Goal: Transaction & Acquisition: Book appointment/travel/reservation

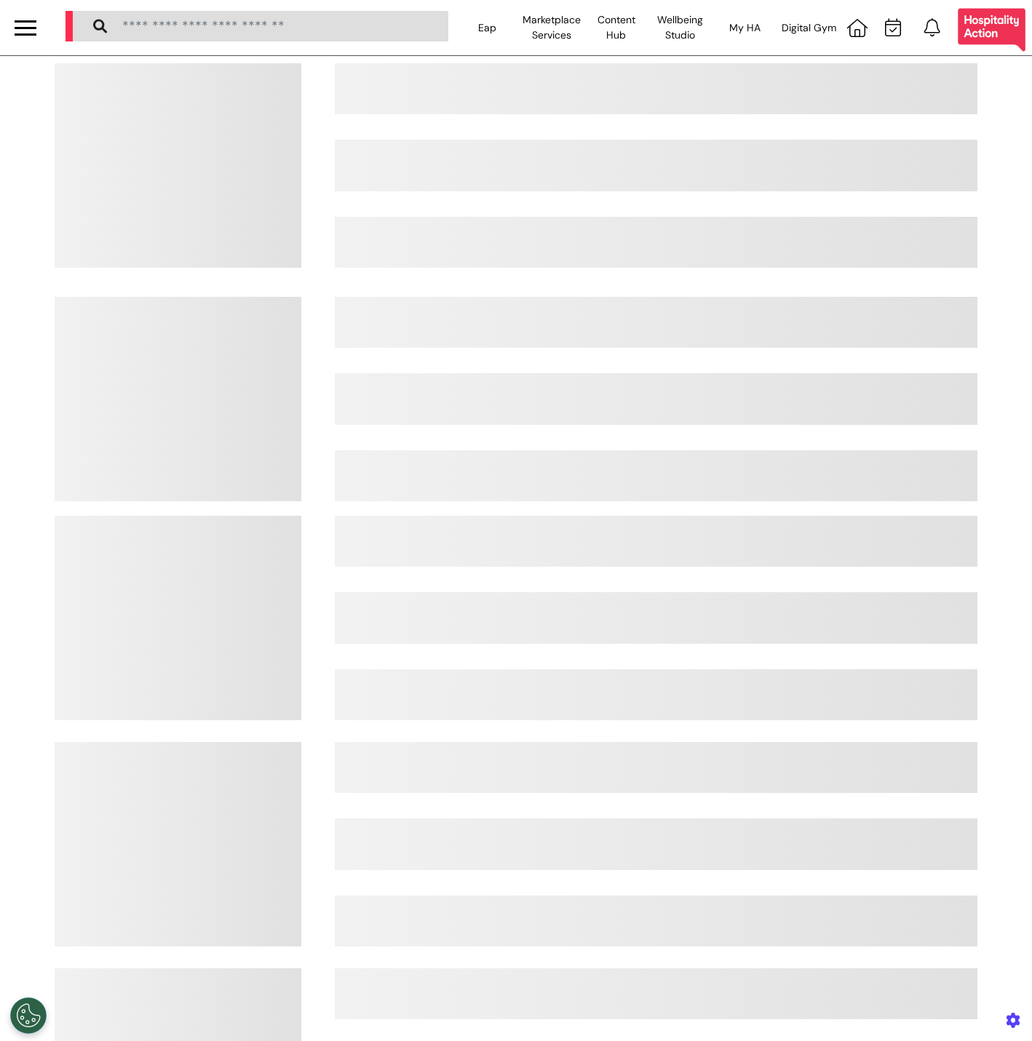
select select "**"
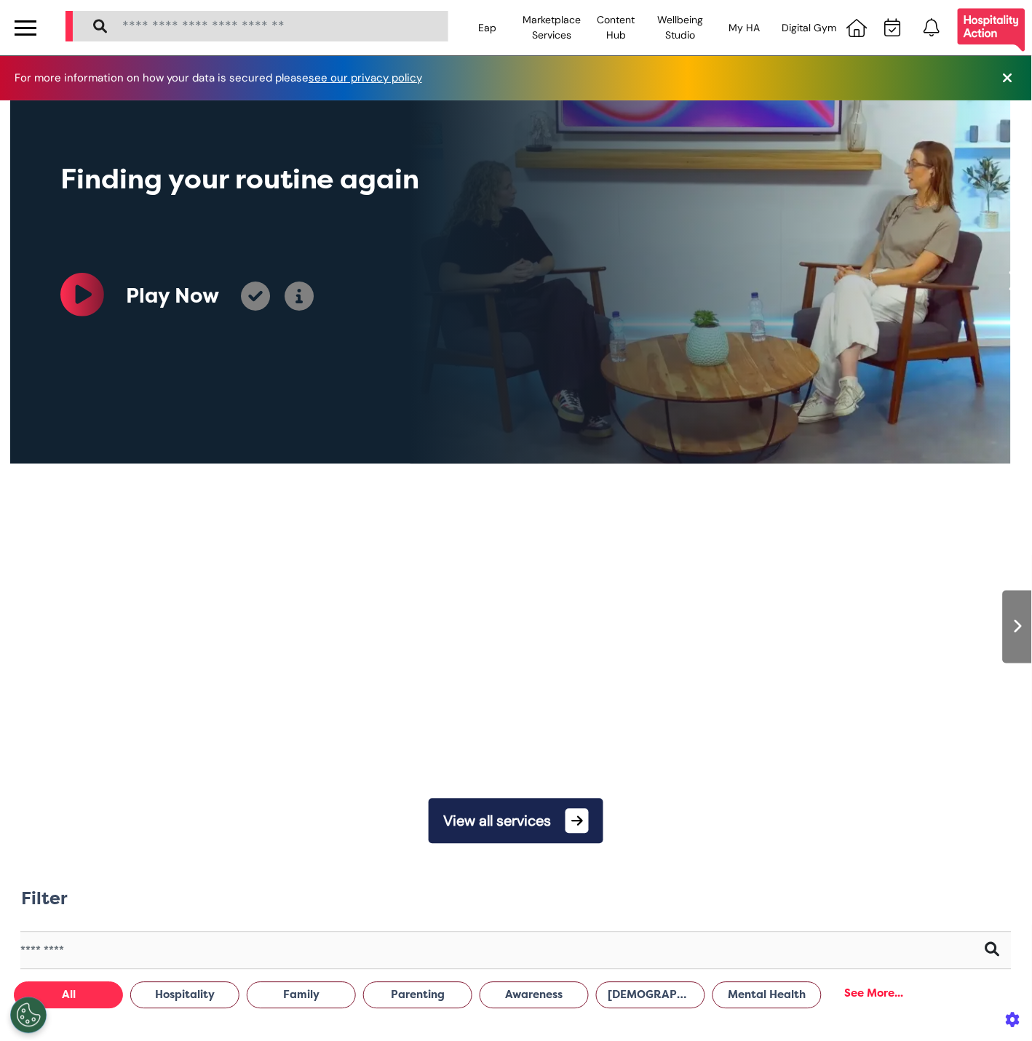
scroll to position [0, 515]
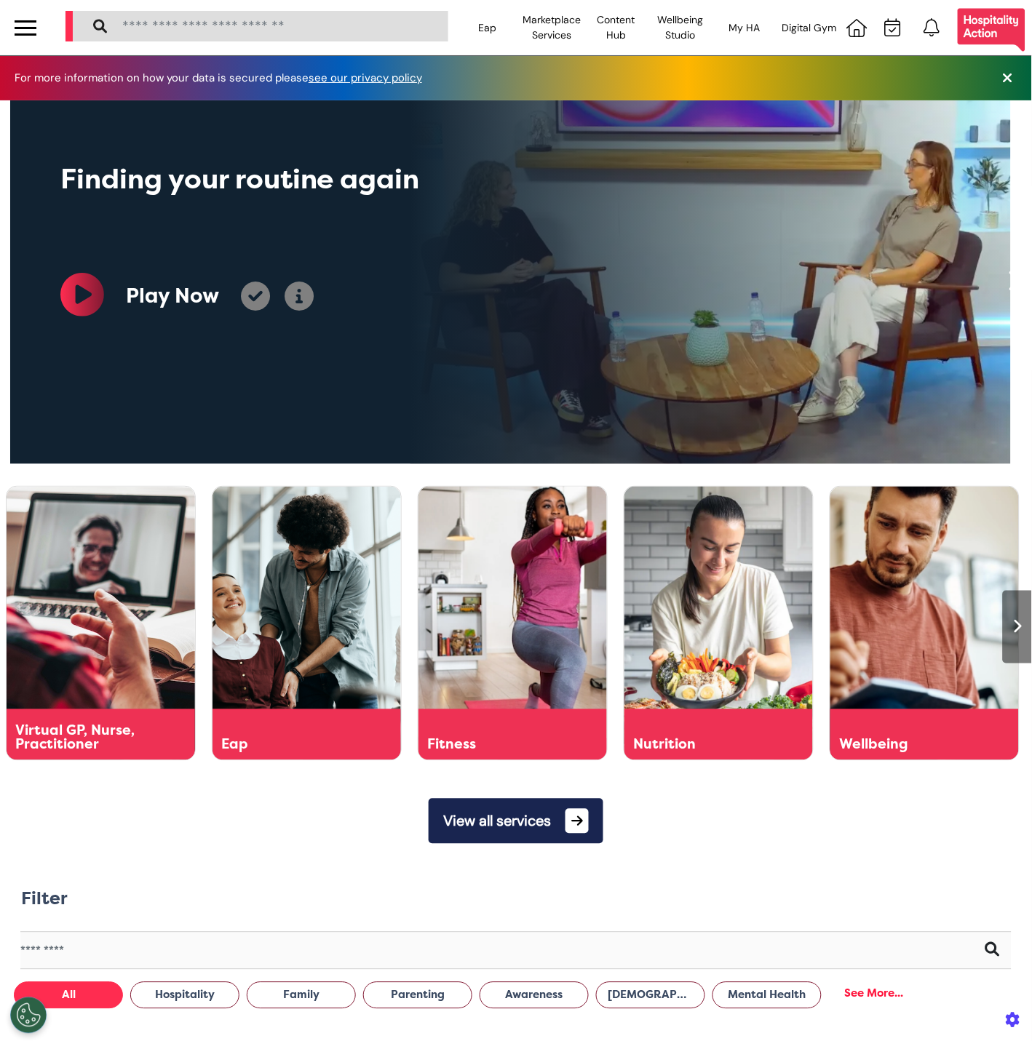
click at [21, 44] on div at bounding box center [25, 27] width 51 height 55
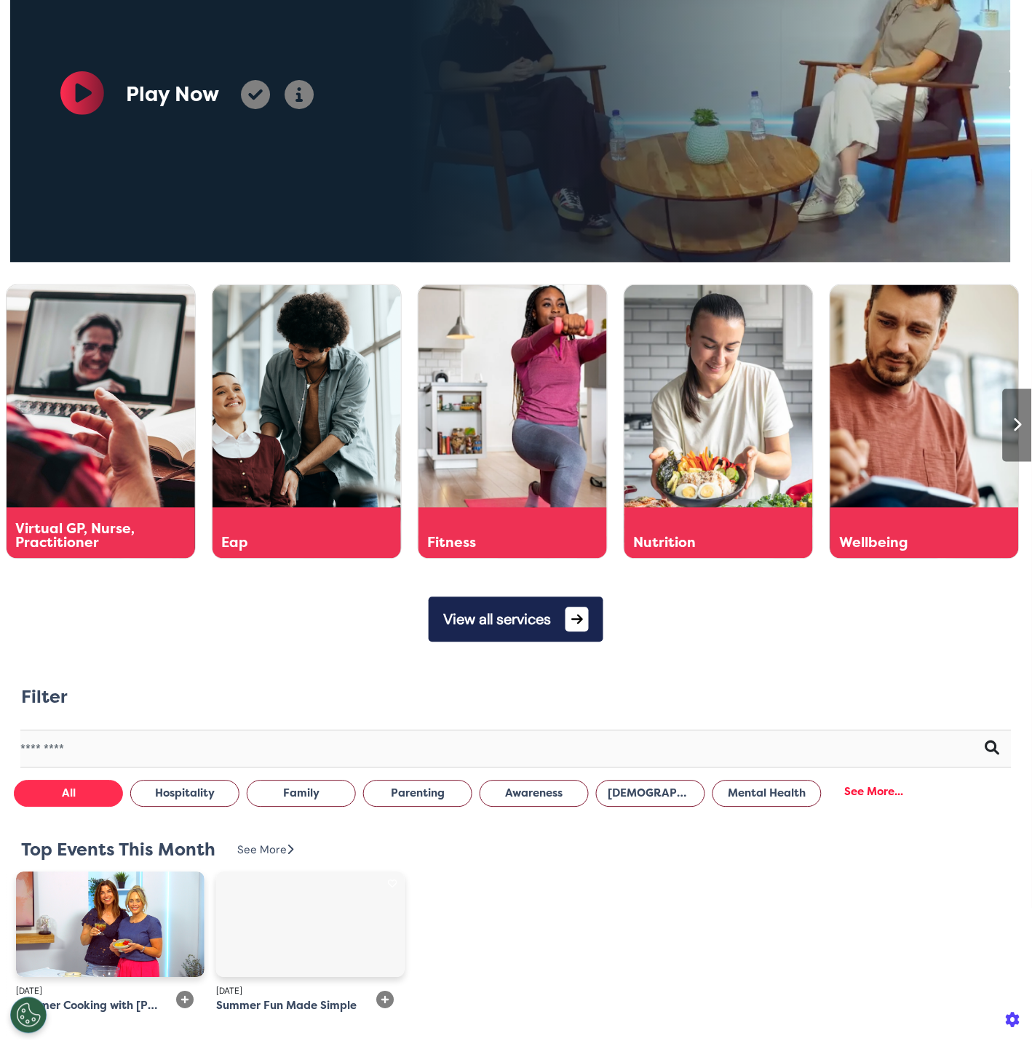
scroll to position [290, 0]
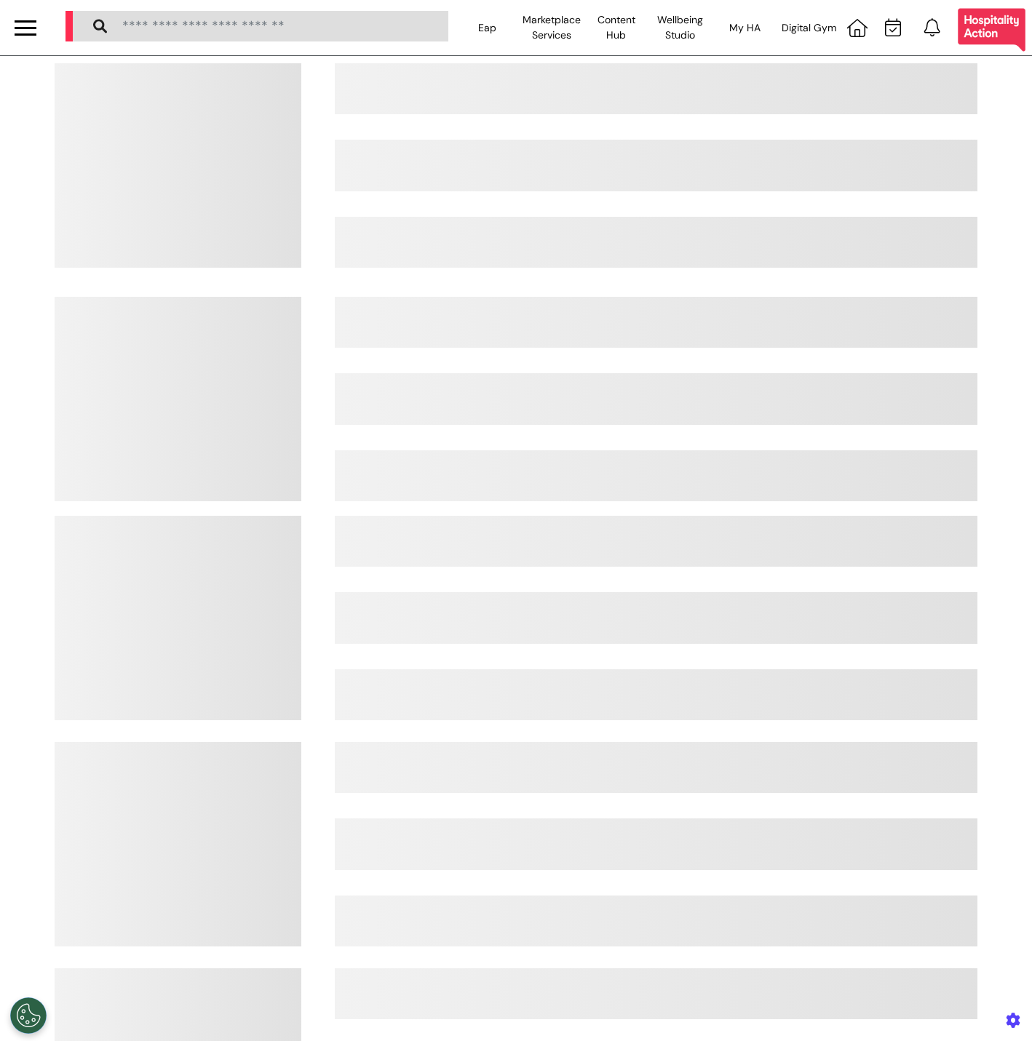
select select "**"
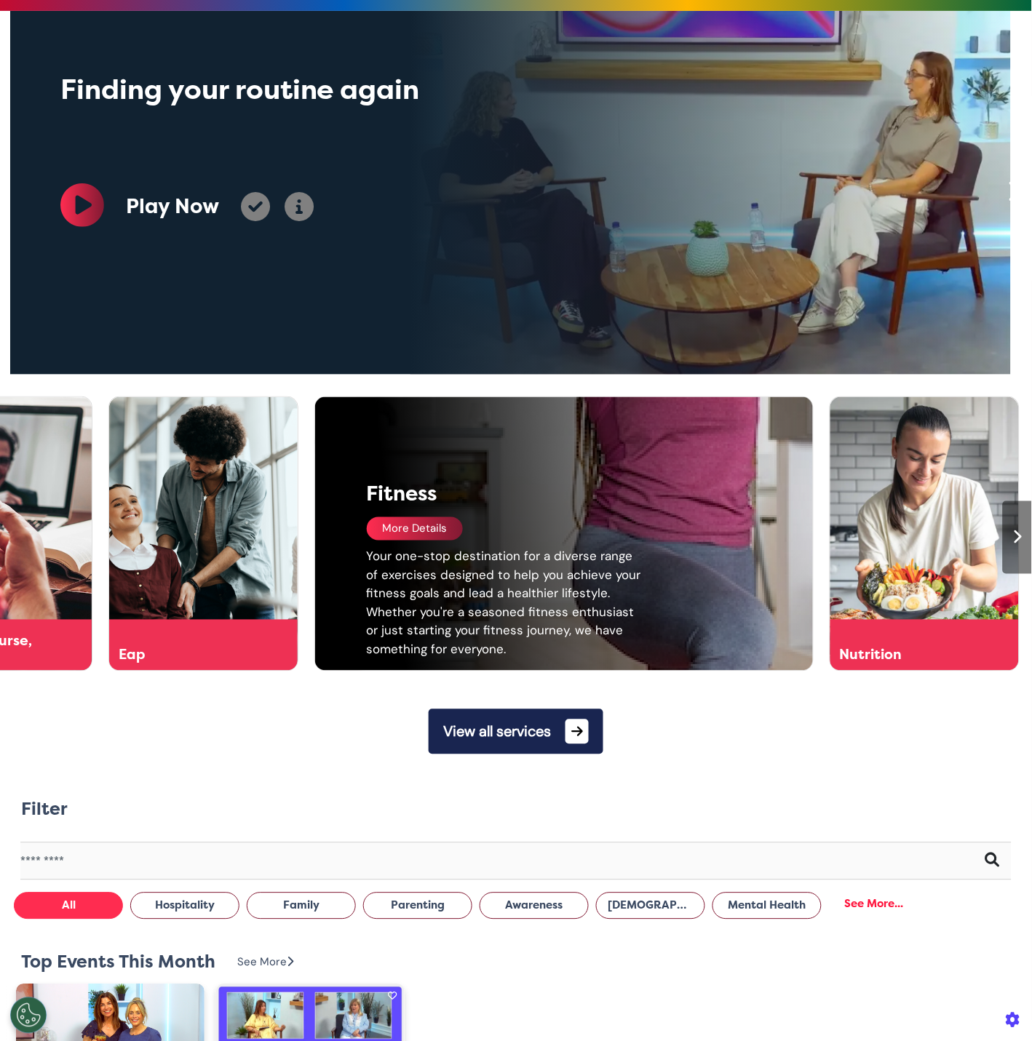
scroll to position [89, 0]
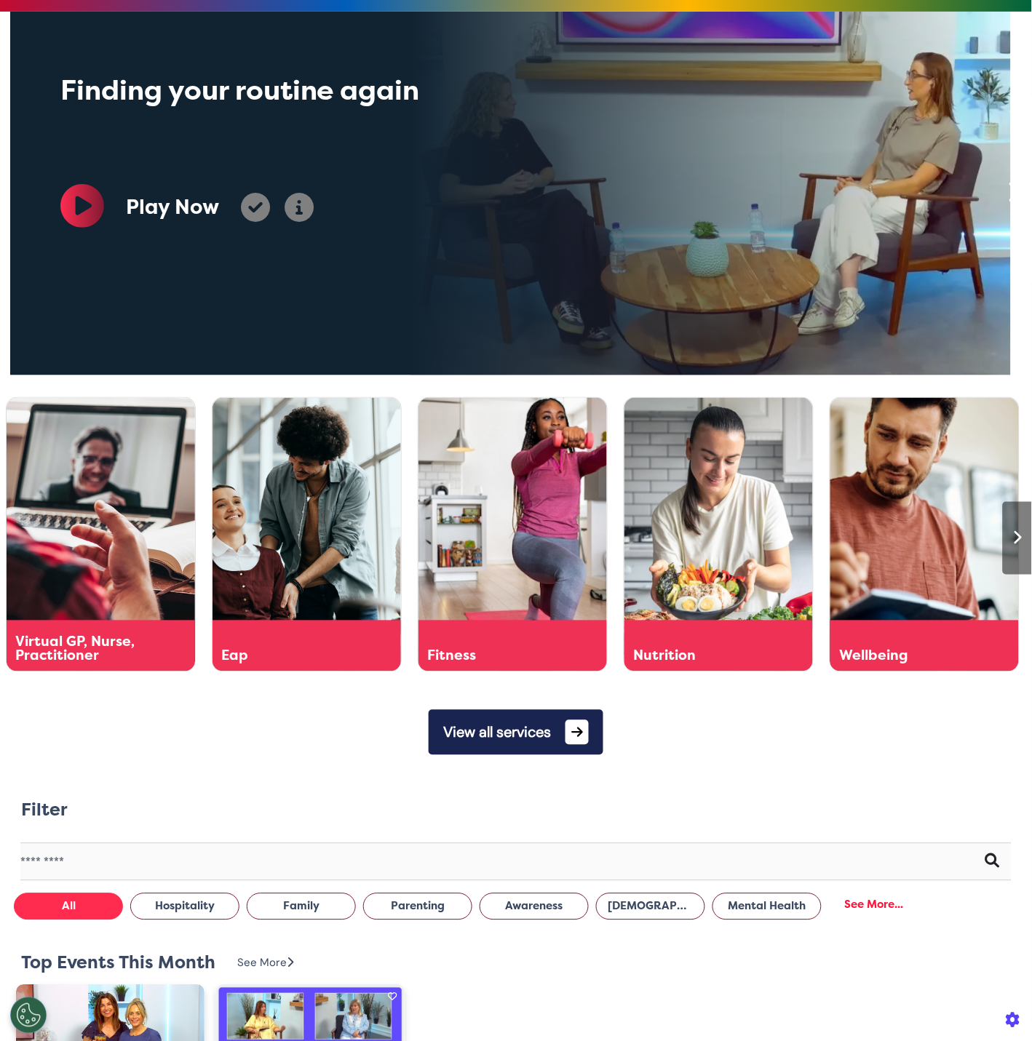
click at [529, 733] on button "View all services" at bounding box center [516, 732] width 175 height 45
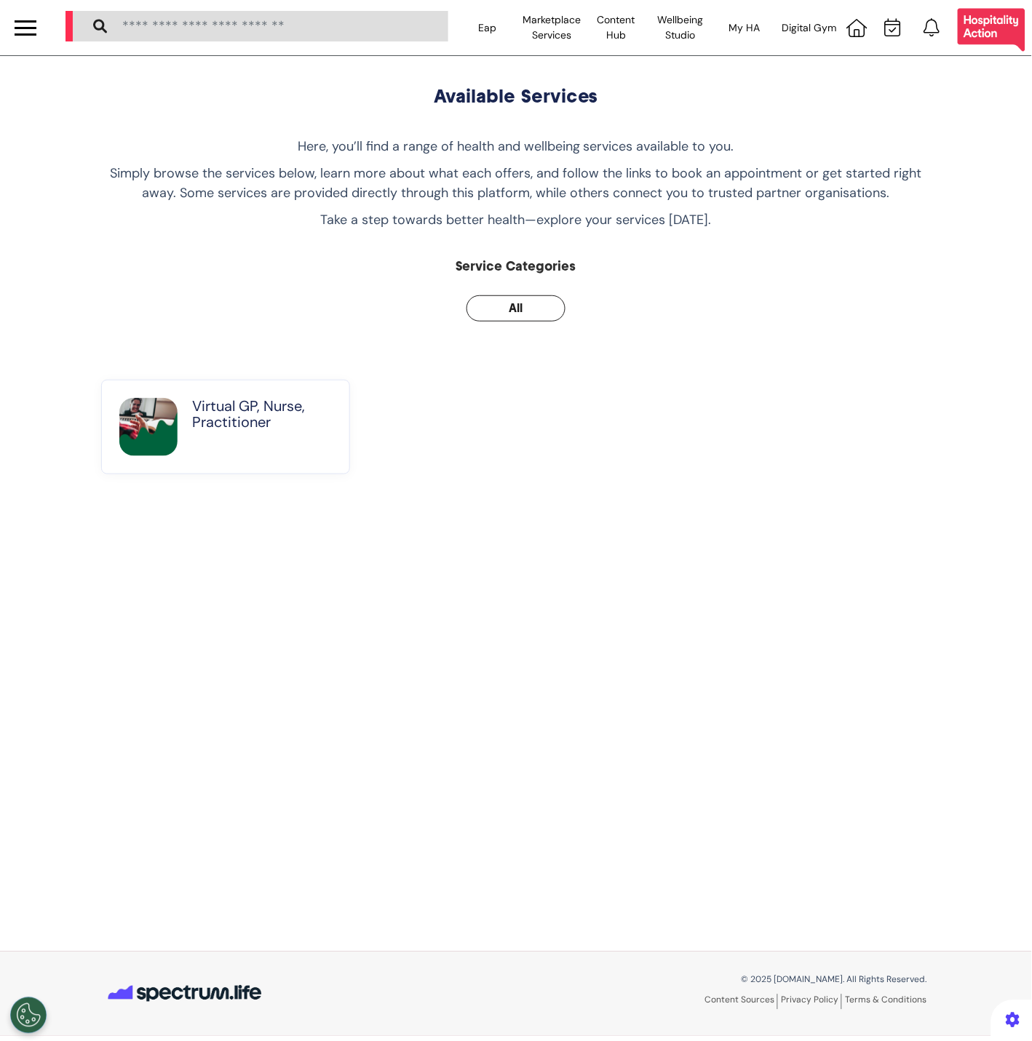
click at [210, 440] on div "Virtual GP, Nurse, Practitioner" at bounding box center [262, 427] width 140 height 58
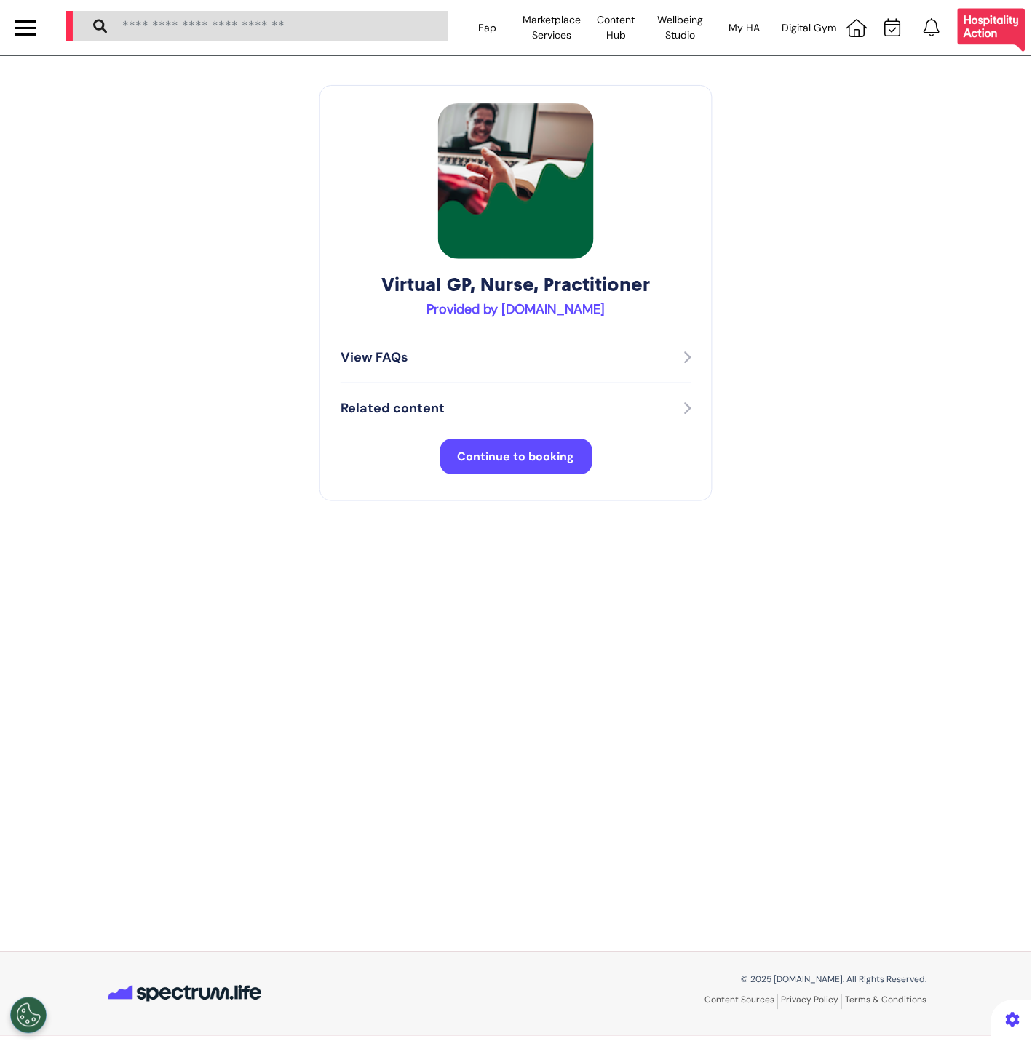
click at [486, 456] on span "Continue to booking" at bounding box center [516, 456] width 117 height 15
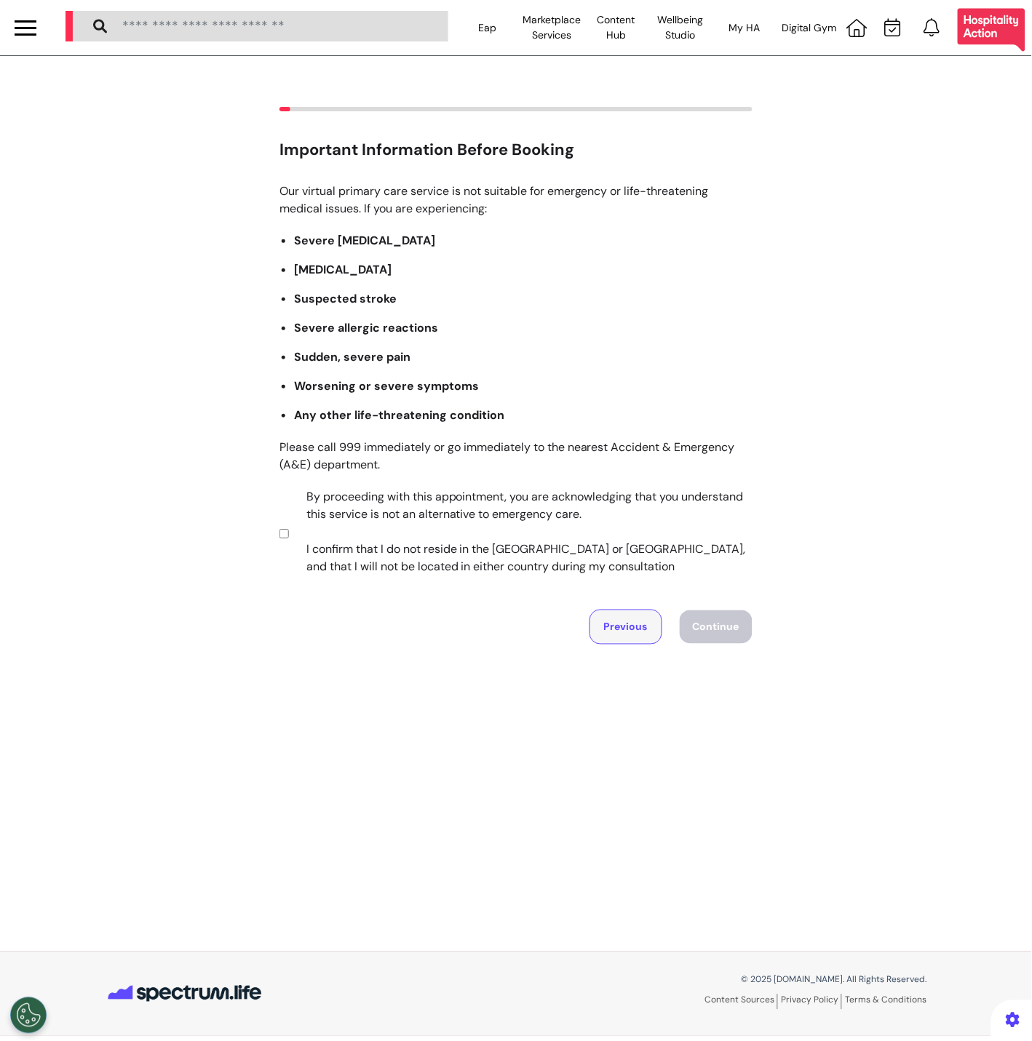
click at [617, 616] on button "Previous" at bounding box center [625, 627] width 73 height 35
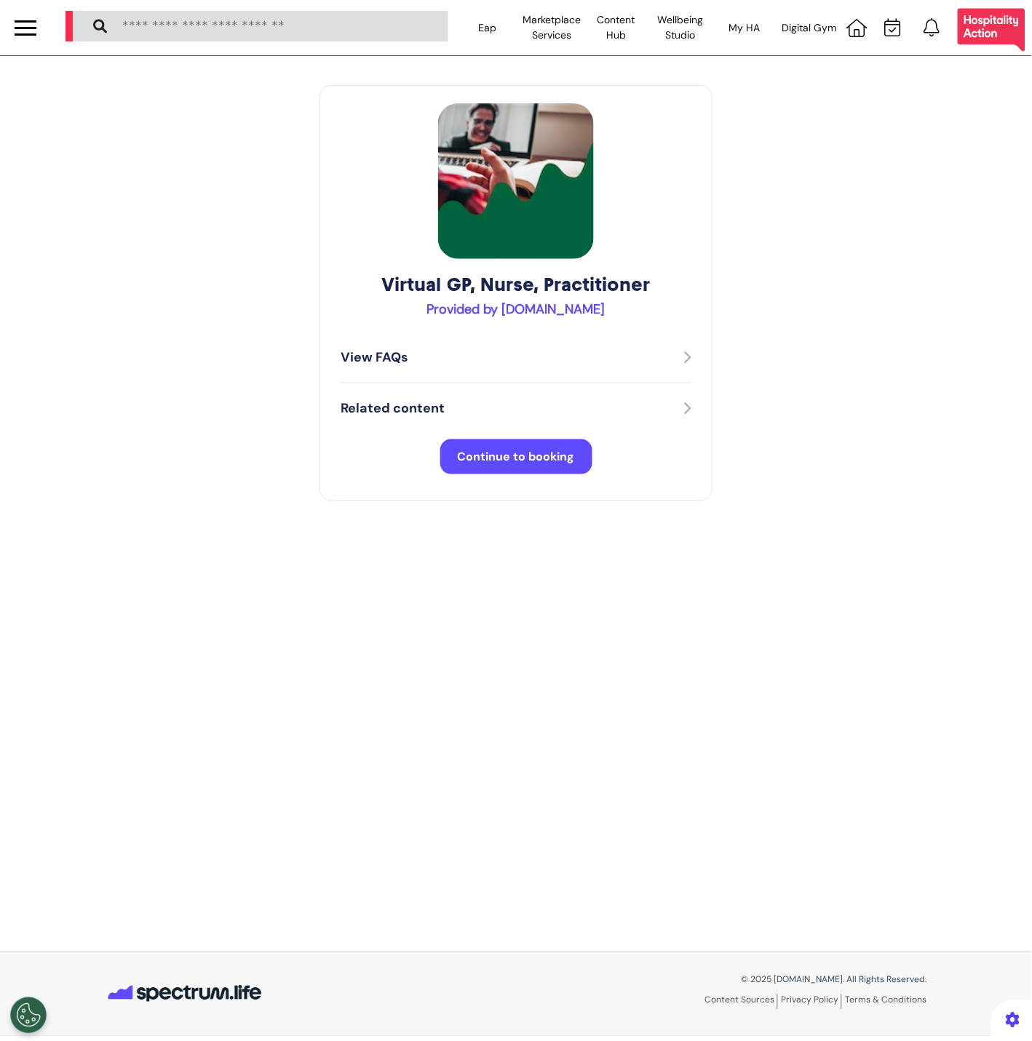
click at [577, 360] on div "View FAQs" at bounding box center [516, 358] width 351 height 20
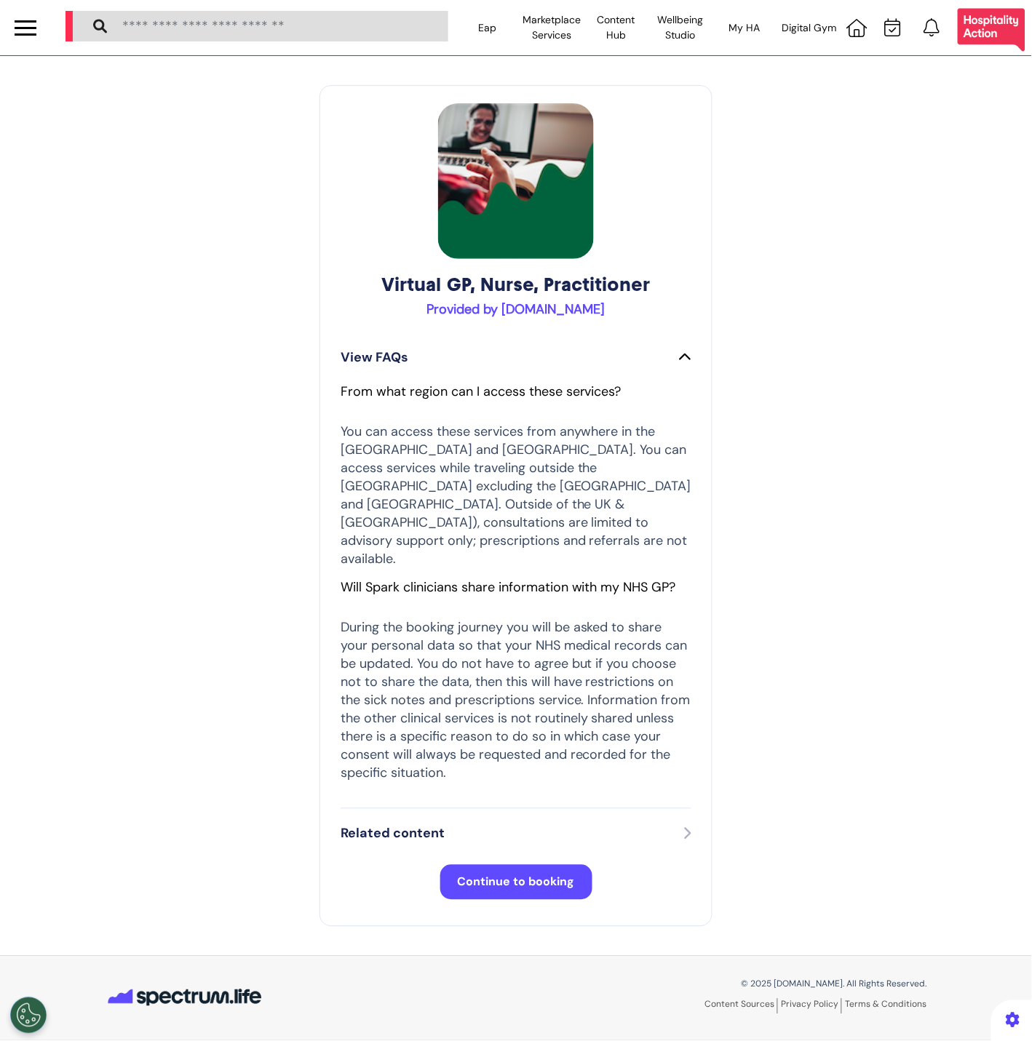
click at [544, 809] on div "Related content" at bounding box center [516, 834] width 351 height 50
click at [533, 825] on div "Related content" at bounding box center [516, 835] width 351 height 20
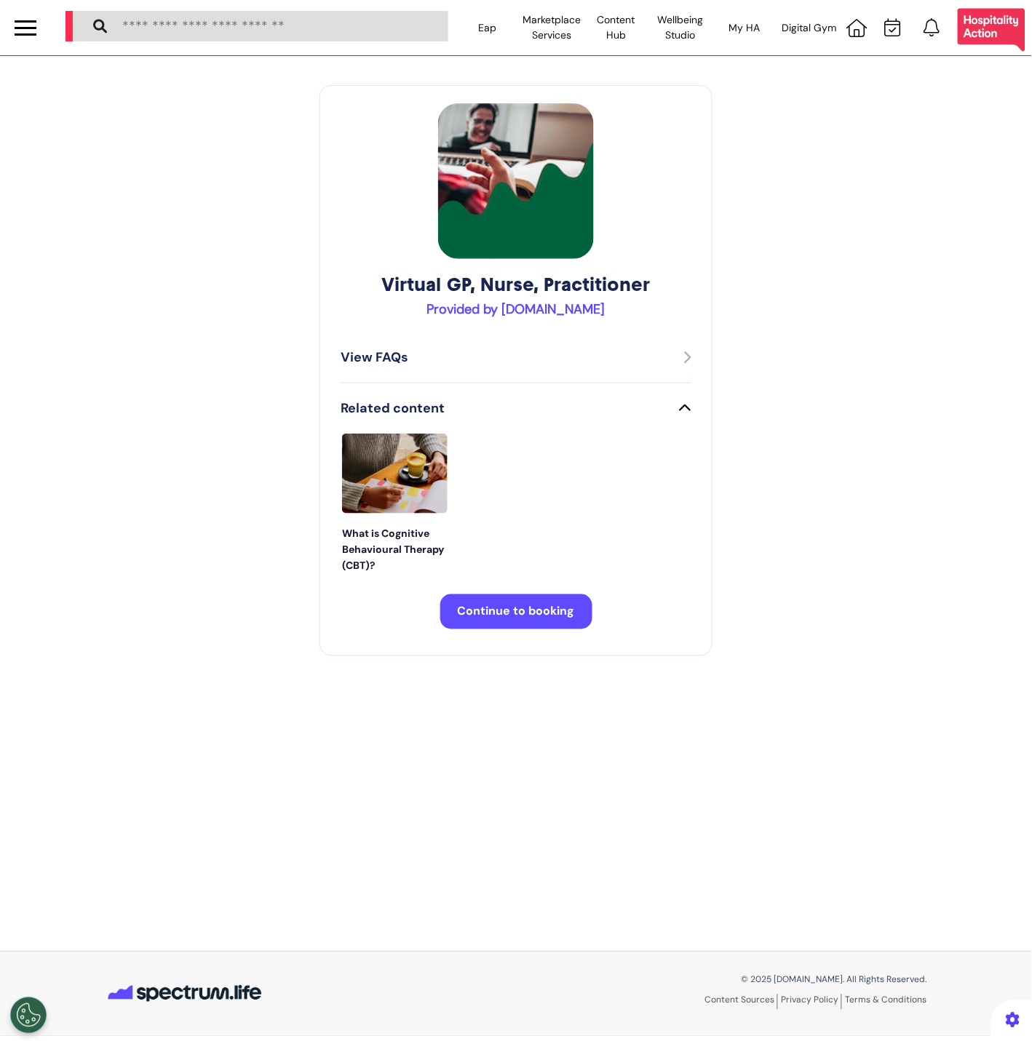
click at [499, 604] on span "Continue to booking" at bounding box center [516, 611] width 117 height 15
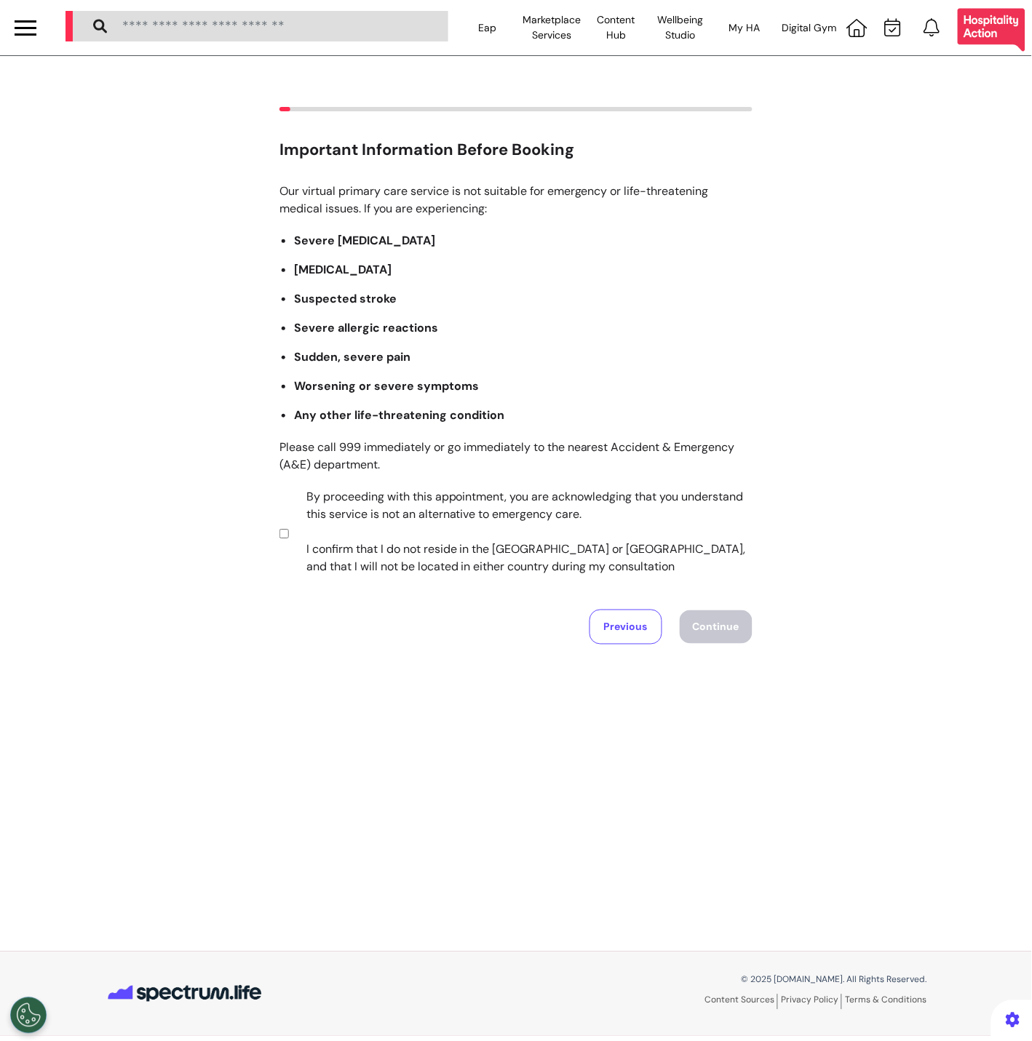
click at [426, 554] on label "By proceeding with this appointment, you are acknowledging that you understand …" at bounding box center [520, 531] width 456 height 87
click at [737, 622] on button "Continue" at bounding box center [716, 627] width 73 height 33
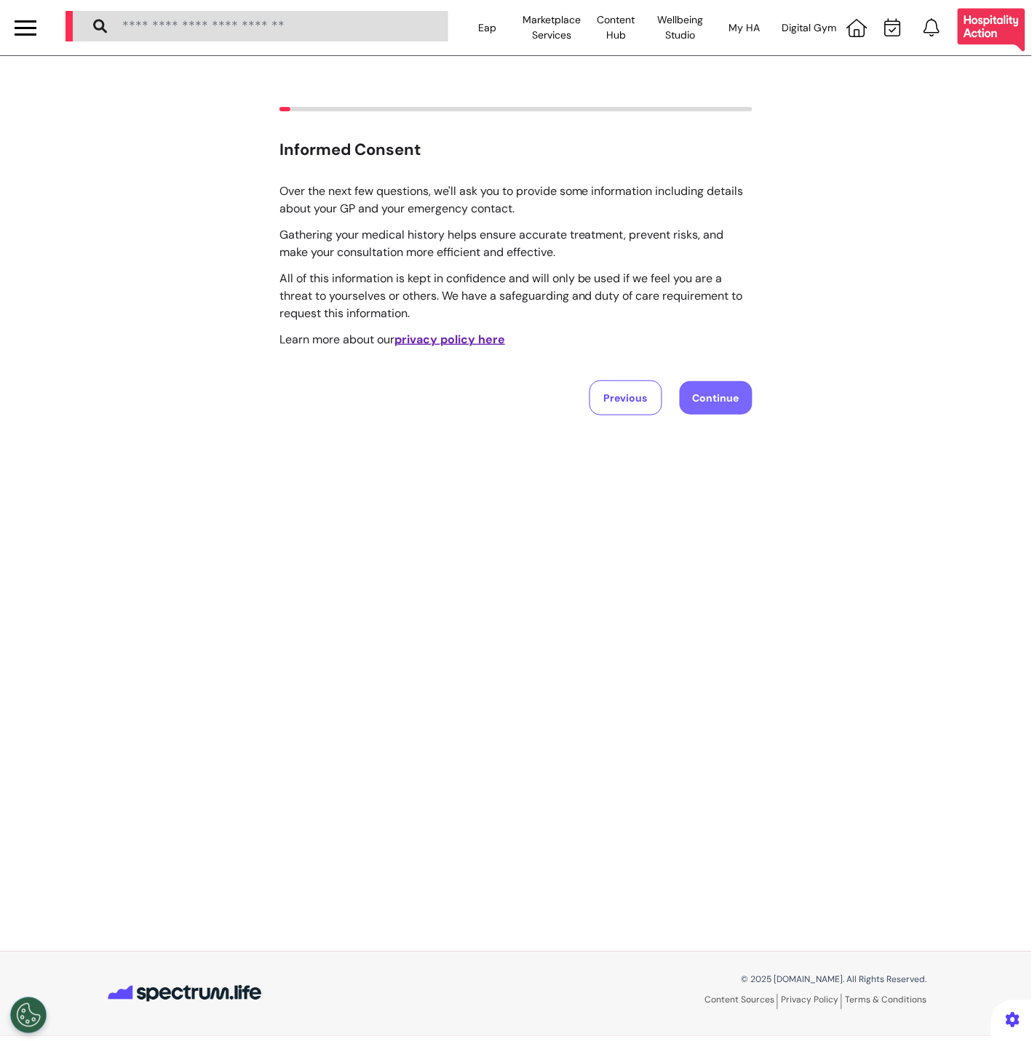
click at [708, 403] on button "Continue" at bounding box center [716, 397] width 73 height 33
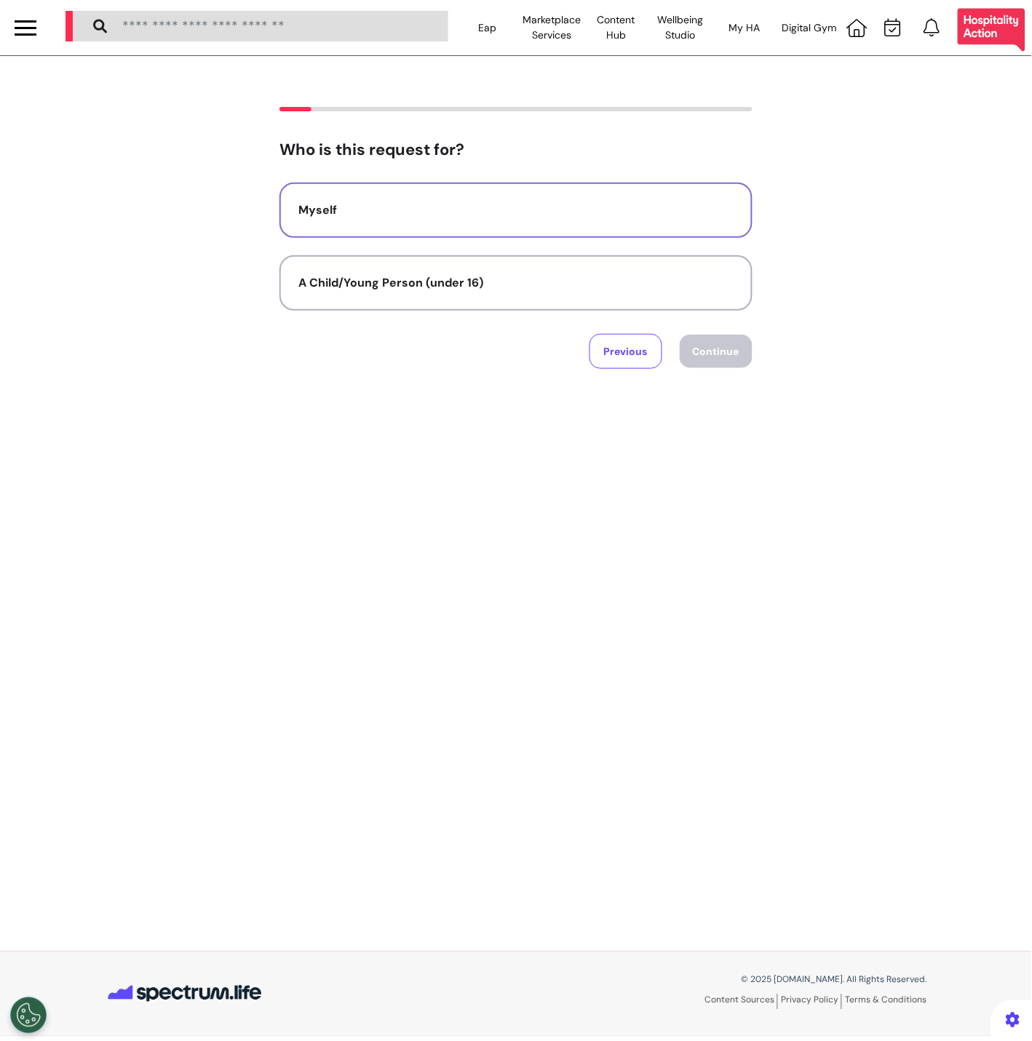
click at [614, 193] on button "Myself" at bounding box center [515, 210] width 473 height 55
click at [718, 361] on button "Continue" at bounding box center [716, 351] width 73 height 33
select select "******"
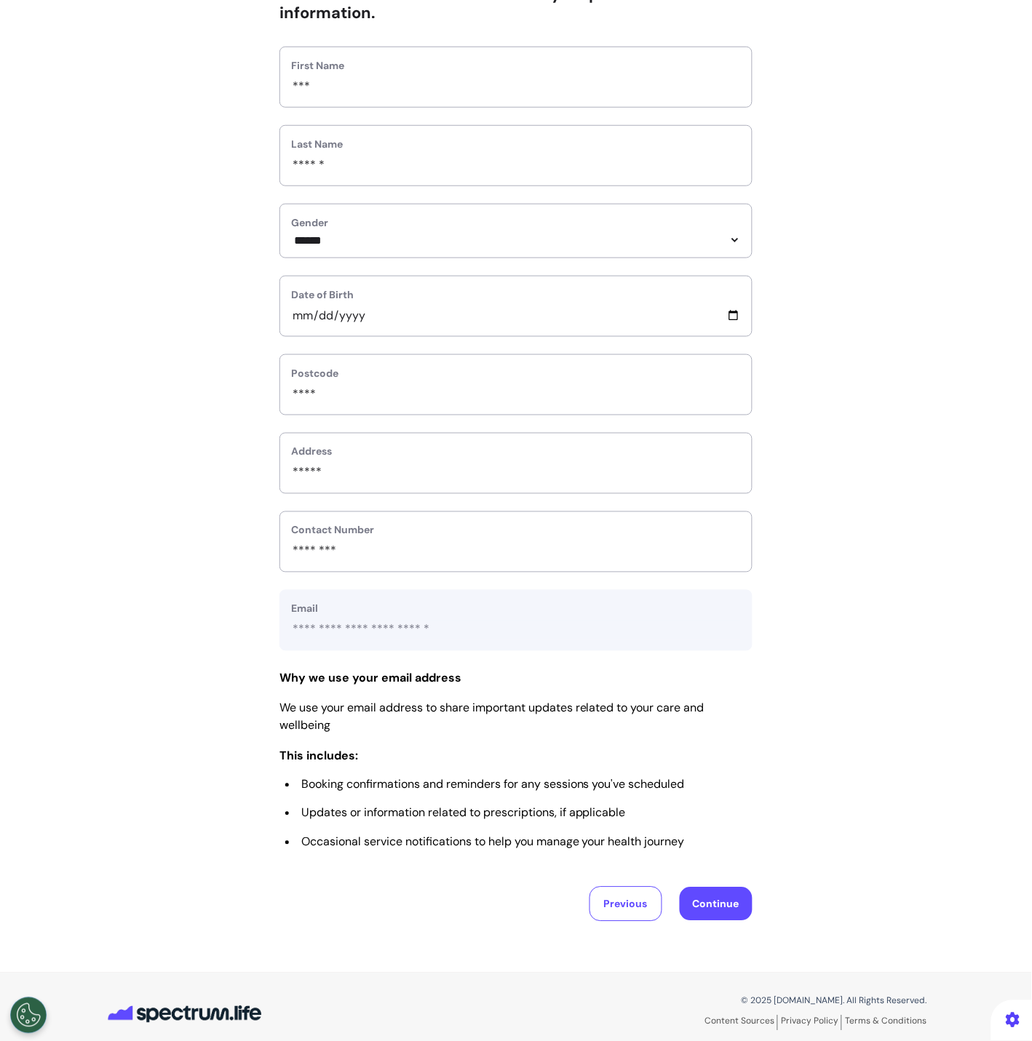
scroll to position [175, 0]
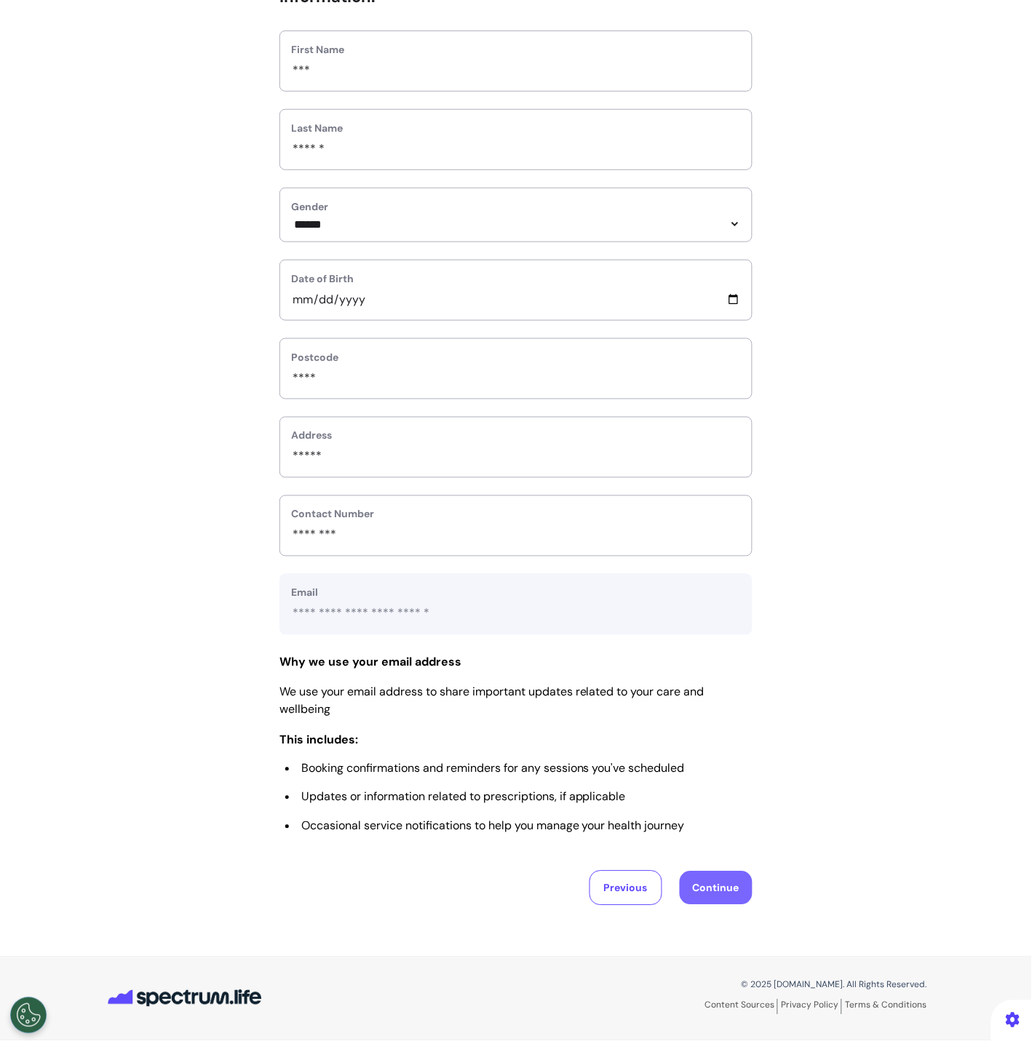
click at [722, 890] on button "Continue" at bounding box center [716, 888] width 73 height 33
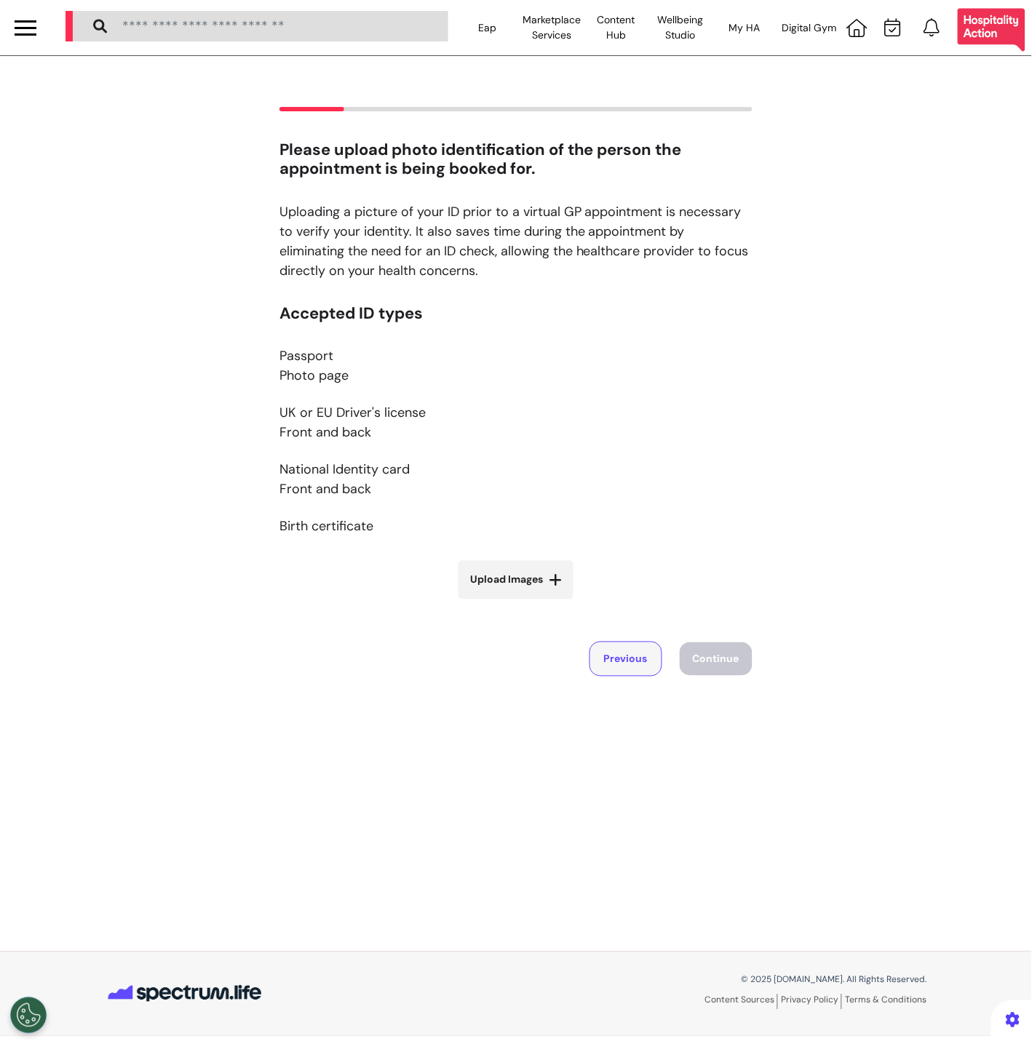
click at [657, 656] on button "Previous" at bounding box center [625, 659] width 73 height 35
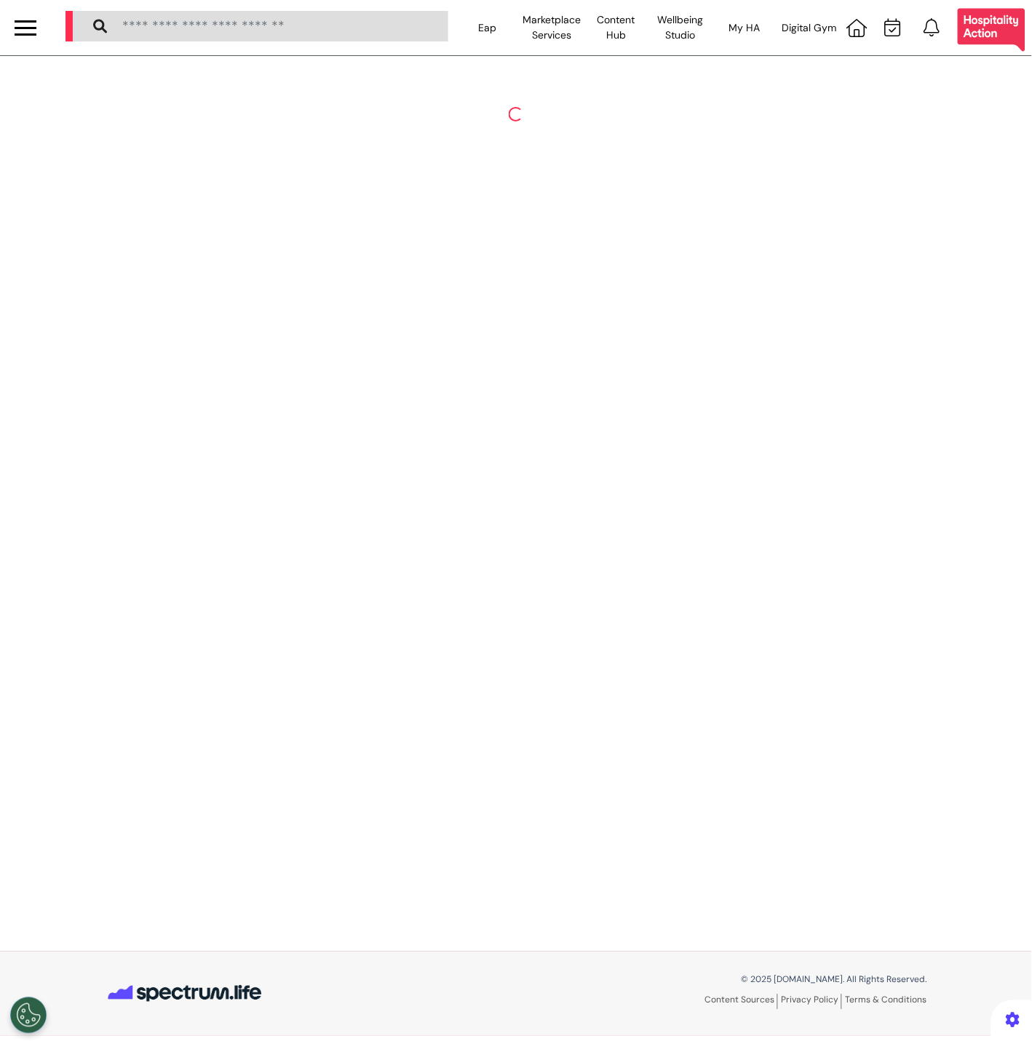
select select "******"
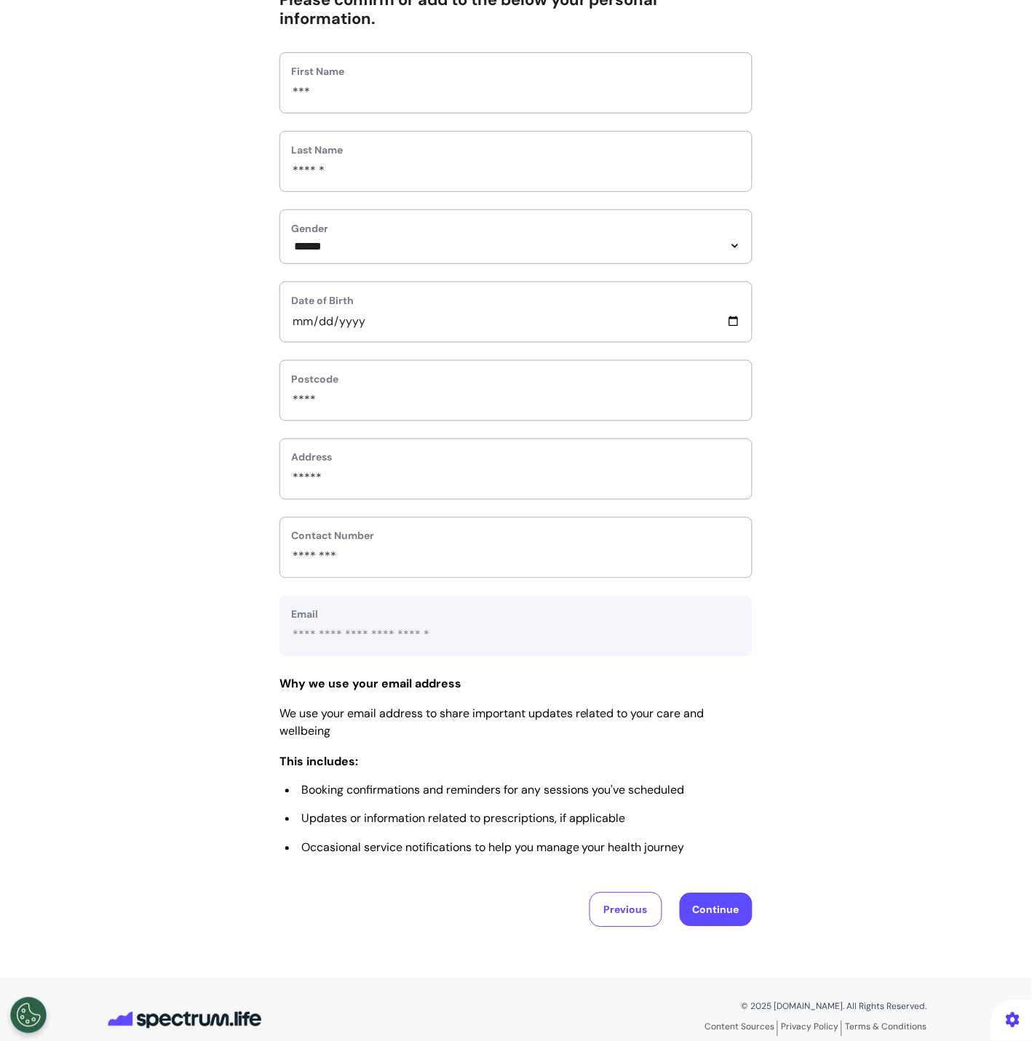
scroll to position [175, 0]
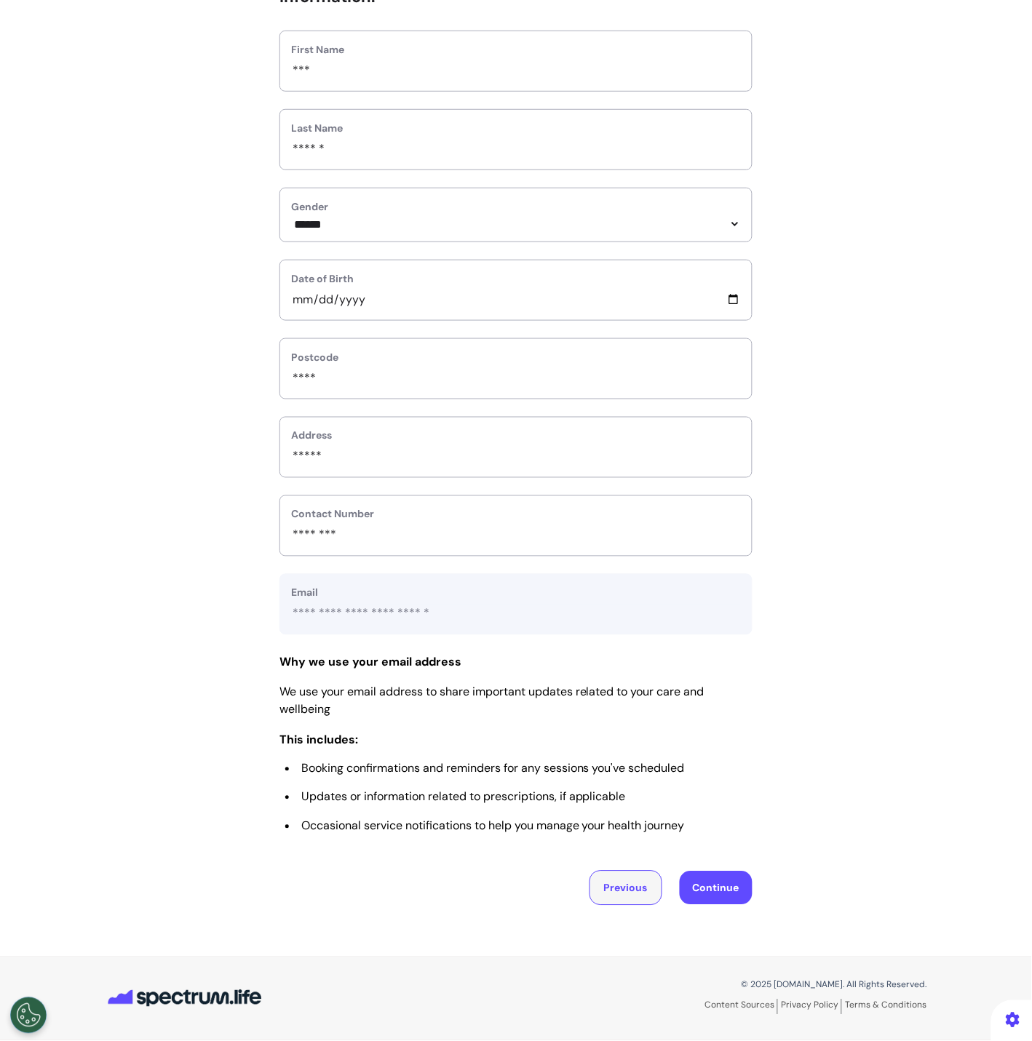
click at [643, 885] on button "Previous" at bounding box center [625, 888] width 73 height 35
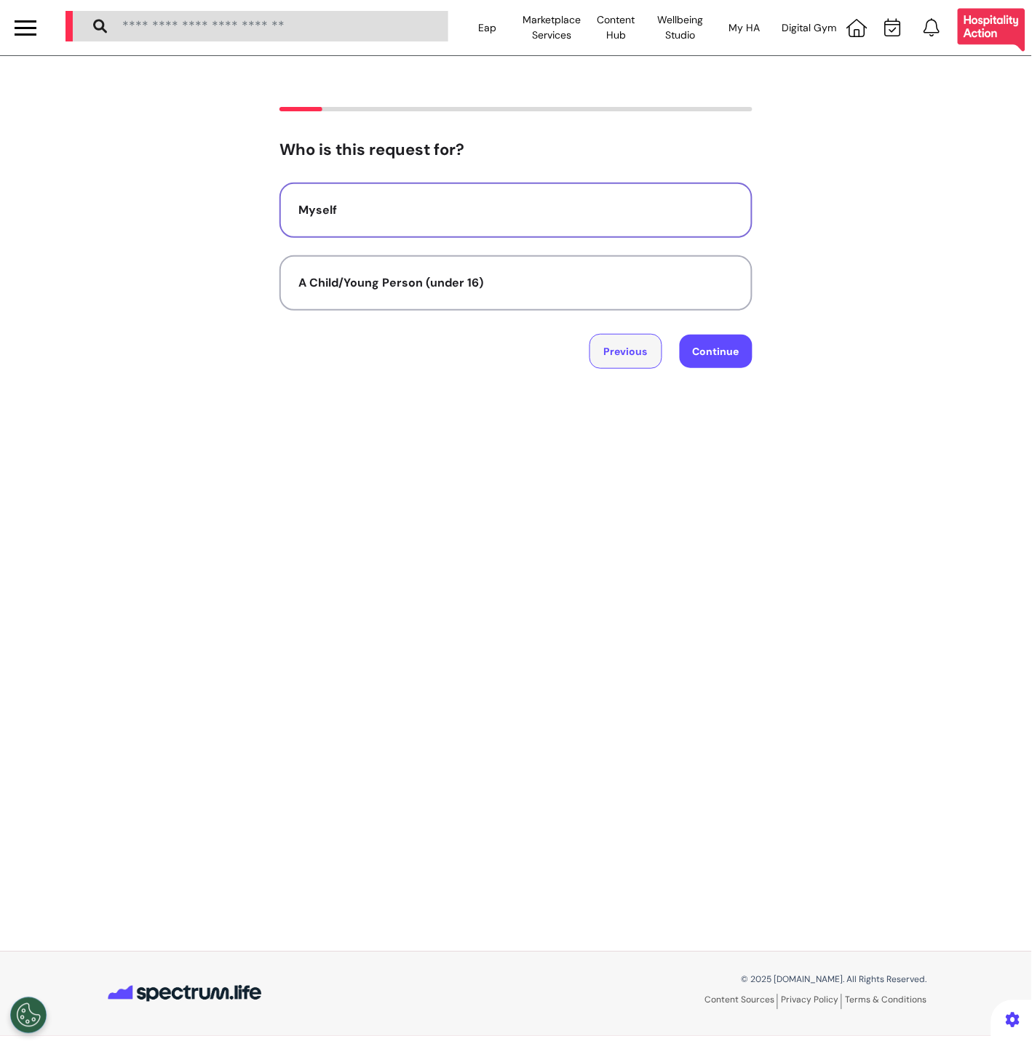
click at [635, 356] on button "Previous" at bounding box center [625, 351] width 73 height 35
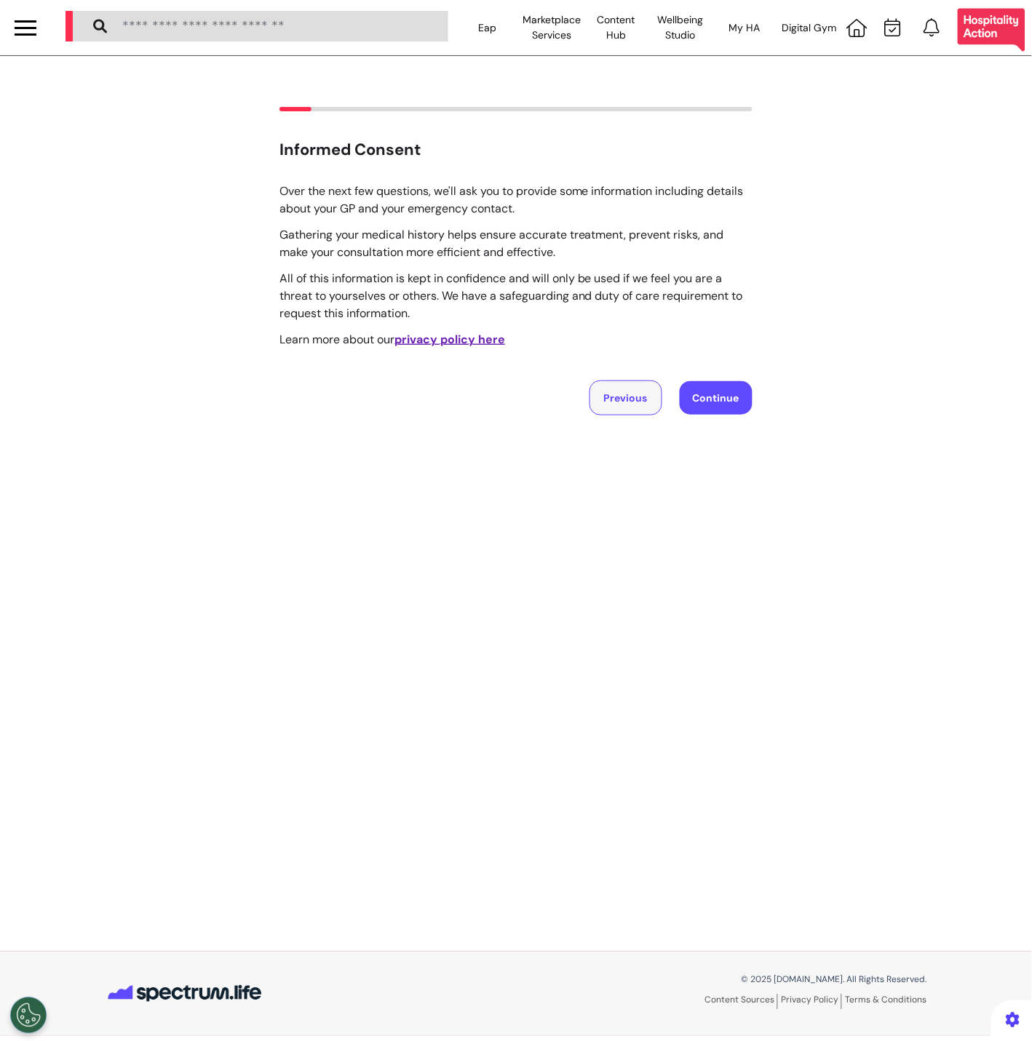
click at [637, 389] on button "Previous" at bounding box center [625, 398] width 73 height 35
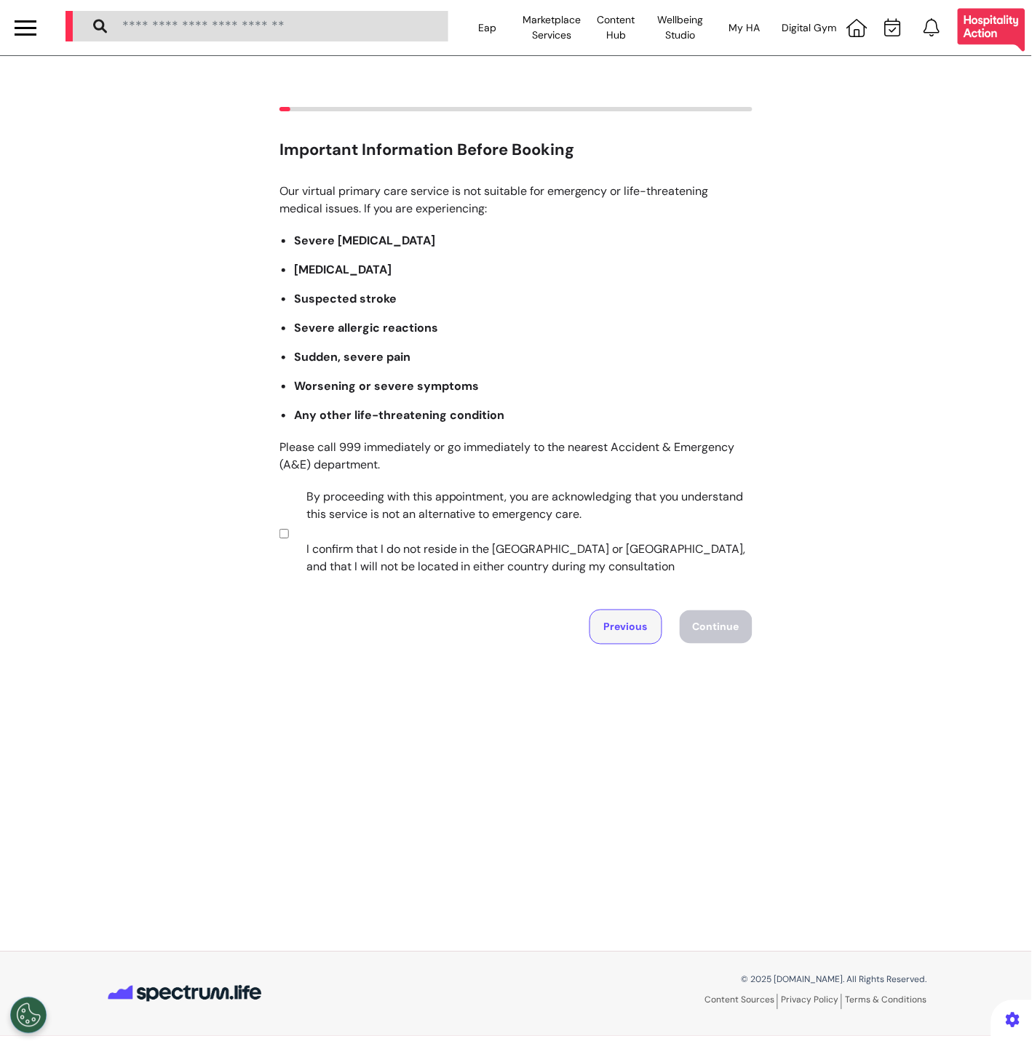
click at [621, 629] on button "Previous" at bounding box center [625, 627] width 73 height 35
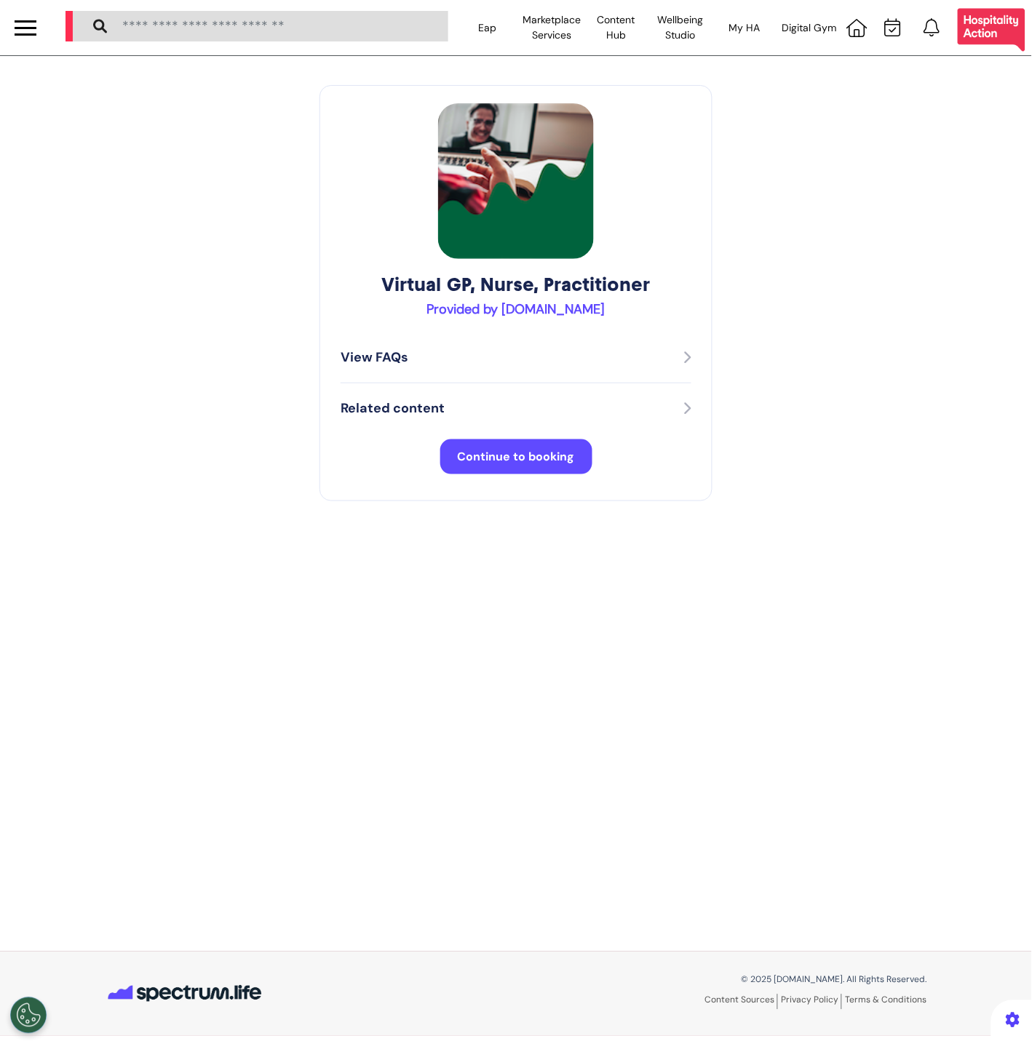
click at [541, 488] on div "Virtual GP, Nurse, Practitioner Provided by Spectrum.Life View FAQs Related con…" at bounding box center [515, 293] width 393 height 416
click at [532, 335] on div "View FAQs" at bounding box center [516, 358] width 351 height 51
drag, startPoint x: 532, startPoint y: 335, endPoint x: 524, endPoint y: 361, distance: 26.7
click at [532, 335] on div "View FAQs" at bounding box center [516, 358] width 351 height 51
click at [524, 361] on div "View FAQs" at bounding box center [516, 358] width 351 height 20
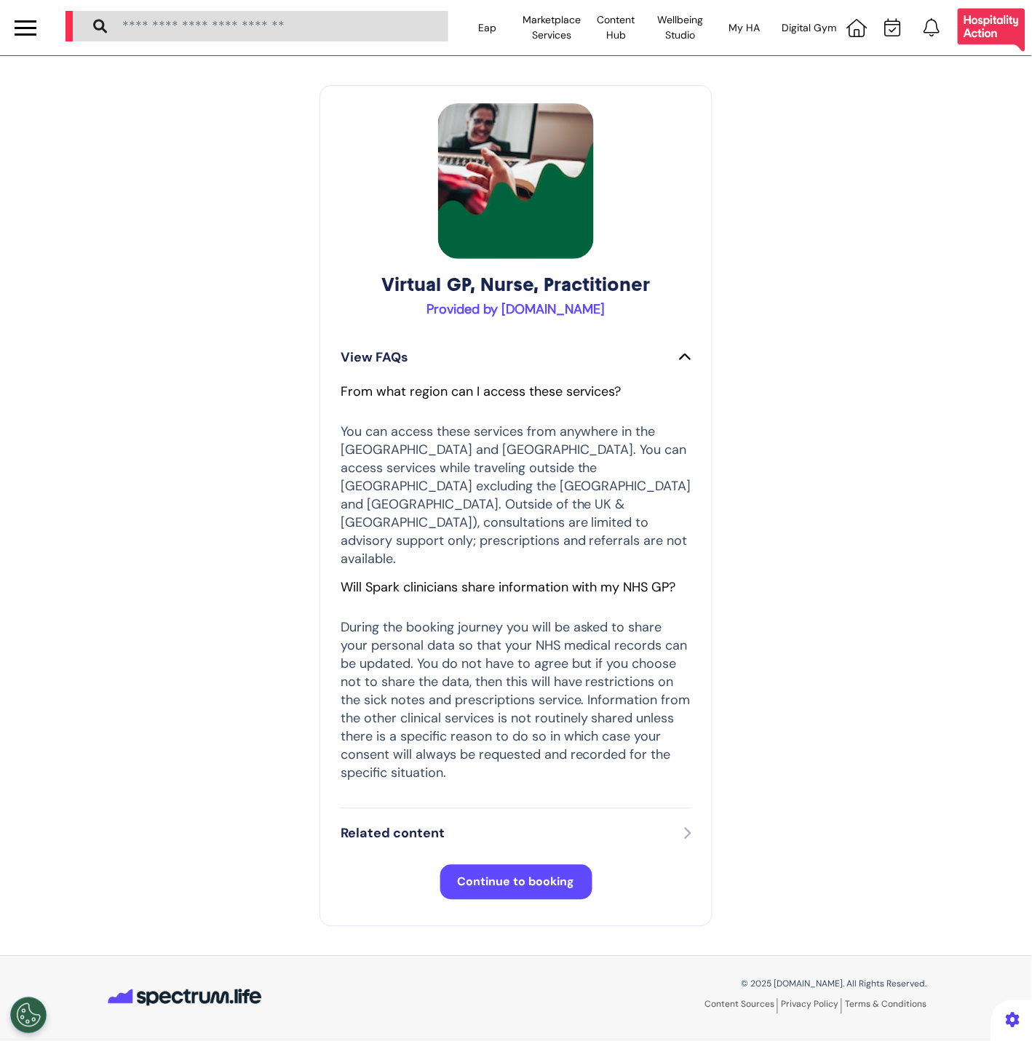
click at [469, 825] on div "Related content" at bounding box center [516, 835] width 351 height 20
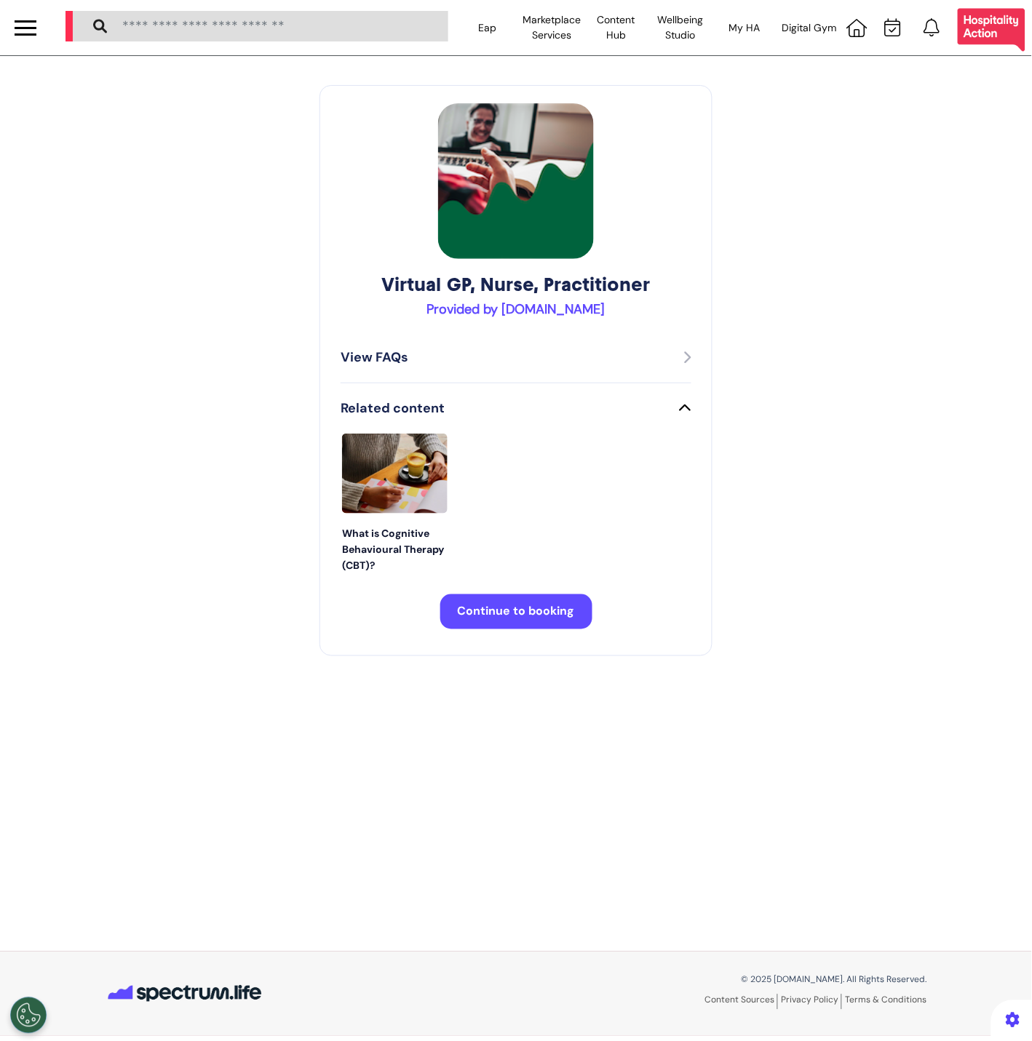
click at [535, 618] on span "Continue to booking" at bounding box center [516, 611] width 117 height 15
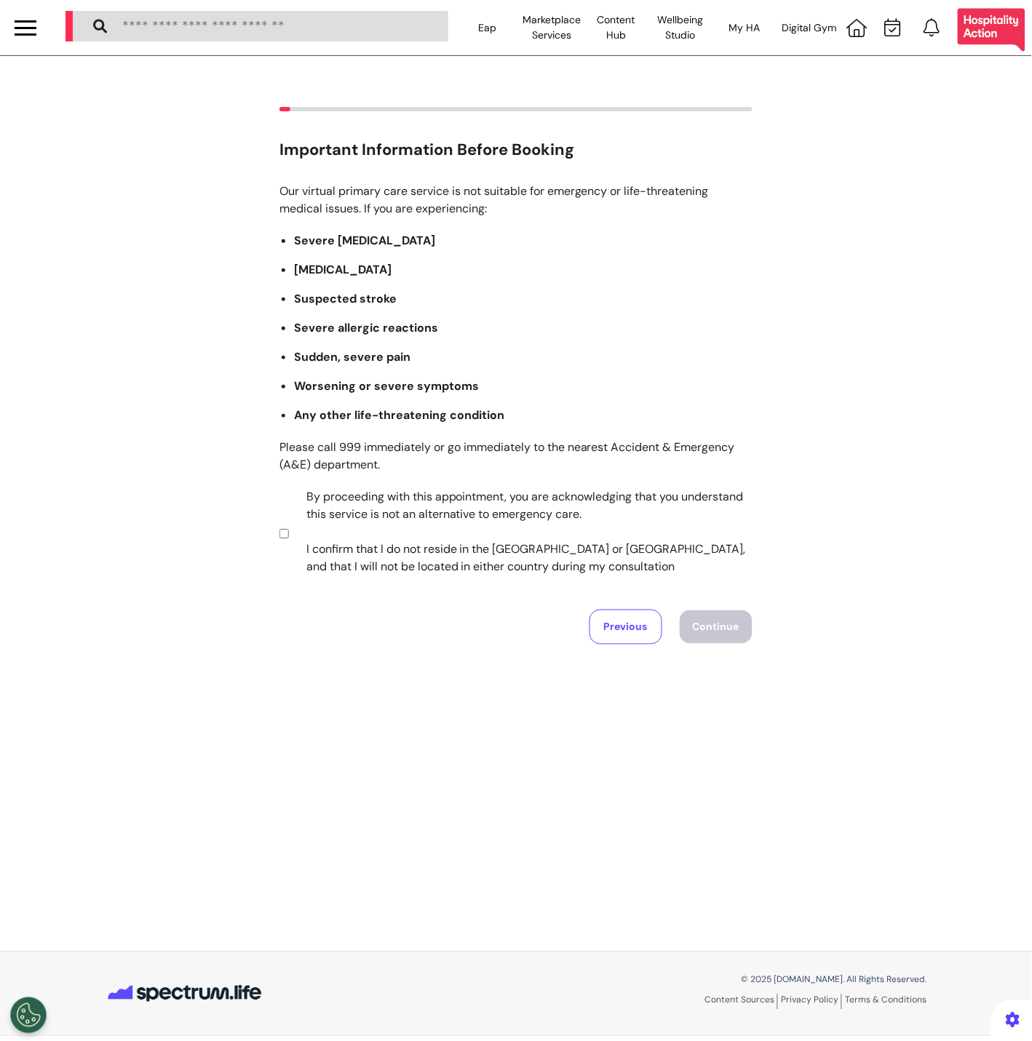
click at [483, 544] on label "By proceeding with this appointment, you are acknowledging that you understand …" at bounding box center [520, 531] width 456 height 87
click at [723, 622] on button "Continue" at bounding box center [716, 627] width 73 height 33
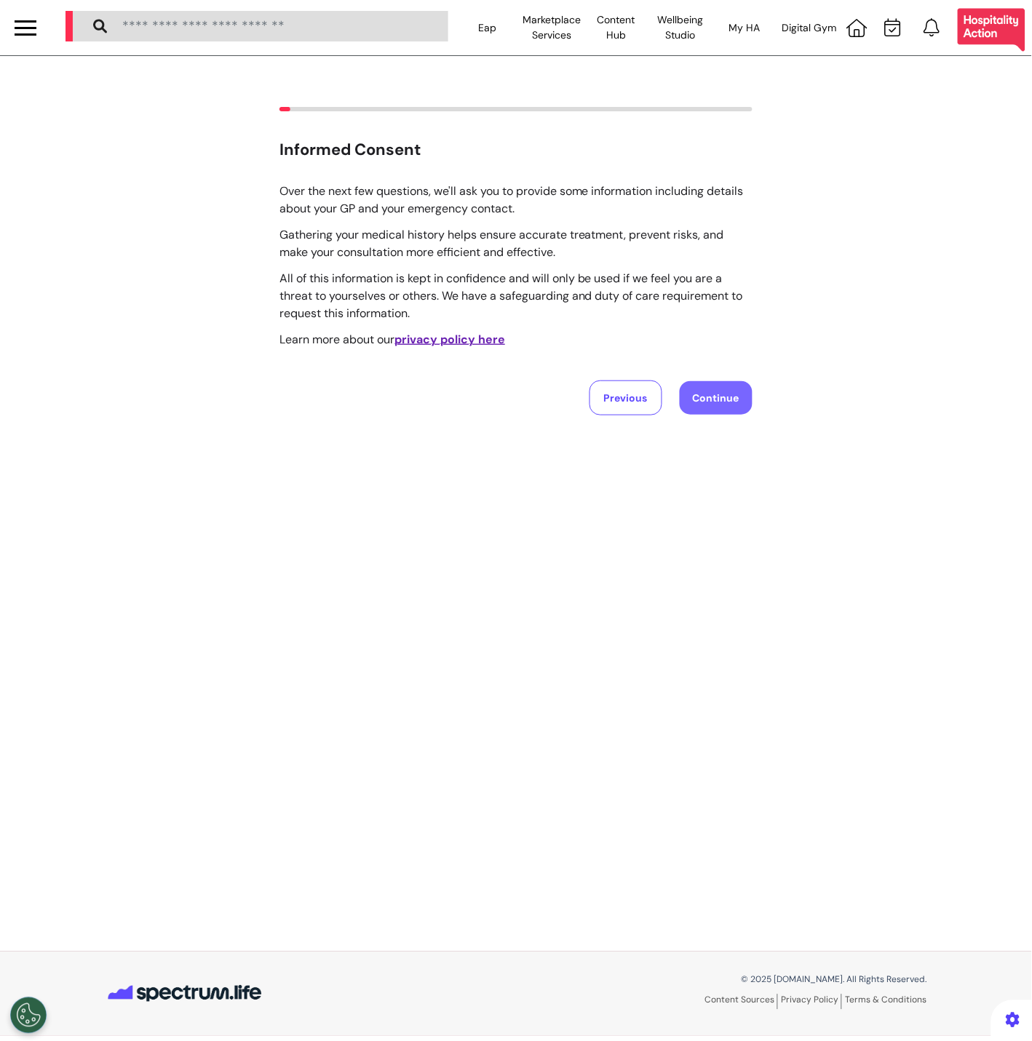
click at [724, 396] on button "Continue" at bounding box center [716, 397] width 73 height 33
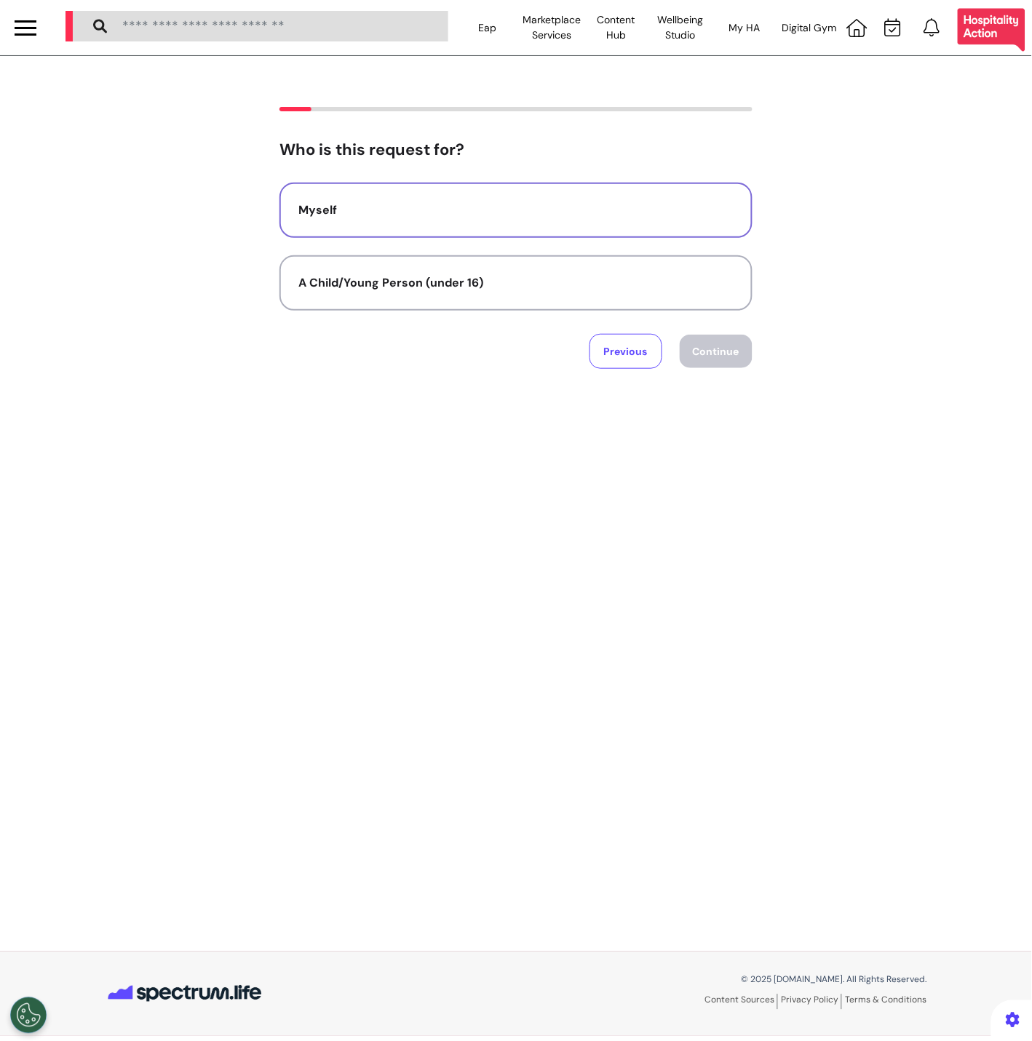
click at [540, 197] on button "Myself" at bounding box center [515, 210] width 473 height 55
click at [723, 335] on button "Continue" at bounding box center [716, 351] width 73 height 33
select select "******"
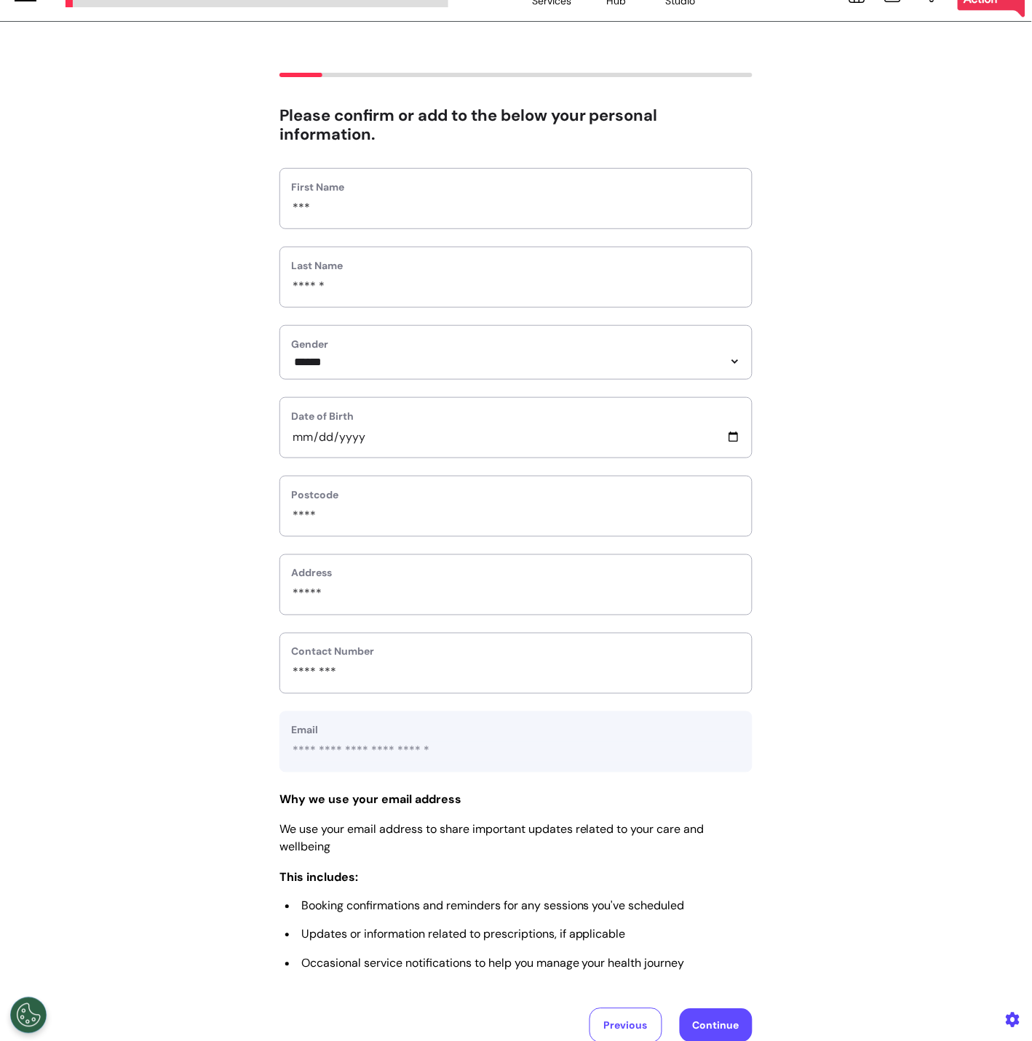
scroll to position [175, 0]
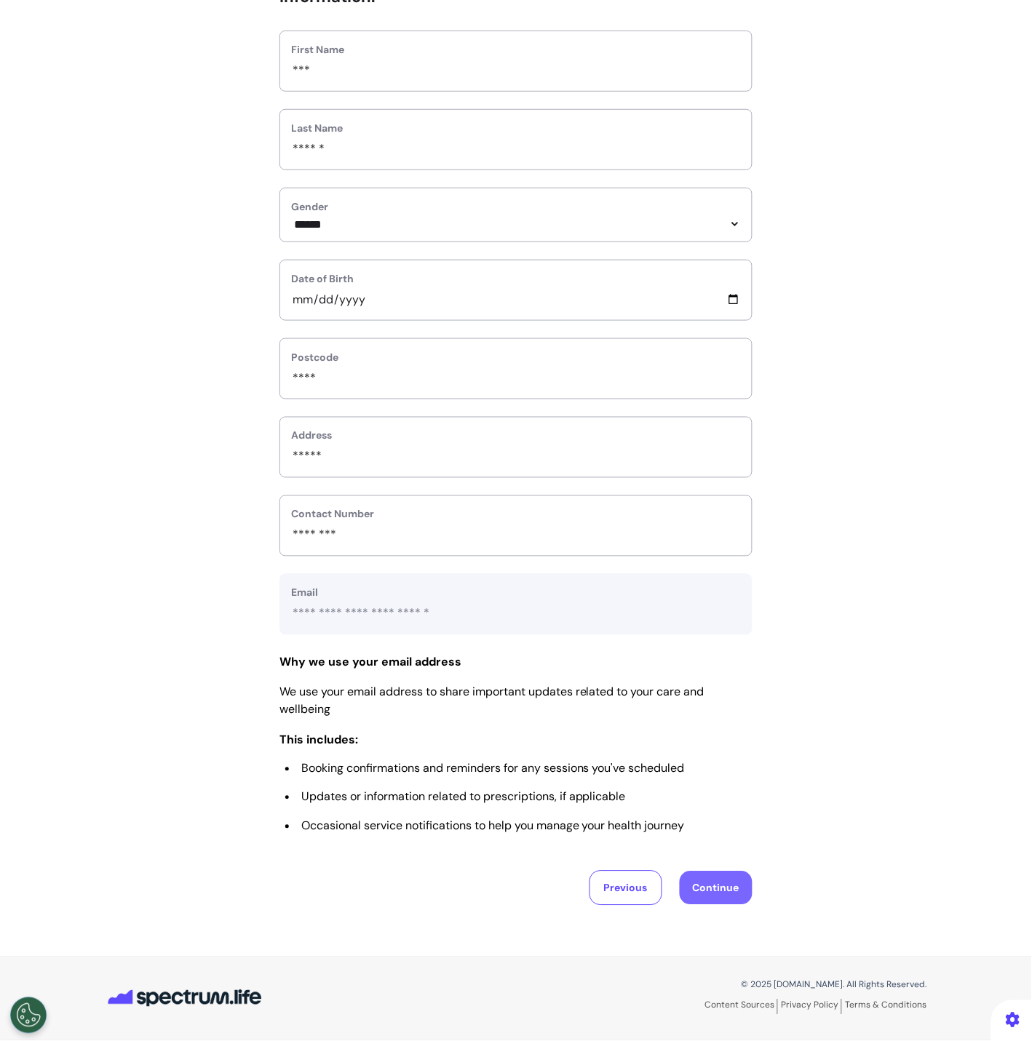
click at [726, 895] on button "Continue" at bounding box center [716, 888] width 73 height 33
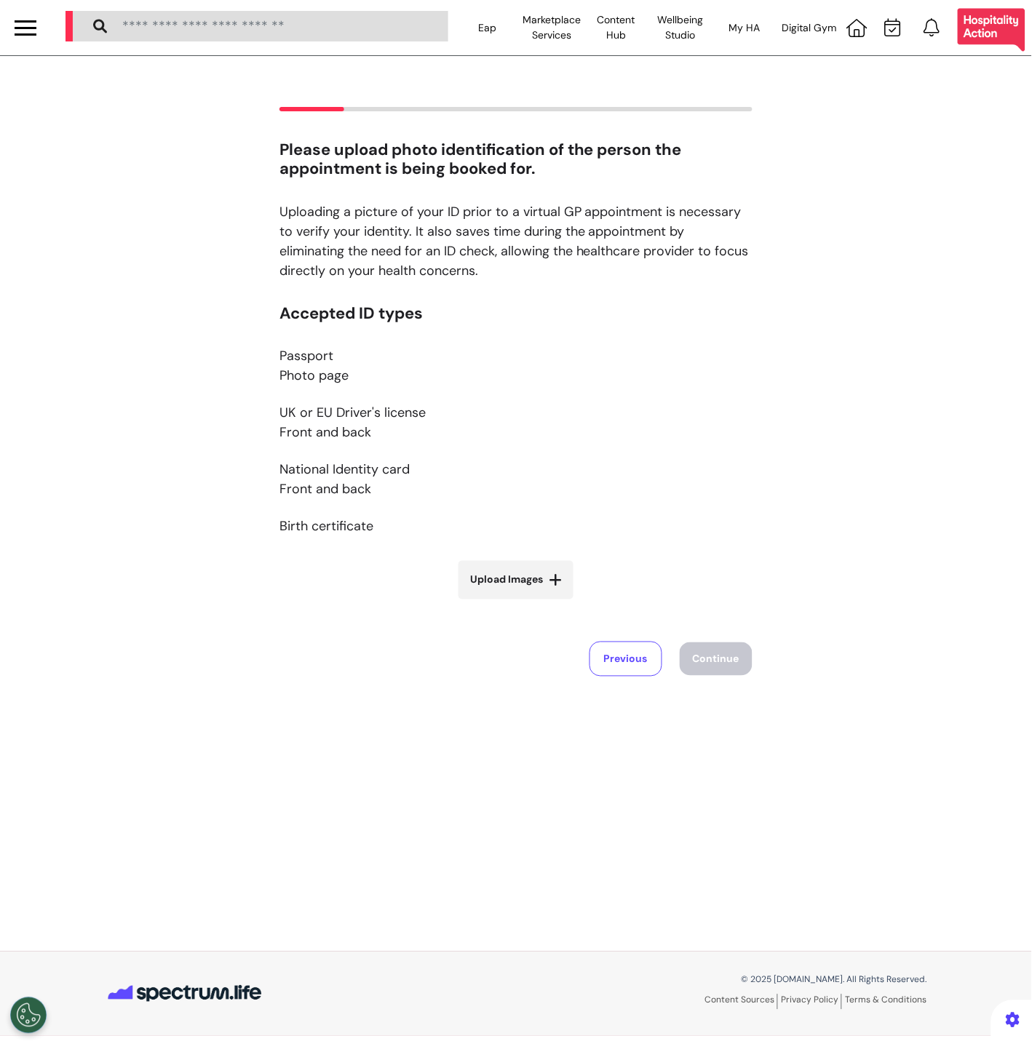
scroll to position [0, 0]
click at [556, 584] on icon at bounding box center [555, 580] width 13 height 15
click at [556, 603] on input "Upload Images" at bounding box center [515, 610] width 173 height 15
type input "**********"
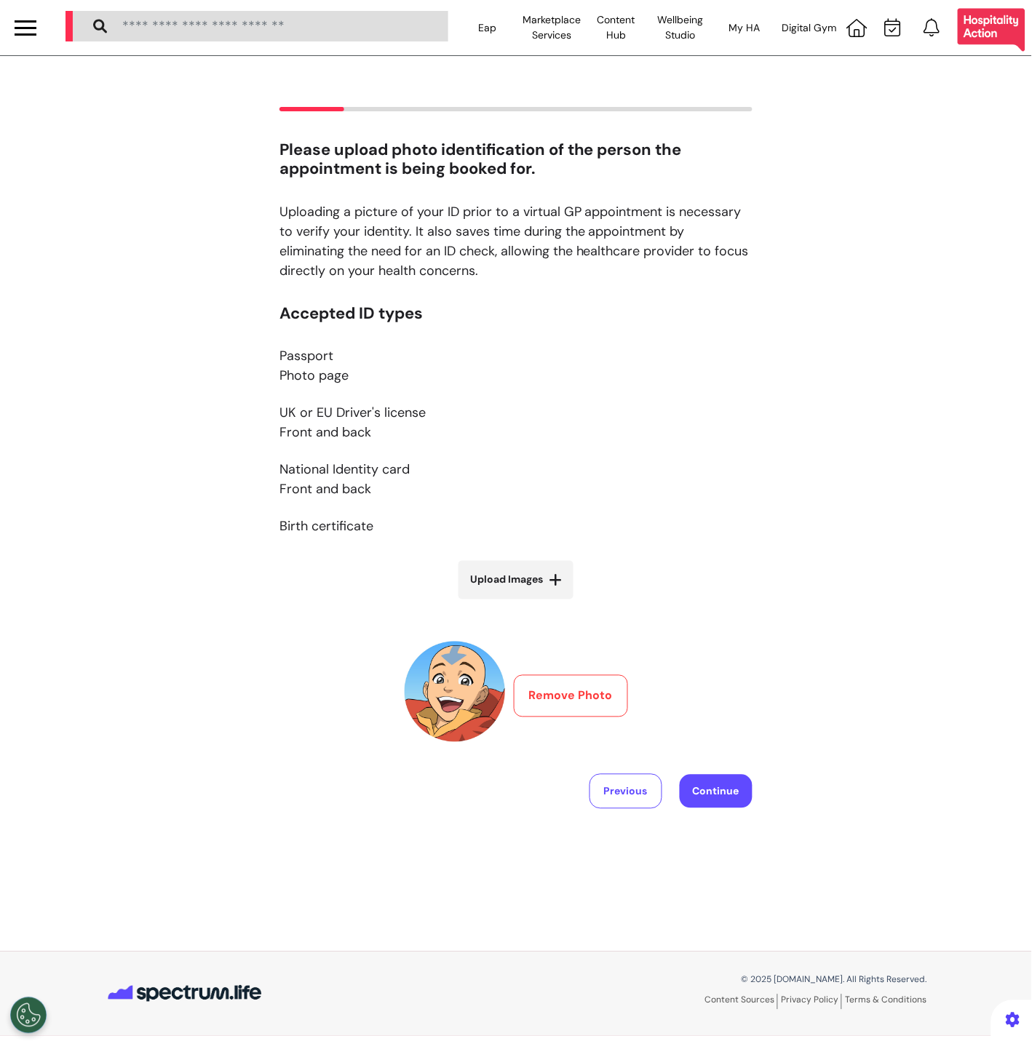
click at [702, 763] on div "Accepted ID types Passport Photo page UK or EU Driver's license Front and back …" at bounding box center [515, 556] width 473 height 505
click at [724, 785] on button "Continue" at bounding box center [716, 791] width 73 height 33
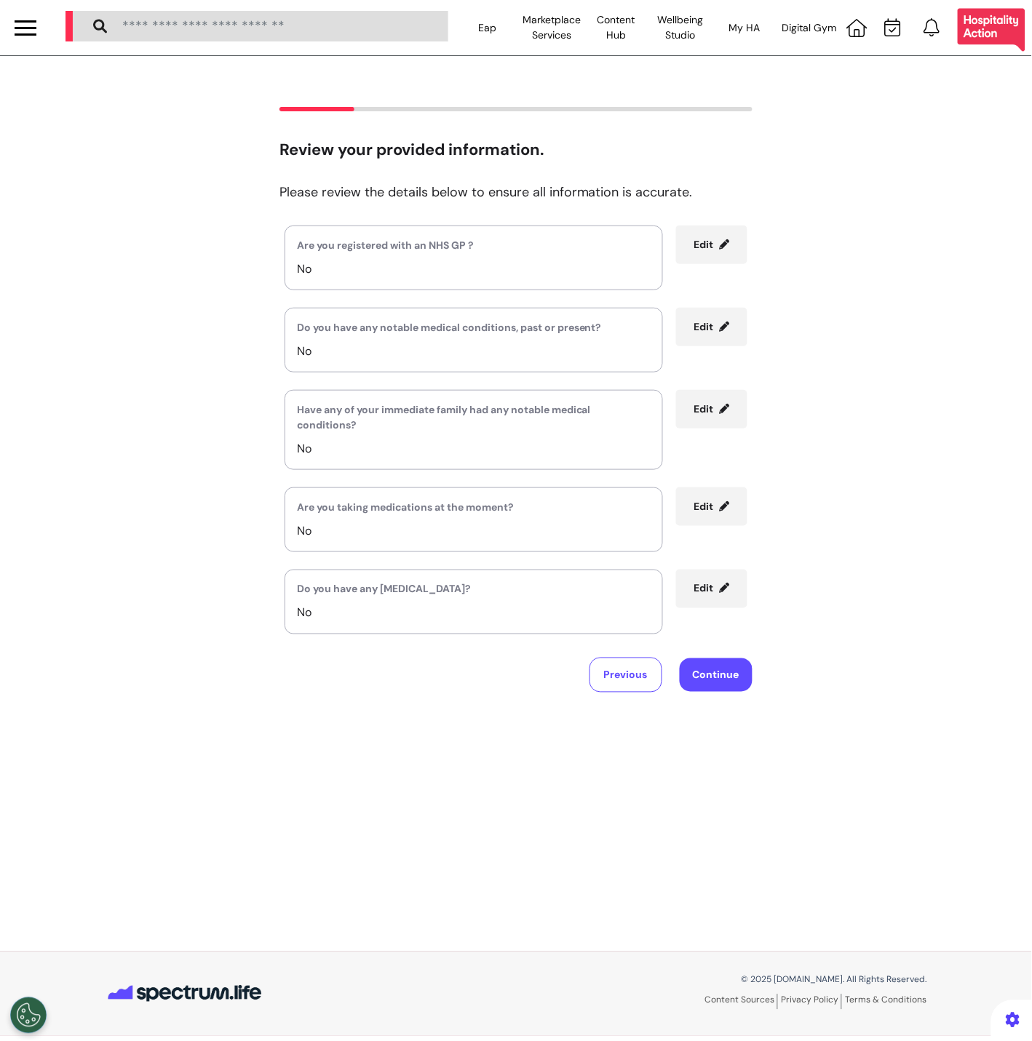
click at [705, 655] on div "Are you registered with an NHS GP ? No Edit Do you have any notable medical con…" at bounding box center [515, 459] width 473 height 467
click at [702, 664] on button "Continue" at bounding box center [716, 675] width 73 height 33
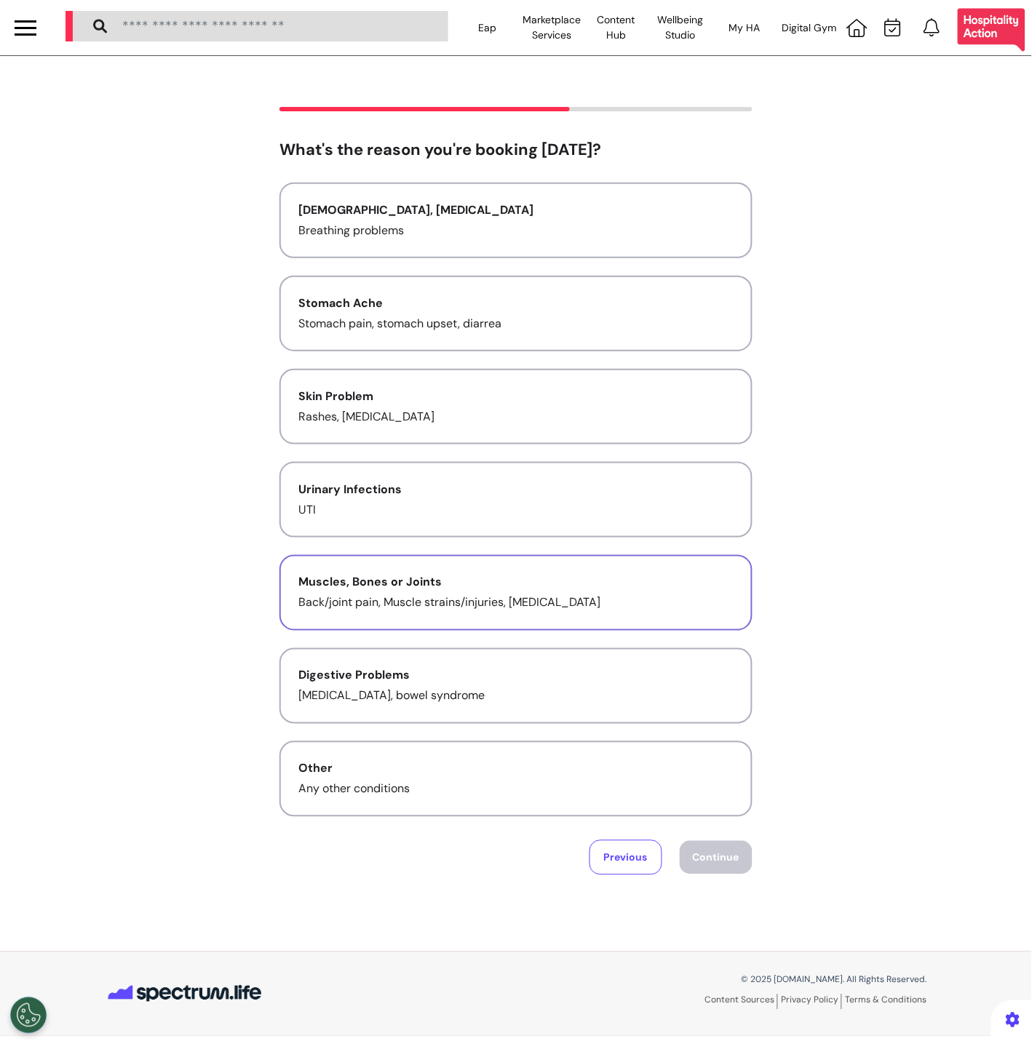
click at [578, 623] on button "Muscles, Bones or Joints Back/joint pain, Muscle strains/injuries, Tendonitis" at bounding box center [515, 593] width 473 height 76
click at [740, 847] on button "Continue" at bounding box center [716, 857] width 73 height 33
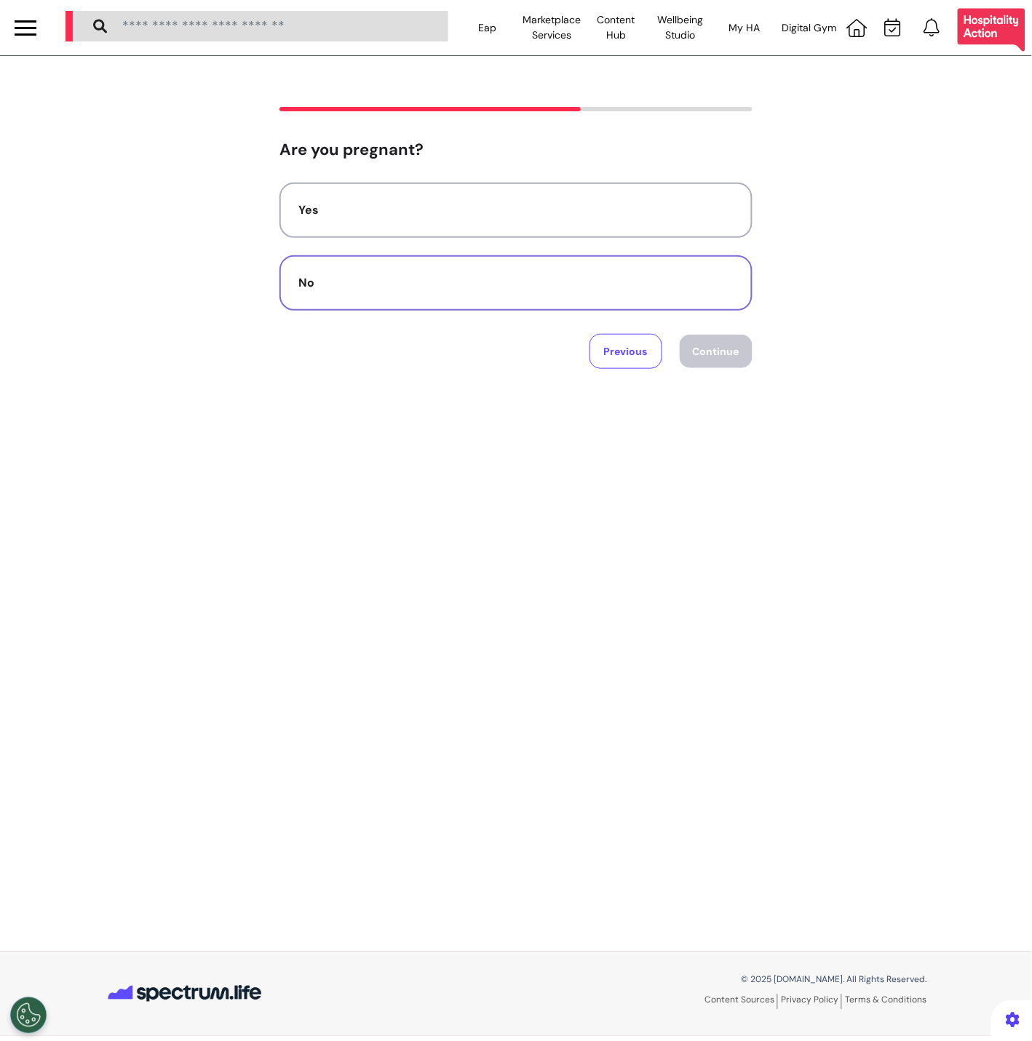
click at [485, 283] on div "No" at bounding box center [515, 282] width 435 height 17
click at [742, 372] on div "Are you pregnant? Yes No Previous Continue" at bounding box center [516, 504] width 1032 height 896
click at [734, 357] on button "Continue" at bounding box center [716, 351] width 73 height 33
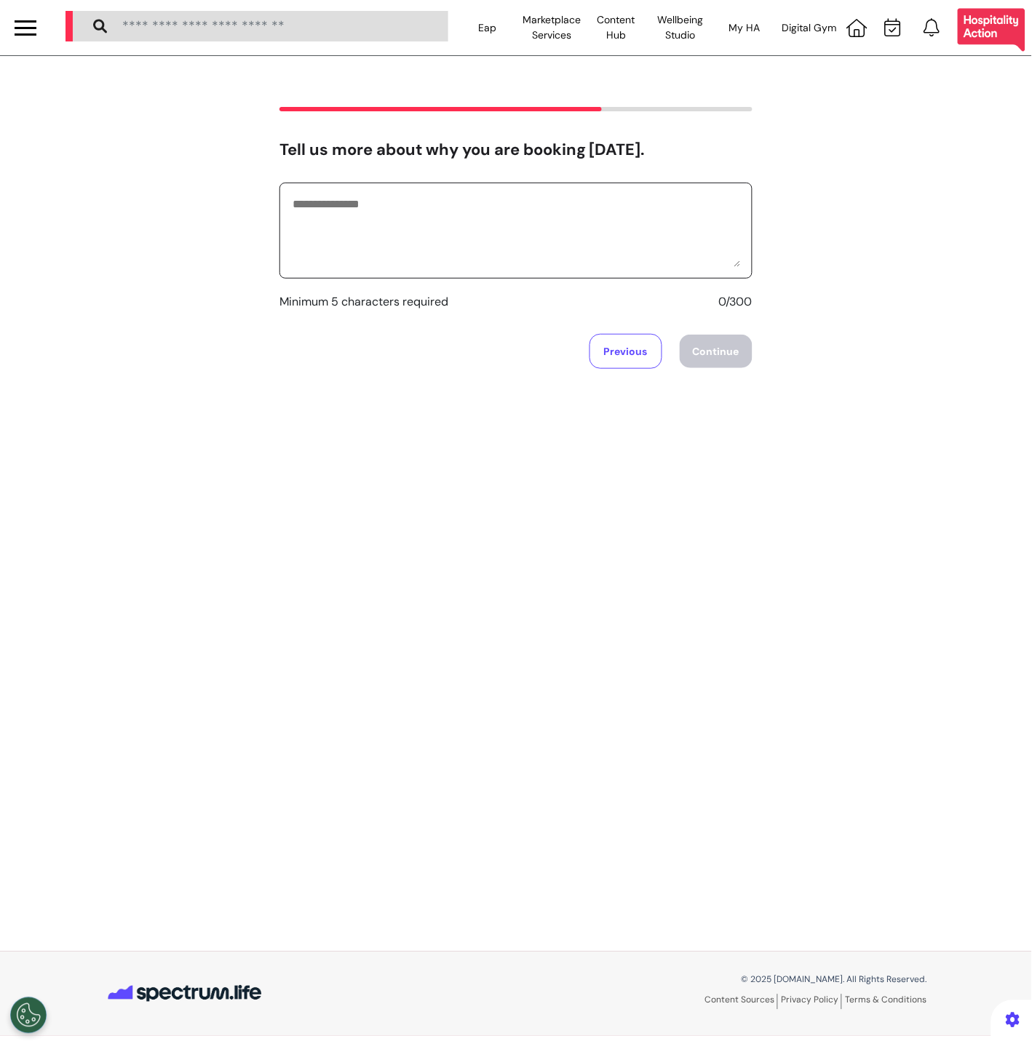
click at [559, 239] on textarea at bounding box center [516, 230] width 450 height 73
type textarea "*****"
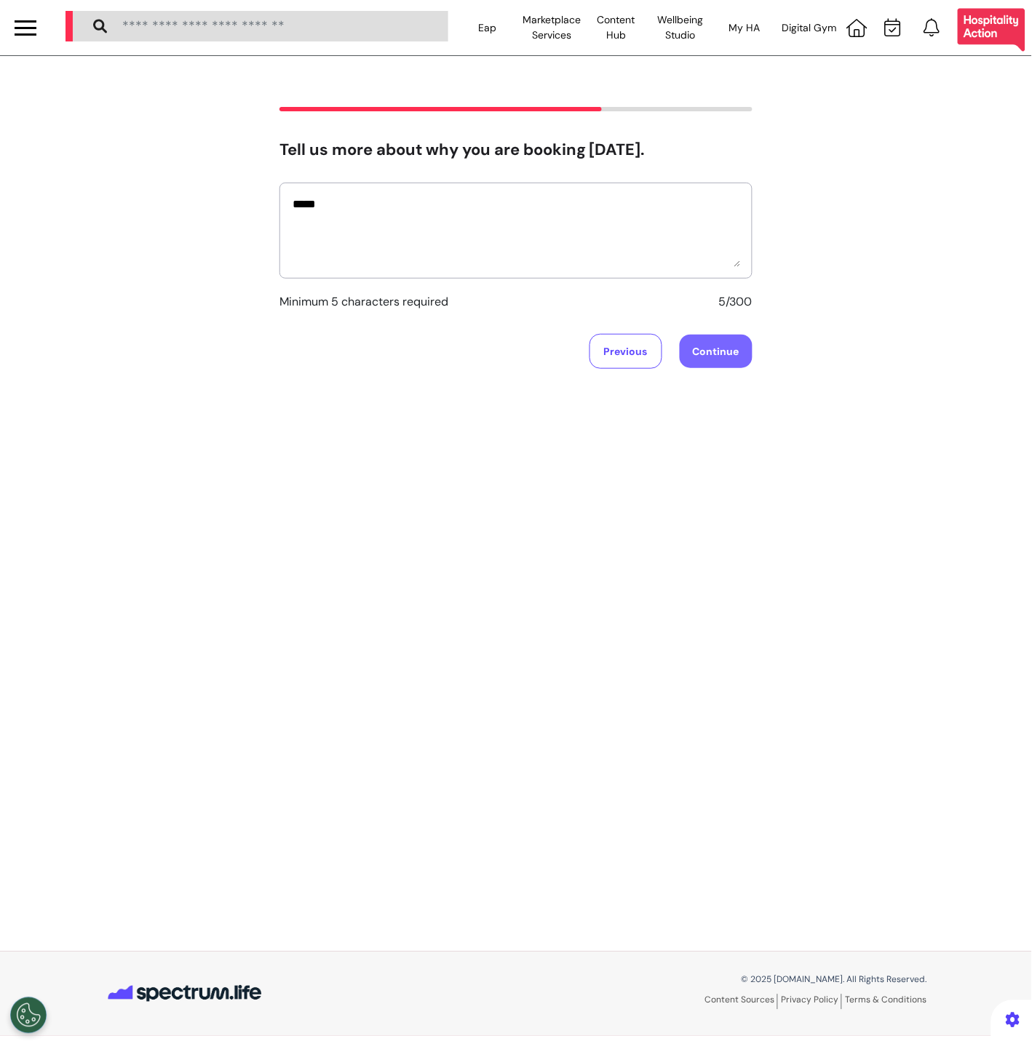
click at [728, 356] on button "Continue" at bounding box center [716, 351] width 73 height 33
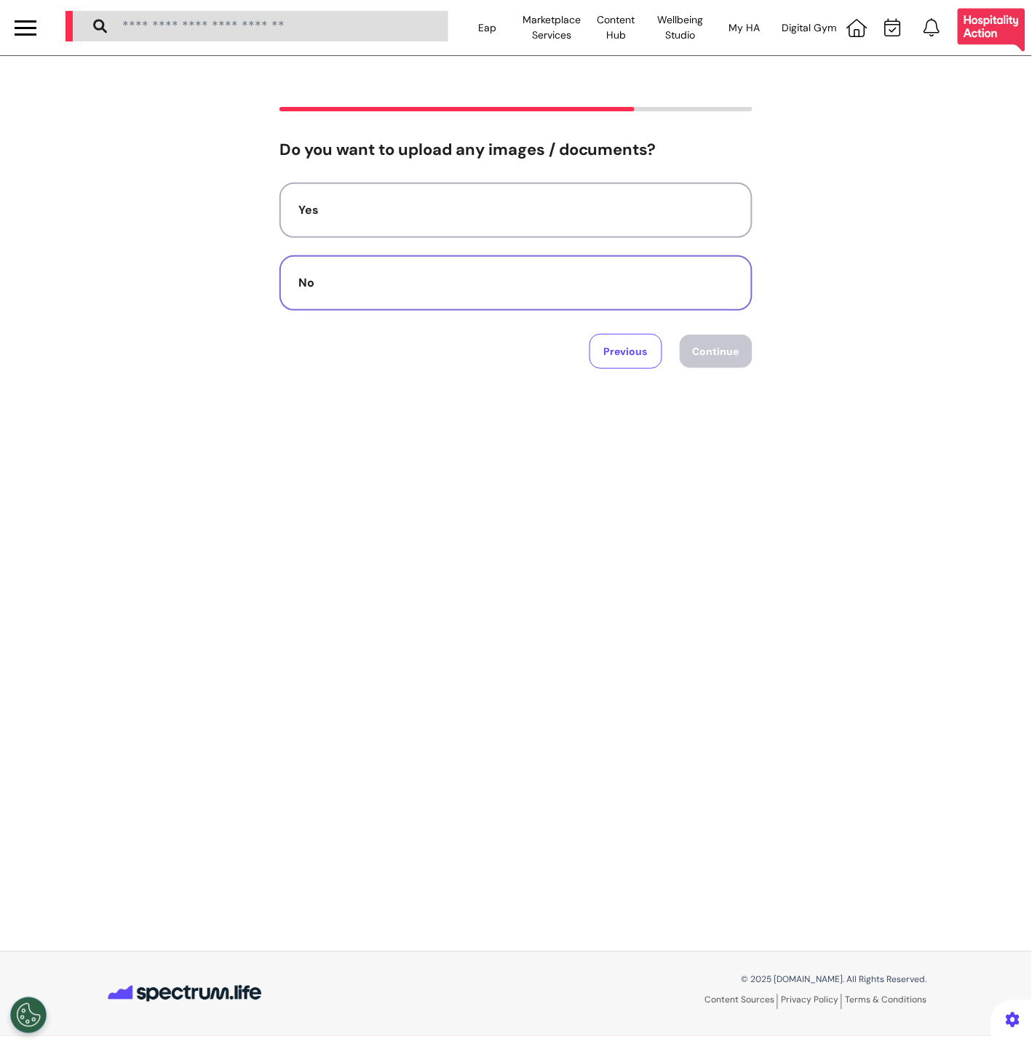
click at [590, 286] on div "No" at bounding box center [515, 282] width 435 height 17
click at [705, 346] on button "Continue" at bounding box center [716, 351] width 73 height 33
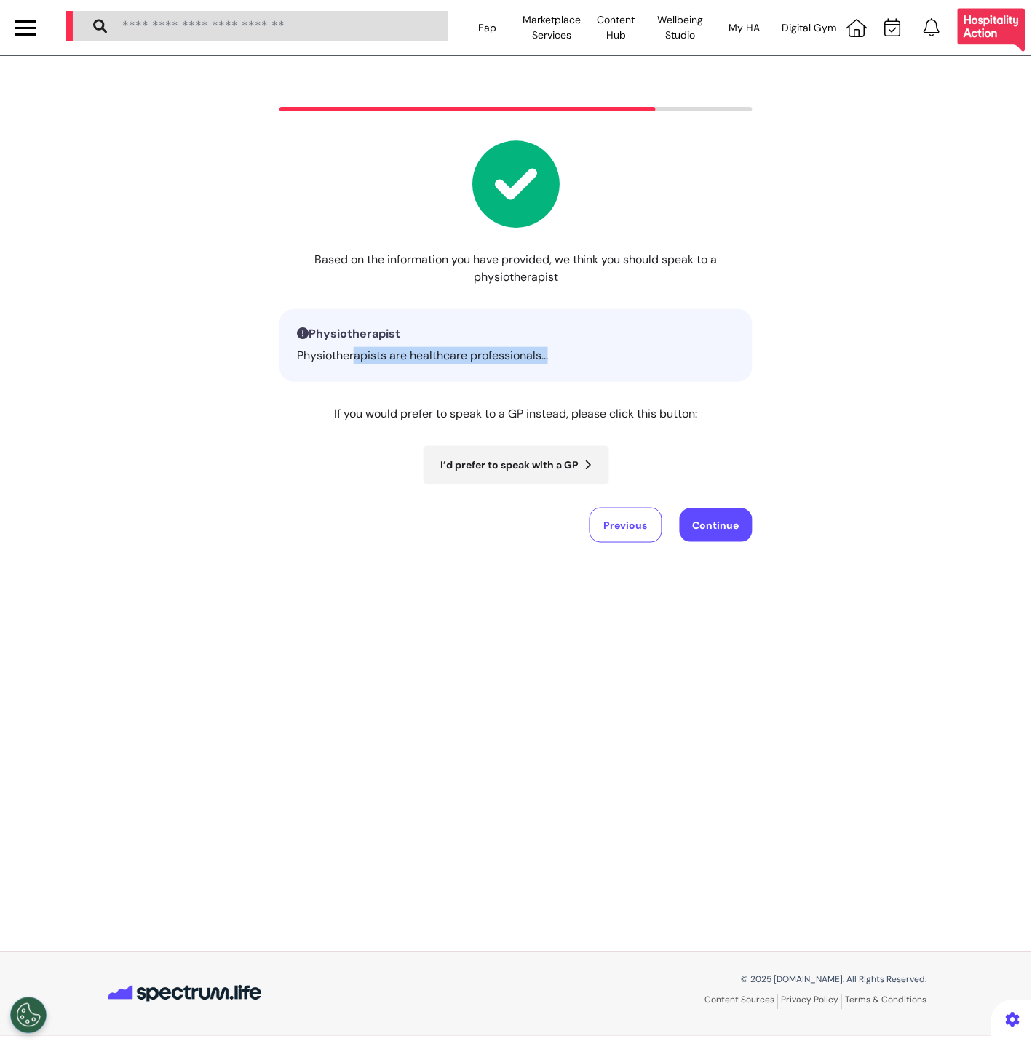
click at [355, 368] on div "Physiotherapist Physiotherapists are healthcare professionals..." at bounding box center [515, 345] width 473 height 73
click at [354, 381] on div "Physiotherapist Physiotherapists are healthcare professionals..." at bounding box center [515, 345] width 473 height 73
click at [703, 523] on button "Continue" at bounding box center [716, 525] width 73 height 33
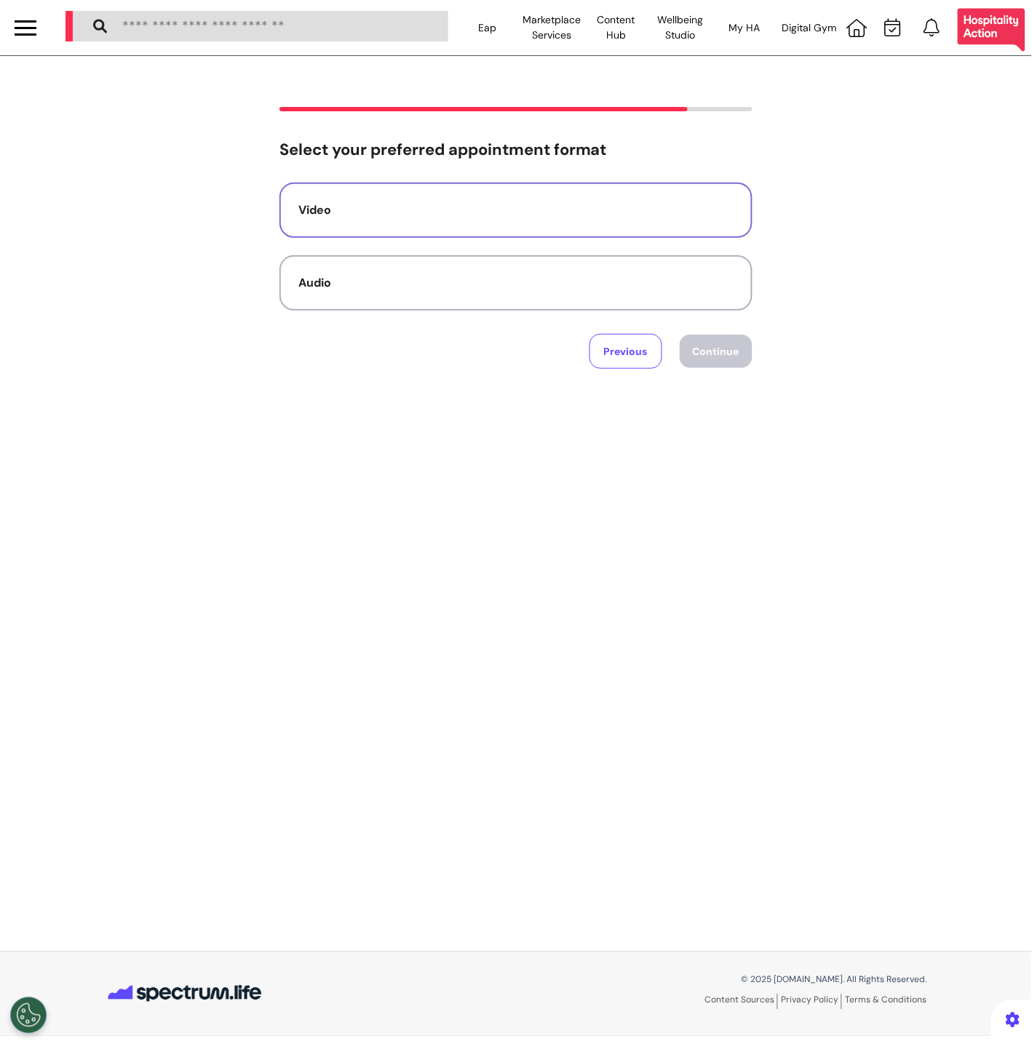
click at [587, 231] on button "Video" at bounding box center [515, 210] width 473 height 55
click at [744, 351] on button "Continue" at bounding box center [716, 351] width 73 height 33
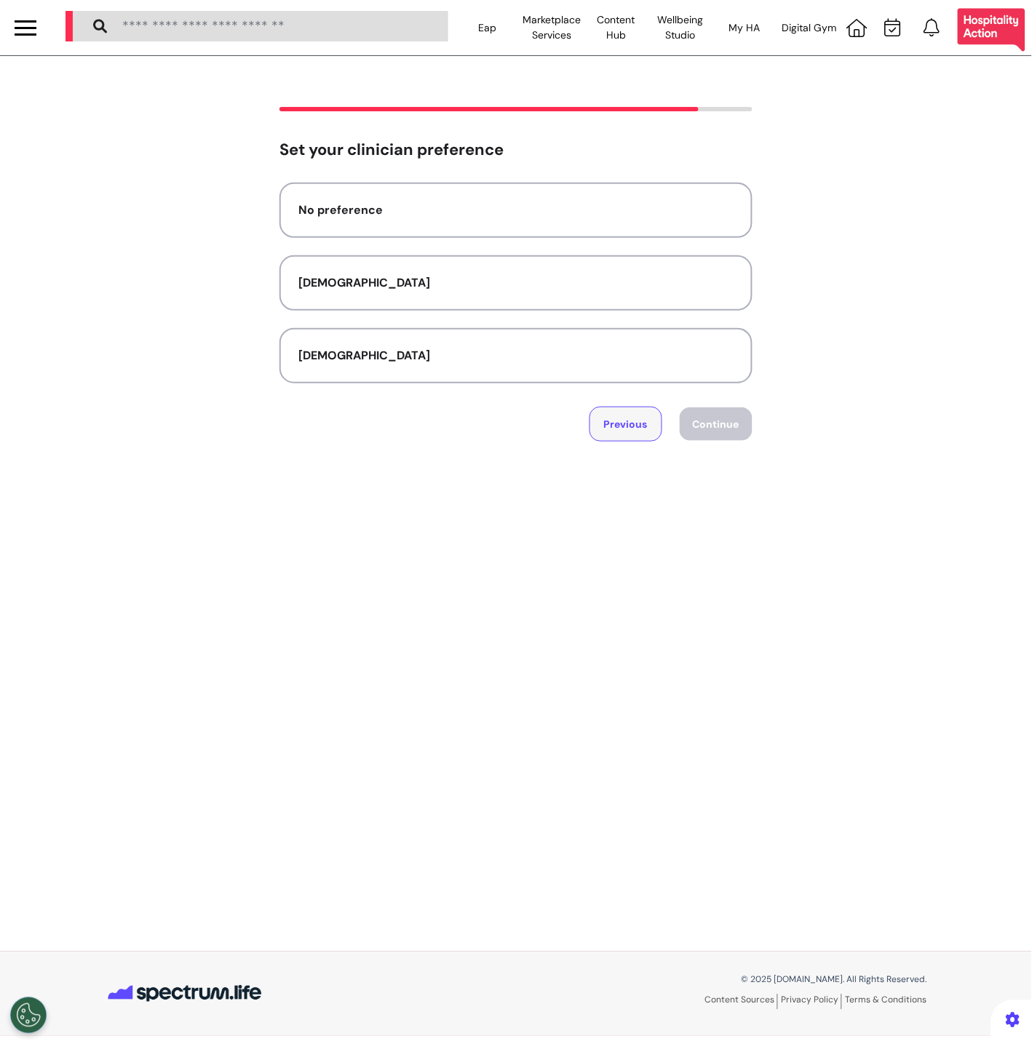
click at [638, 416] on button "Previous" at bounding box center [625, 424] width 73 height 35
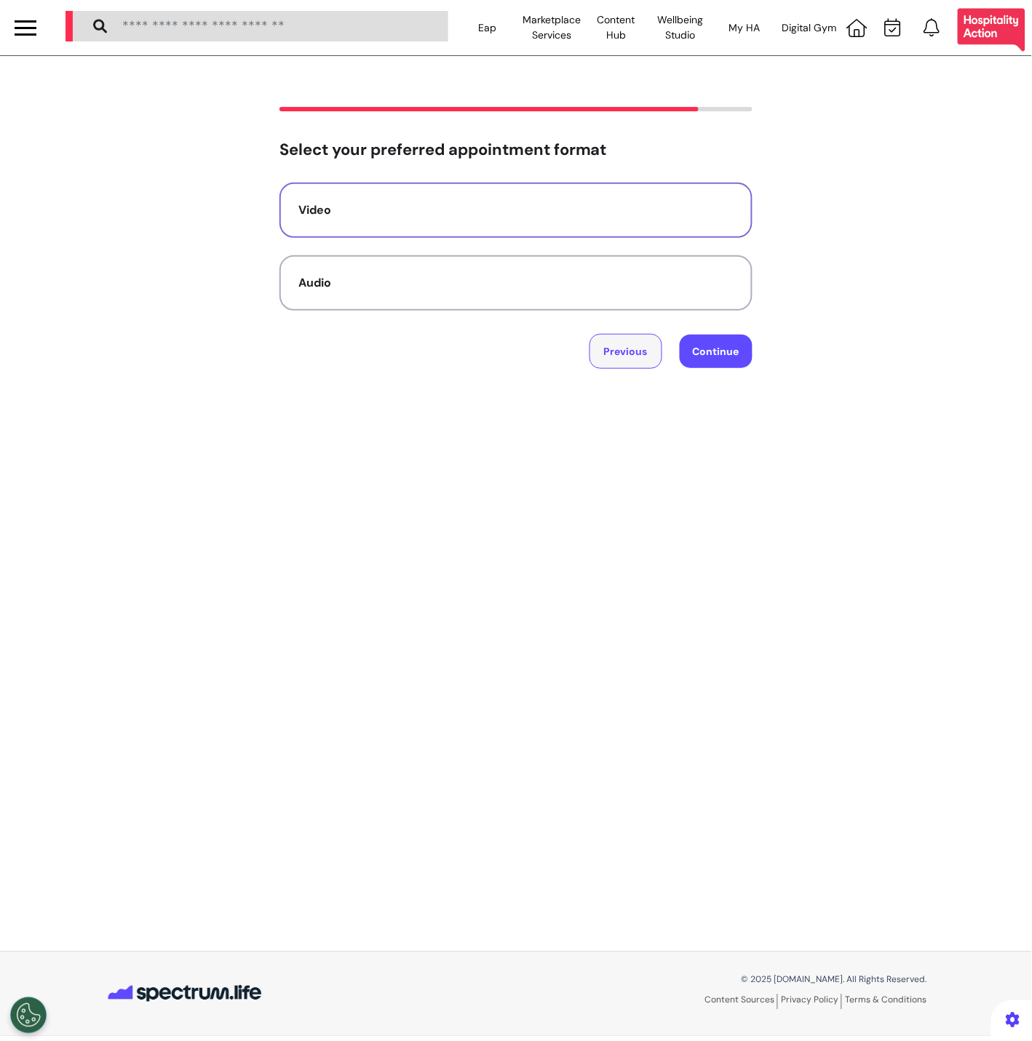
click at [635, 340] on button "Previous" at bounding box center [625, 351] width 73 height 35
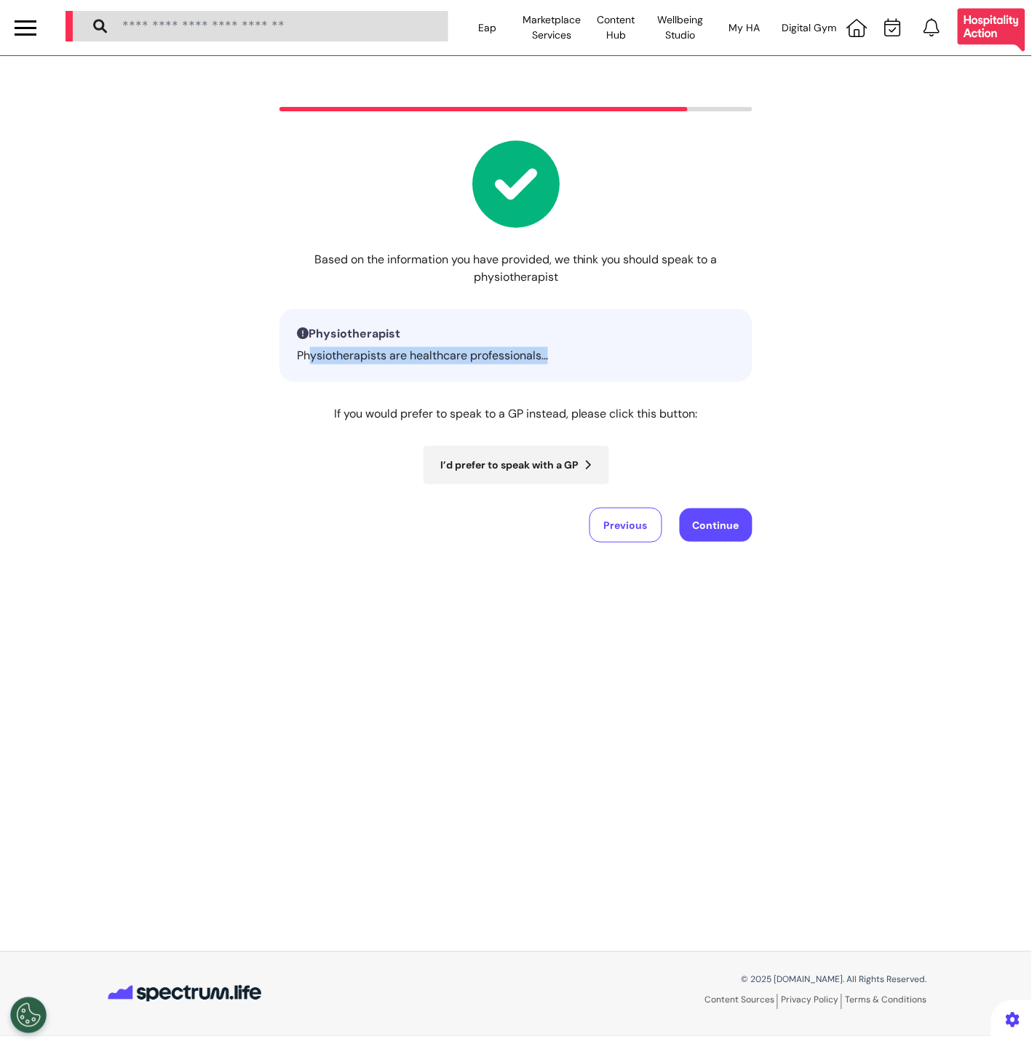
click at [309, 363] on div "Physiotherapist Physiotherapists are healthcare professionals..." at bounding box center [515, 345] width 473 height 73
click at [303, 398] on div "Based on the information you have provided, we think you should speak to a phys…" at bounding box center [515, 312] width 473 height 344
click at [638, 522] on button "Previous" at bounding box center [625, 525] width 73 height 35
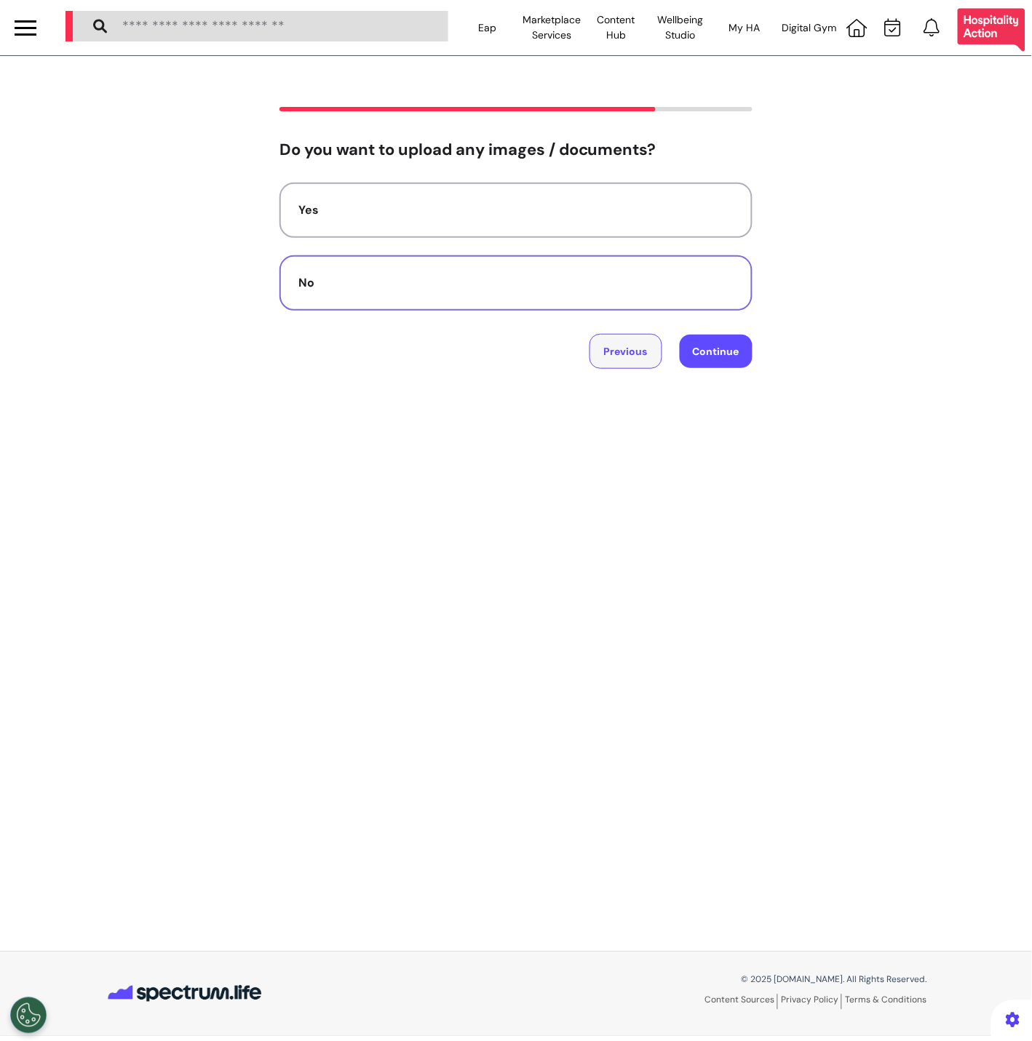
click at [624, 347] on button "Previous" at bounding box center [625, 351] width 73 height 35
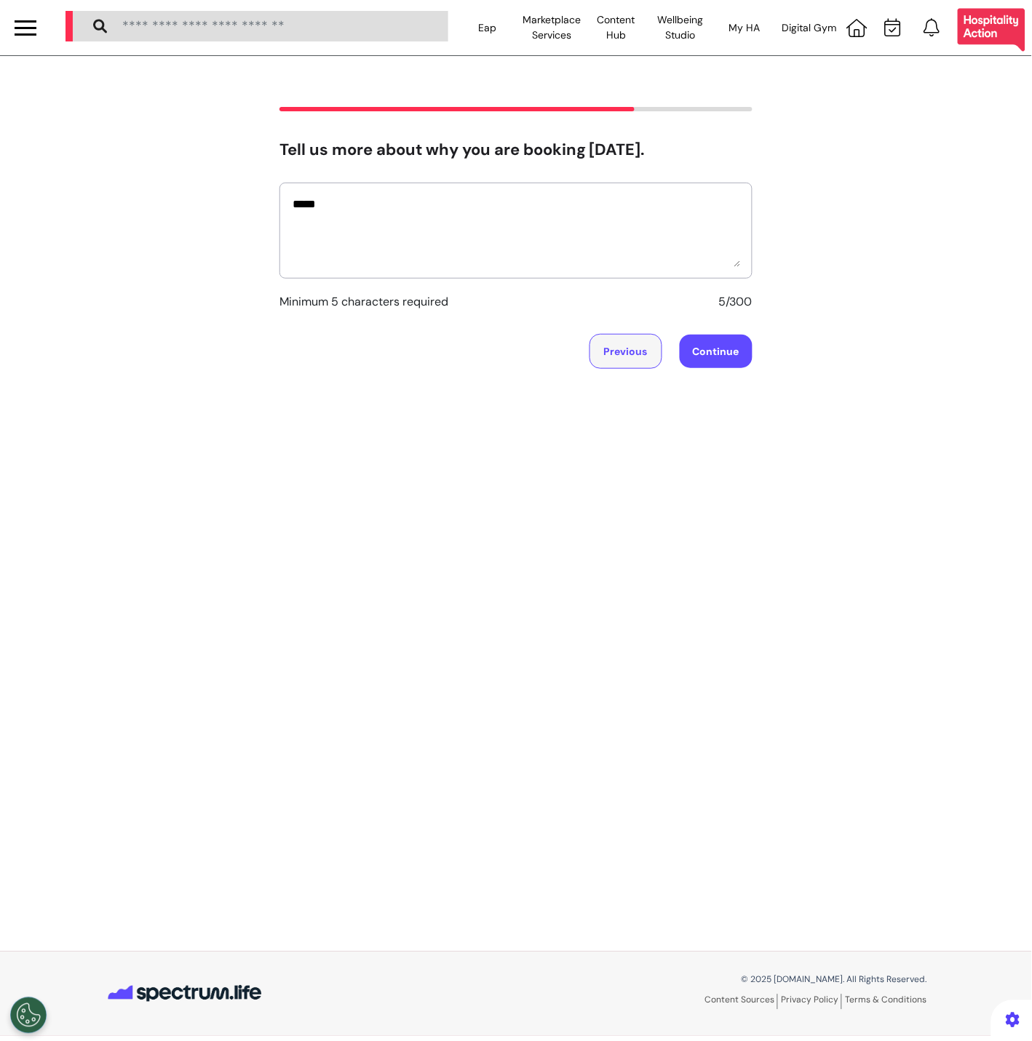
click at [616, 349] on button "Previous" at bounding box center [625, 351] width 73 height 35
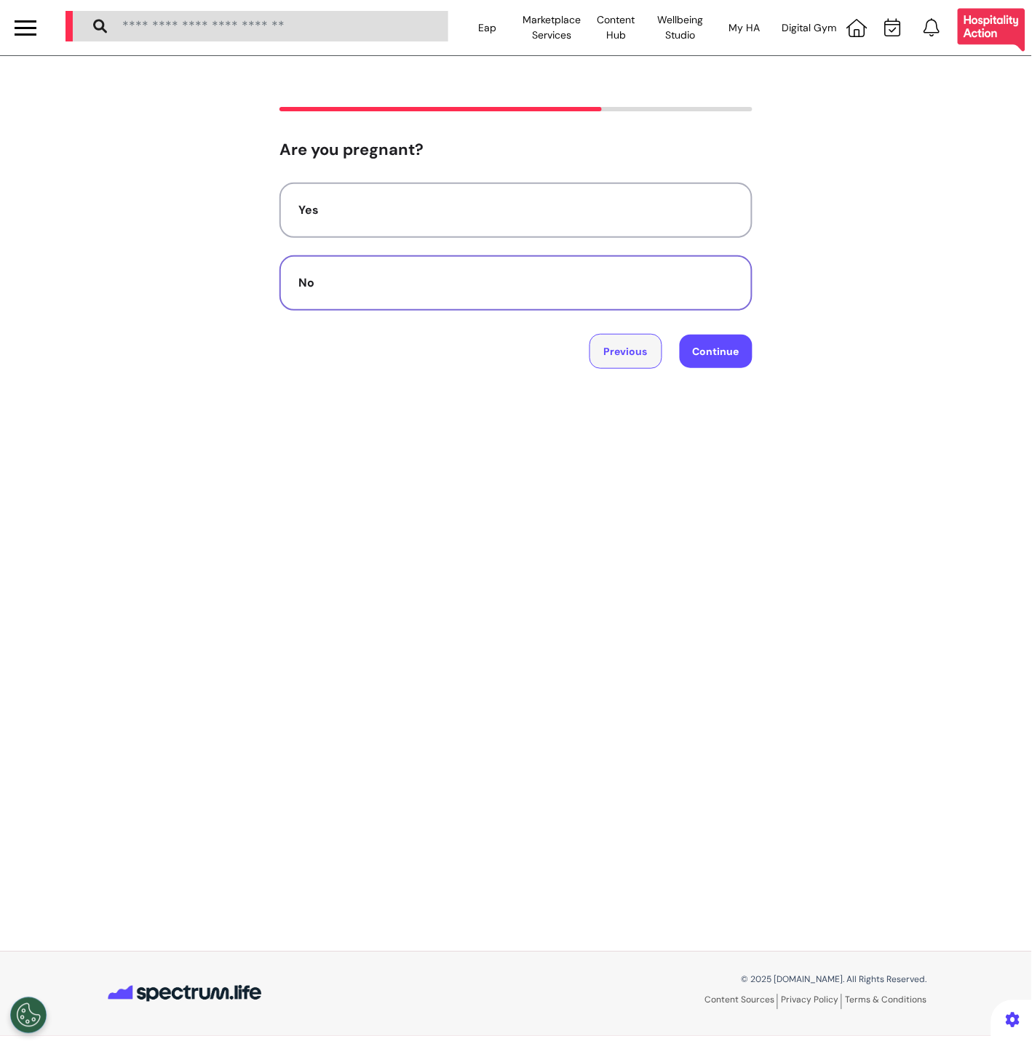
click at [621, 362] on button "Previous" at bounding box center [625, 351] width 73 height 35
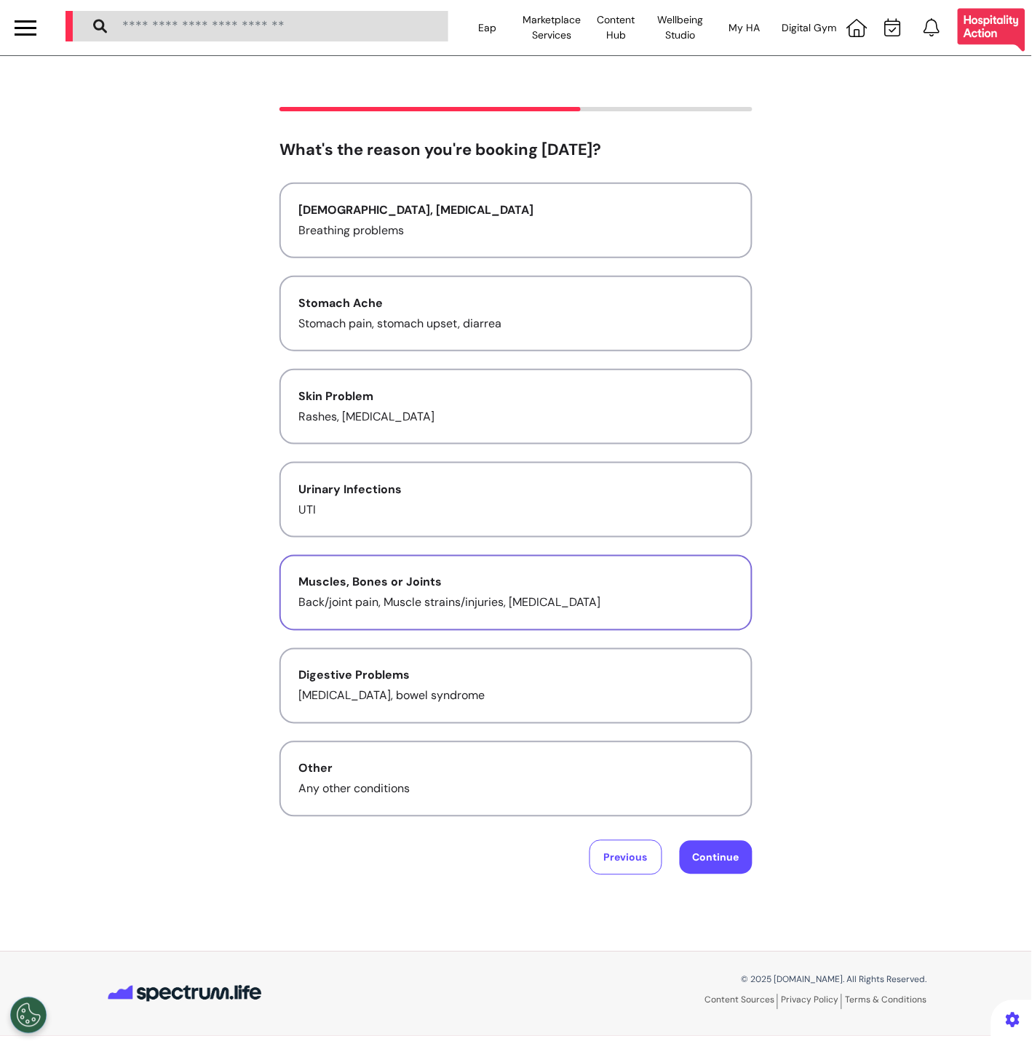
click at [631, 597] on p "Back/joint pain, Muscle strains/injuries, Tendonitis" at bounding box center [515, 603] width 435 height 17
click at [705, 844] on button "Continue" at bounding box center [716, 857] width 73 height 33
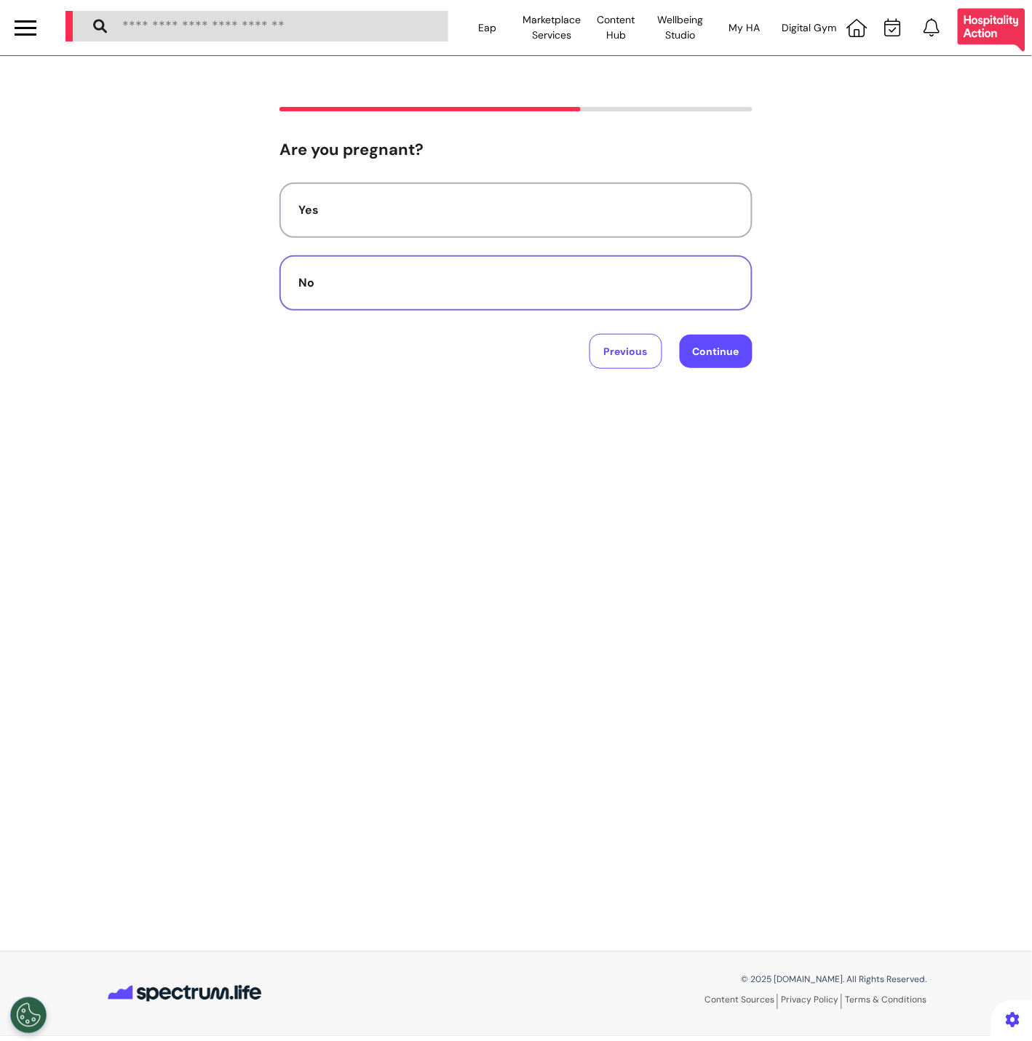
click at [691, 282] on div "No" at bounding box center [515, 282] width 435 height 17
click at [712, 336] on button "Continue" at bounding box center [716, 351] width 73 height 33
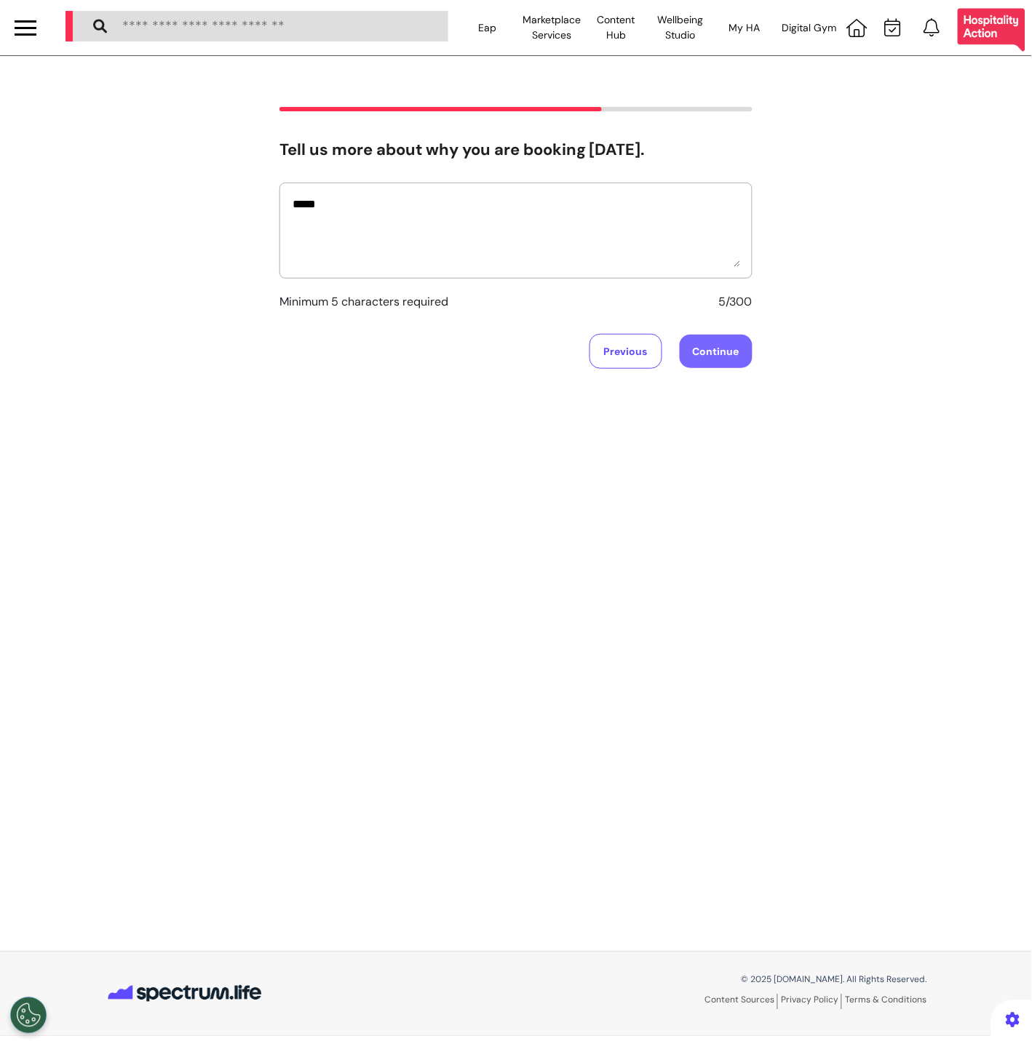
click at [706, 351] on button "Continue" at bounding box center [716, 351] width 73 height 33
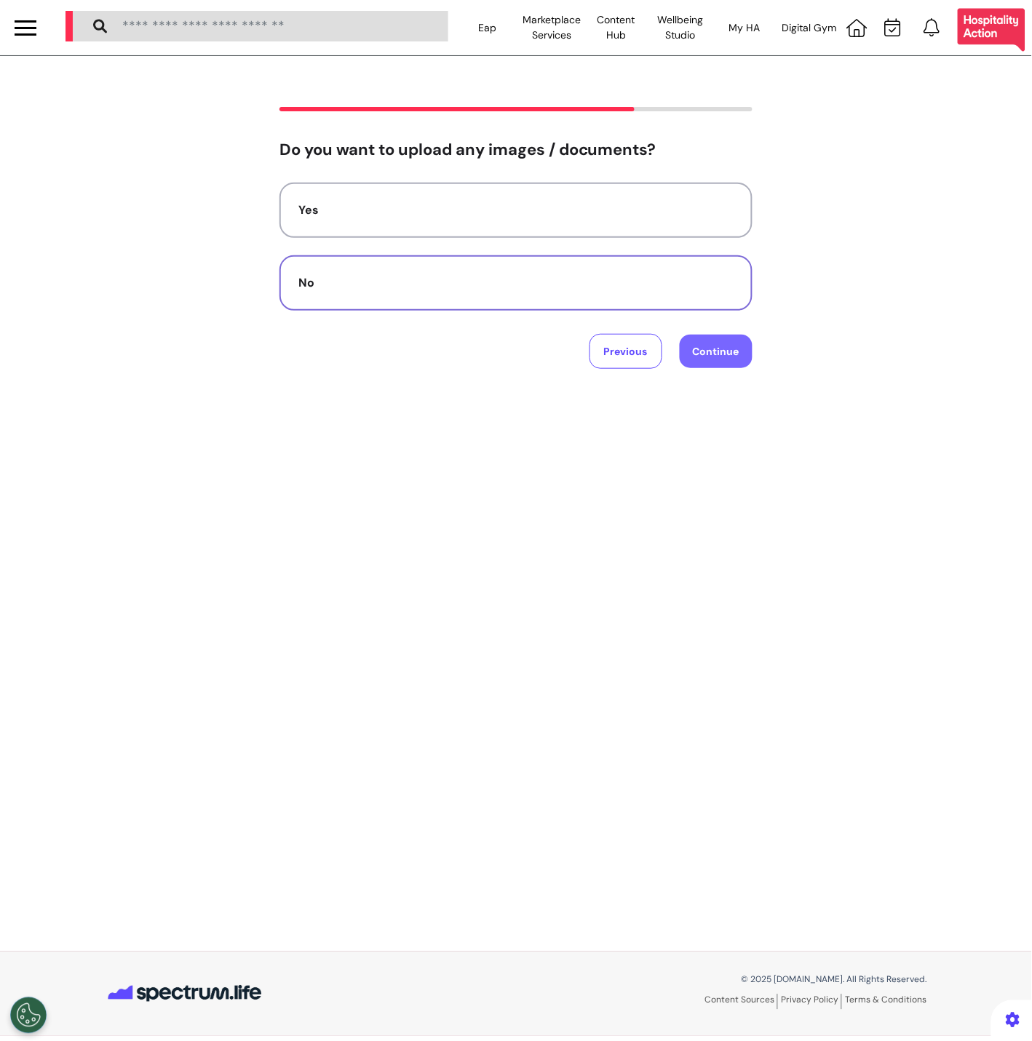
click at [706, 351] on button "Continue" at bounding box center [716, 351] width 73 height 33
drag, startPoint x: 596, startPoint y: 247, endPoint x: 581, endPoint y: 255, distance: 16.6
click at [591, 251] on div "Yes No" at bounding box center [515, 247] width 473 height 128
click at [579, 269] on button "No" at bounding box center [515, 282] width 473 height 55
click at [734, 346] on button "Continue" at bounding box center [716, 351] width 73 height 33
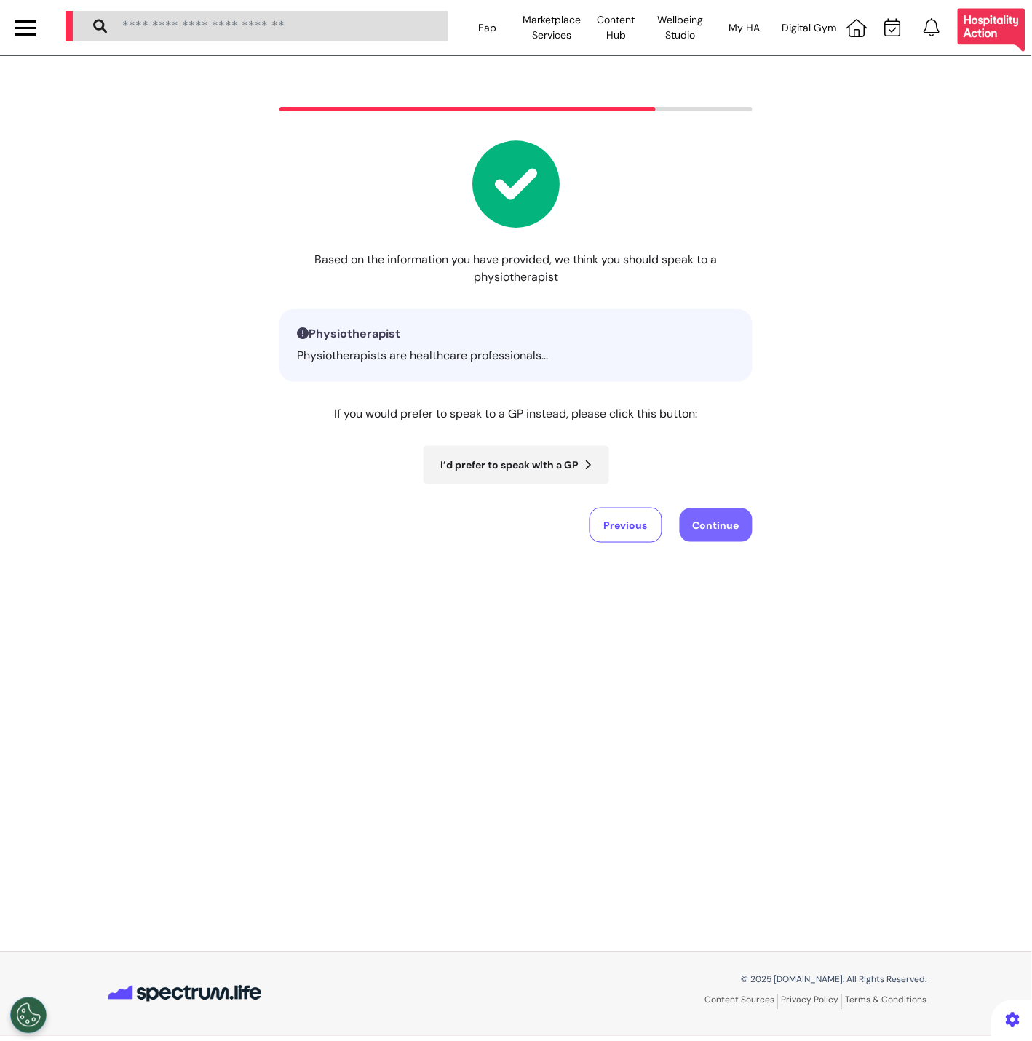
click at [736, 533] on button "Continue" at bounding box center [716, 525] width 73 height 33
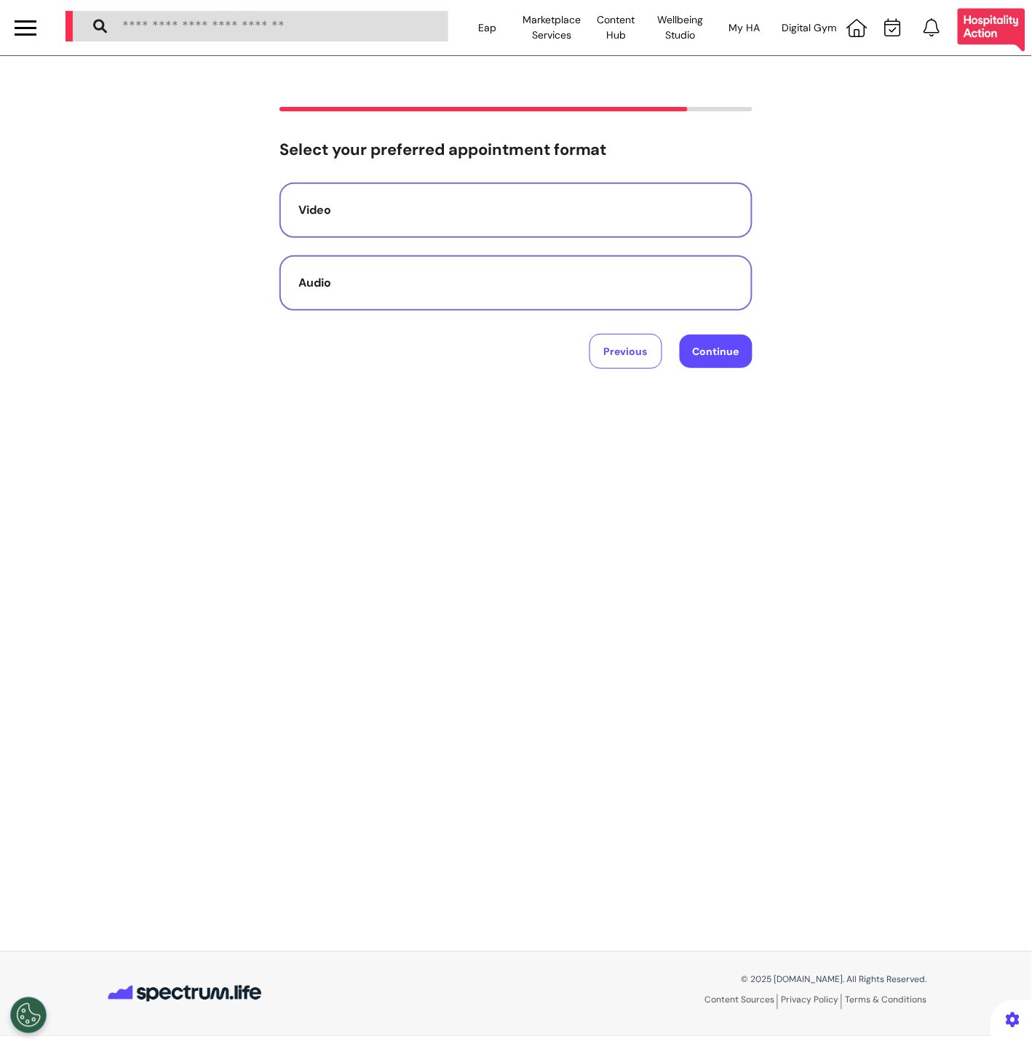
click at [512, 258] on button "Audio" at bounding box center [515, 282] width 473 height 55
click at [712, 347] on button "Continue" at bounding box center [716, 351] width 73 height 33
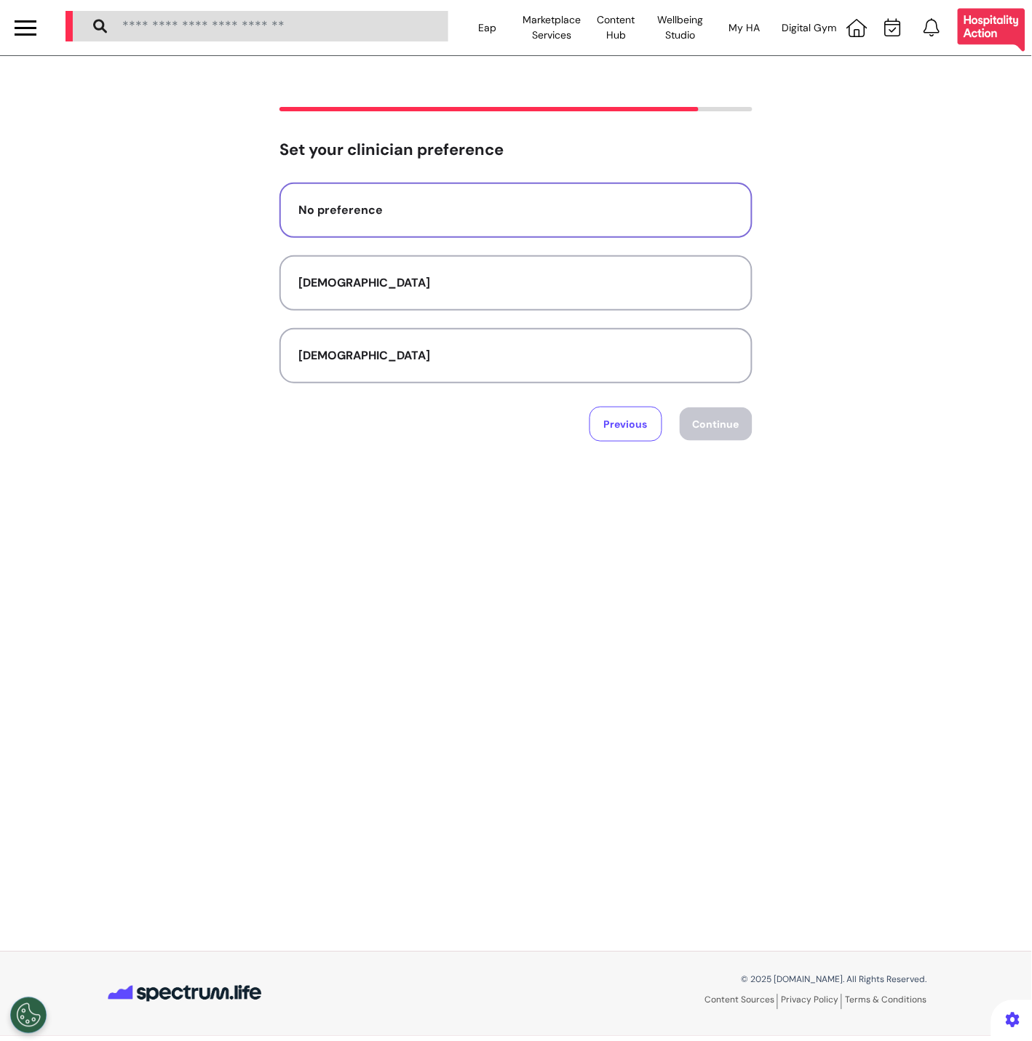
click at [629, 212] on div "No preference" at bounding box center [515, 210] width 435 height 17
click at [734, 431] on button "Continue" at bounding box center [716, 424] width 73 height 33
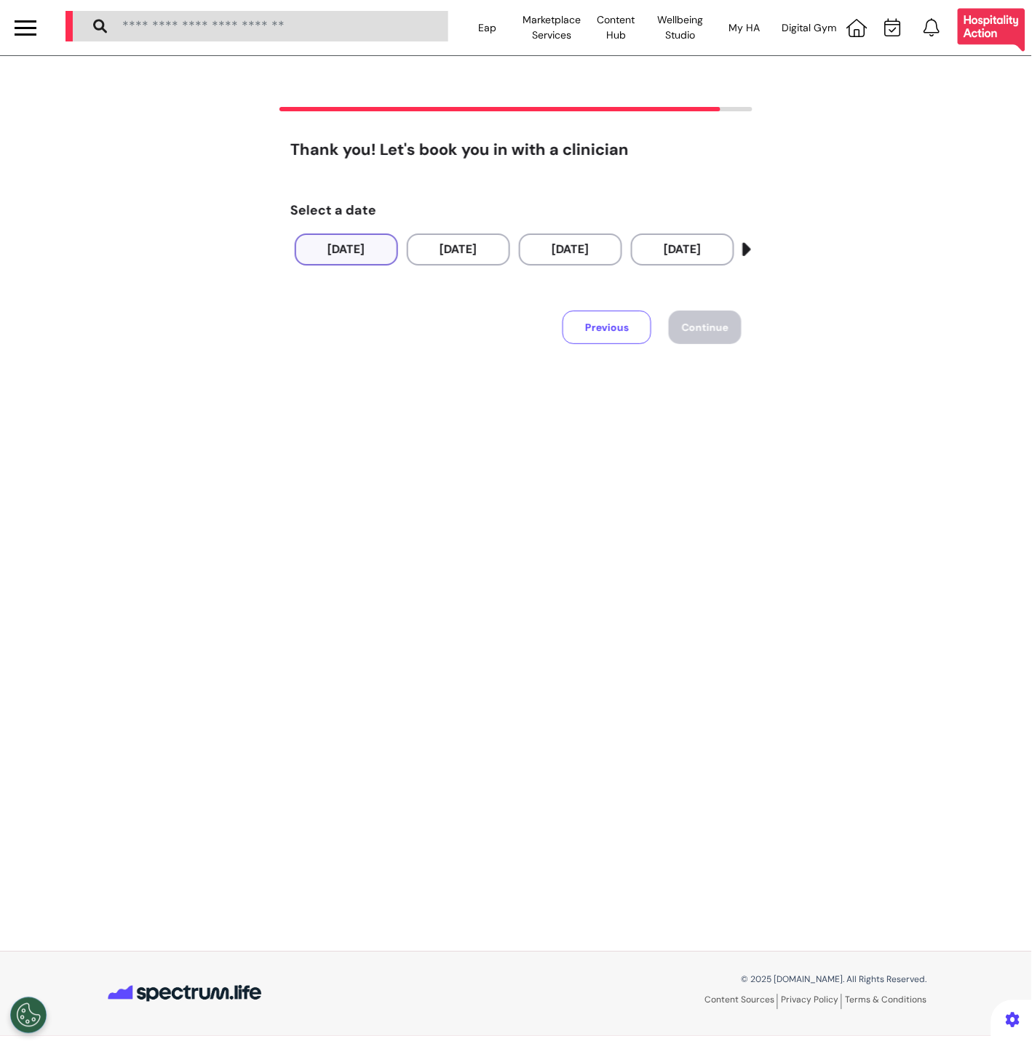
click at [336, 255] on button "19 Sep 2025" at bounding box center [346, 250] width 103 height 32
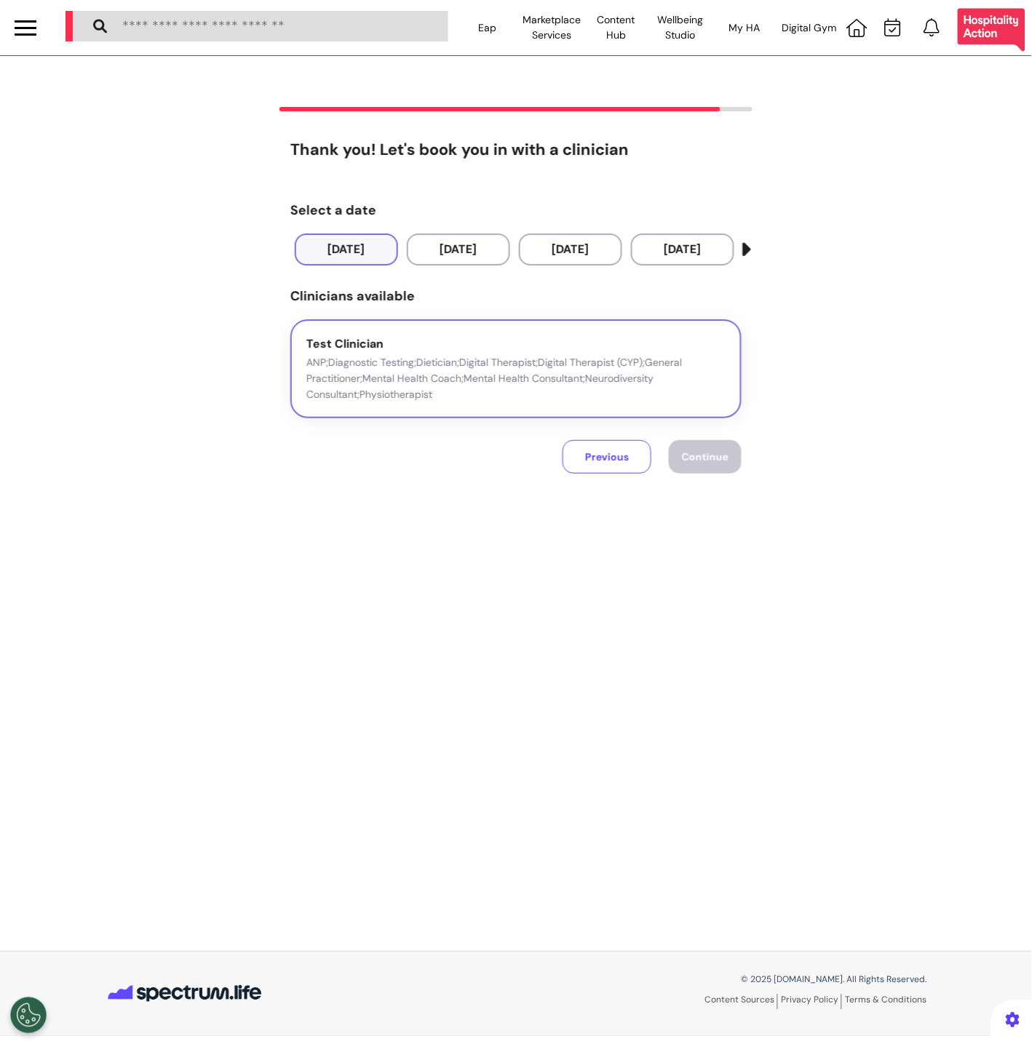
click at [630, 371] on p "ANP;Diagnostic Testing;Dietician;Digital Therapist;Digital Therapist (CYP);Gene…" at bounding box center [515, 378] width 419 height 48
click at [693, 462] on button "Continue" at bounding box center [705, 456] width 73 height 33
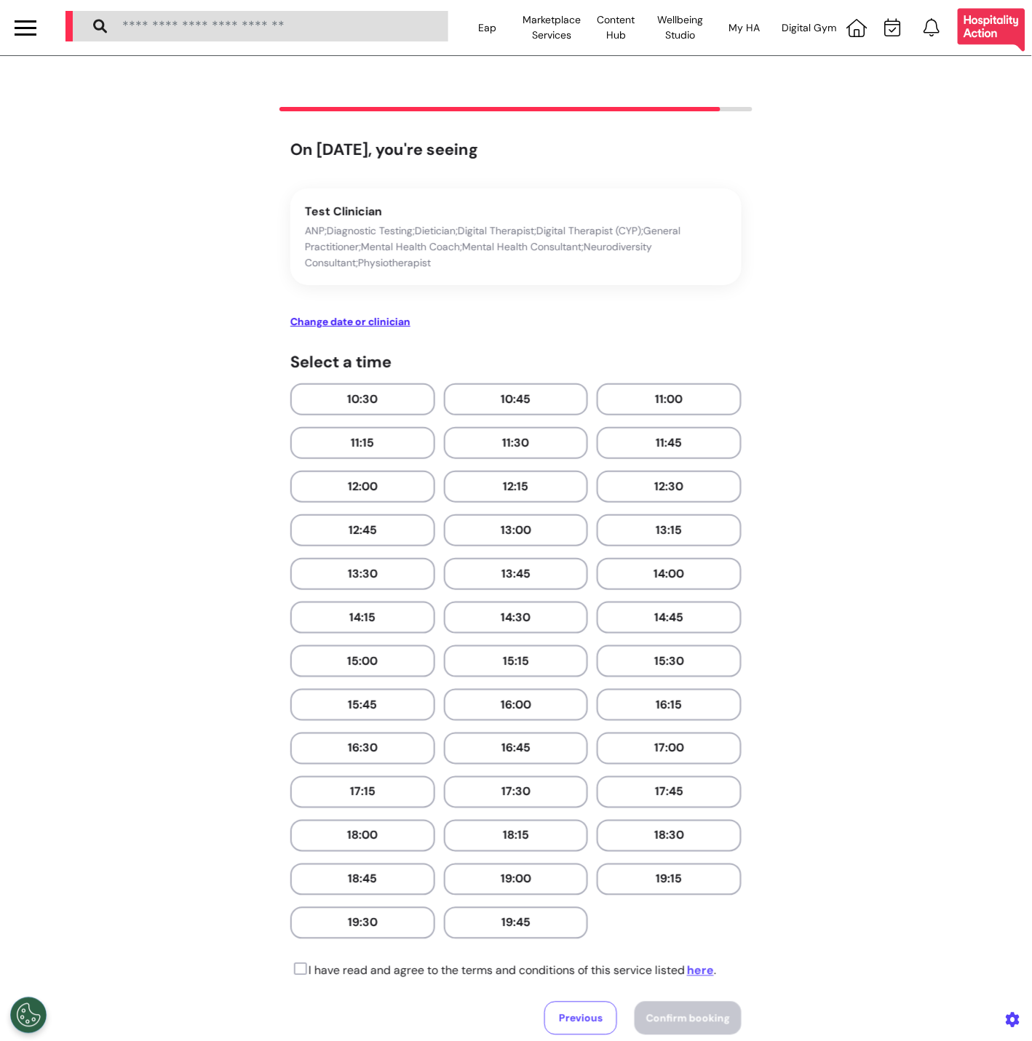
click at [305, 963] on p "I have read and agree to the terms and conditions of this service listed here ." at bounding box center [503, 971] width 426 height 17
click at [301, 963] on button at bounding box center [299, 971] width 19 height 17
click at [389, 864] on button "18:45" at bounding box center [362, 880] width 145 height 32
click at [688, 1012] on span "Confirm booking" at bounding box center [688, 1018] width 84 height 13
click at [314, 386] on button "10:30" at bounding box center [362, 400] width 145 height 32
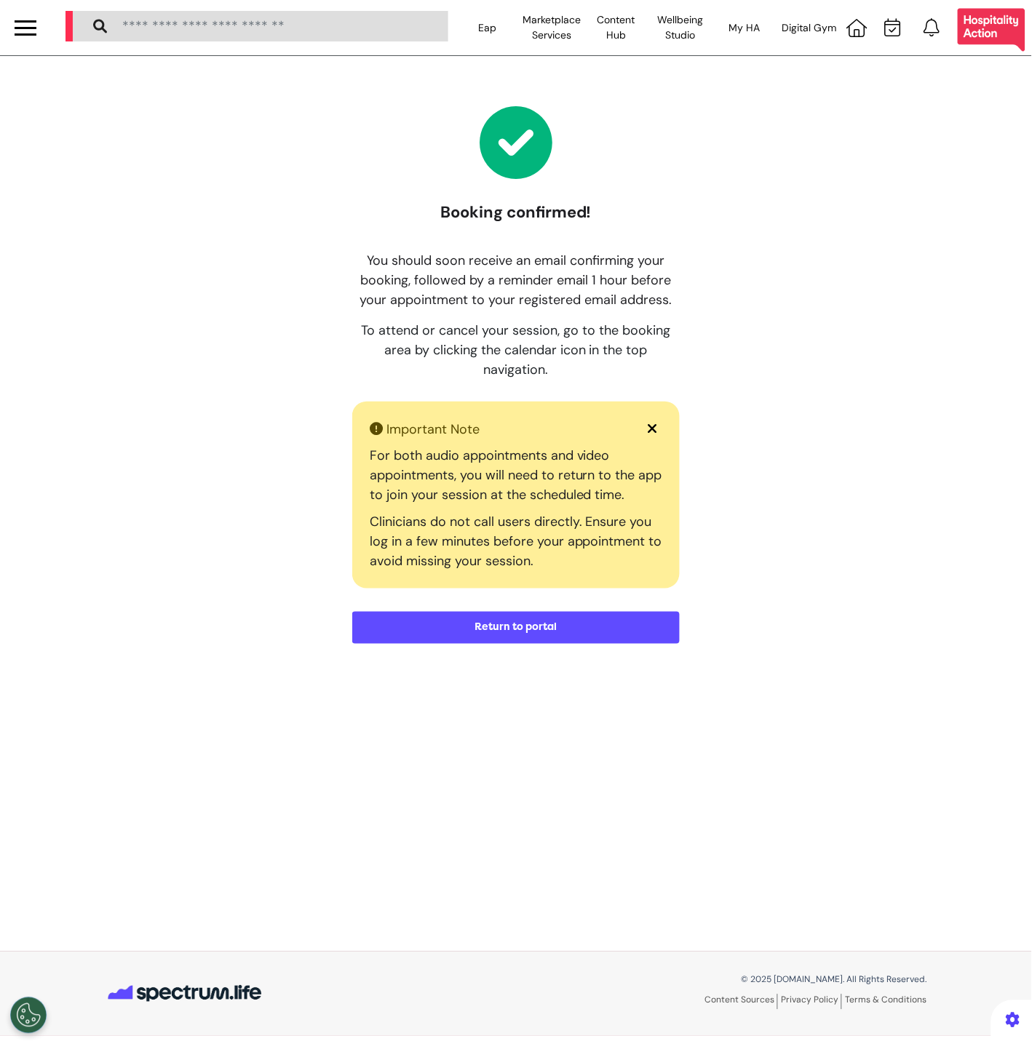
click at [596, 619] on button "Return to portal" at bounding box center [515, 628] width 327 height 32
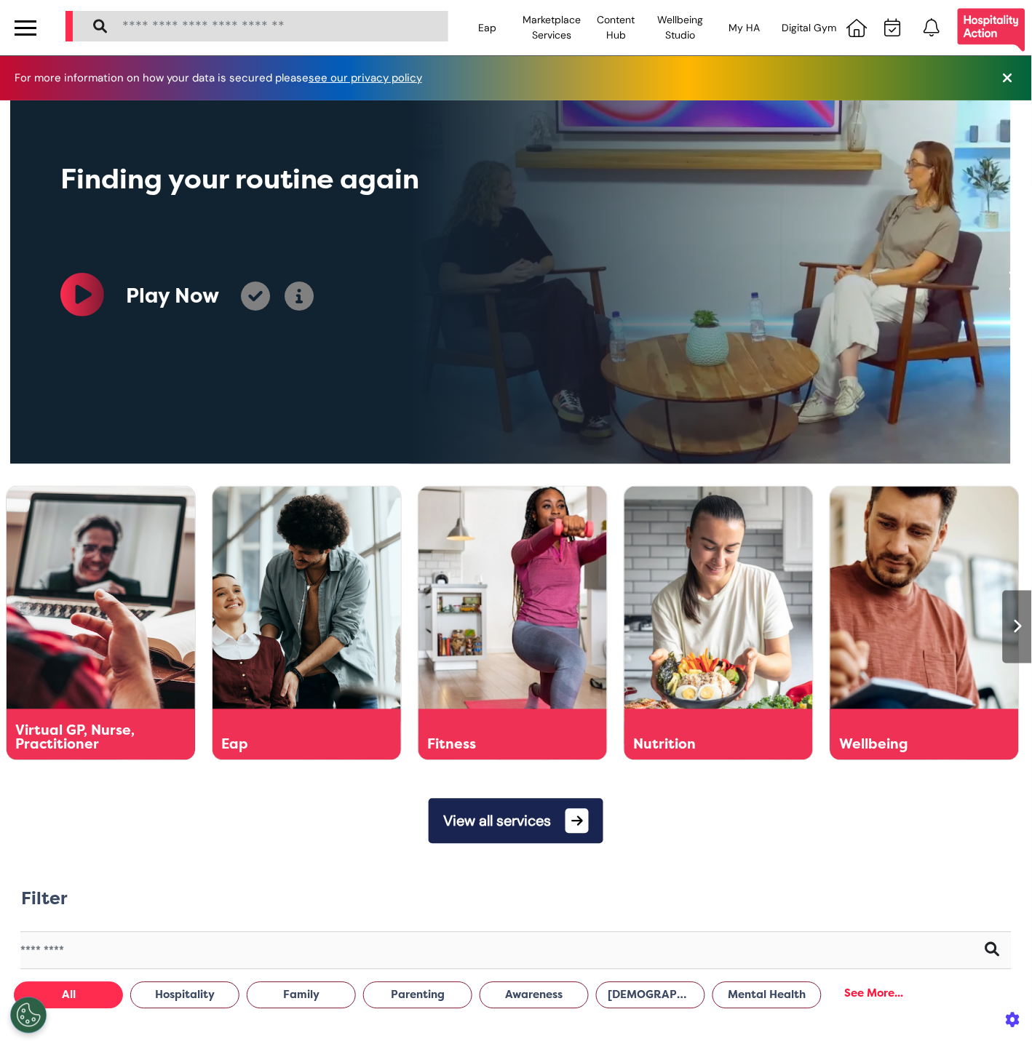
click at [41, 29] on div at bounding box center [25, 27] width 51 height 55
click at [32, 31] on div at bounding box center [26, 28] width 22 height 24
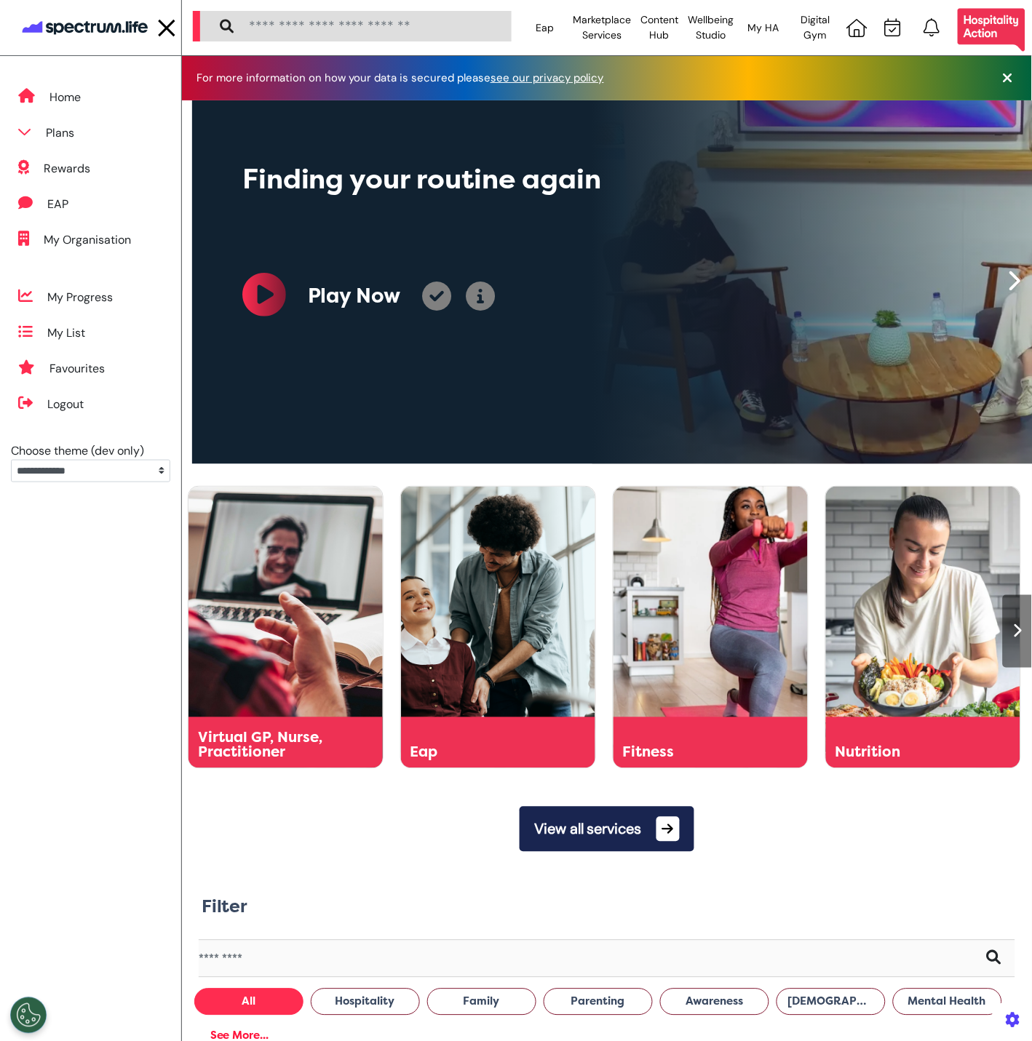
scroll to position [0, 531]
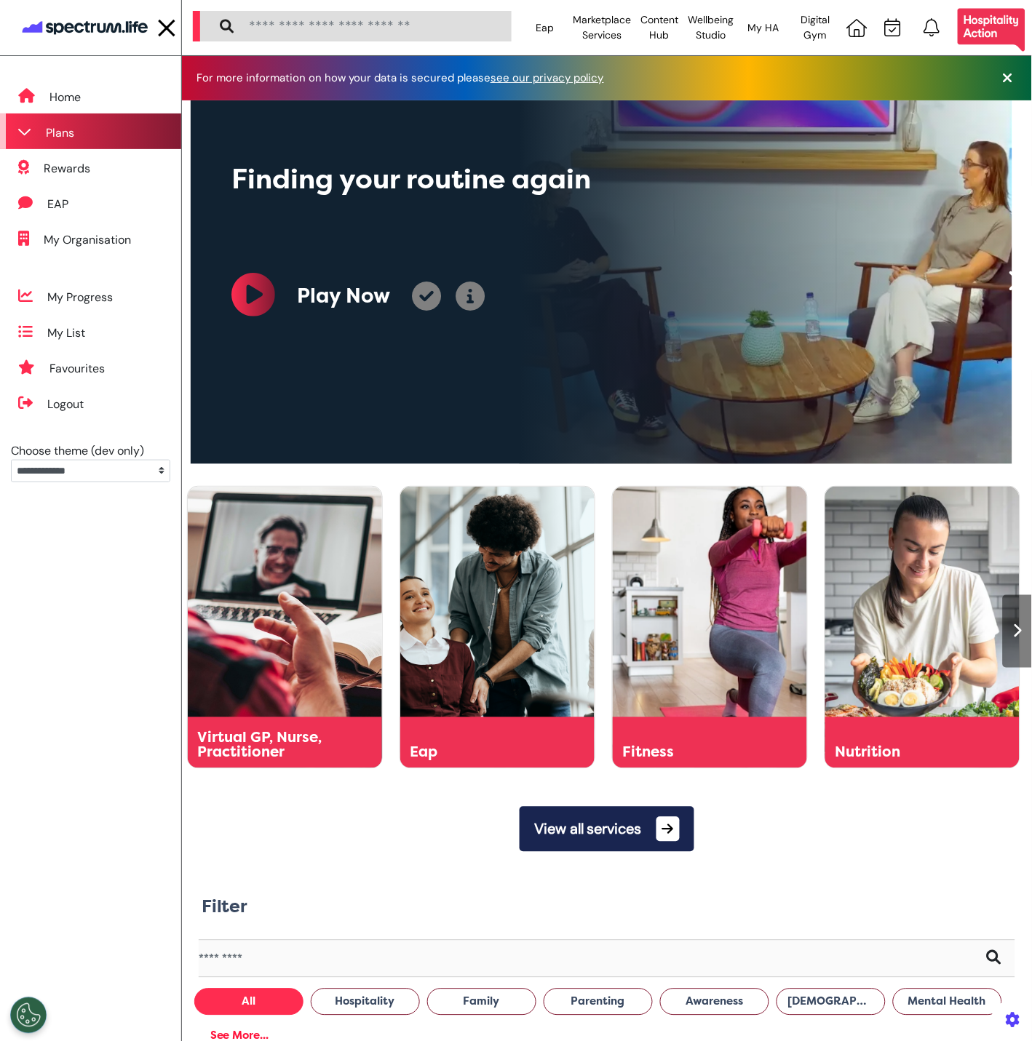
click at [73, 127] on div "Plans" at bounding box center [60, 132] width 28 height 17
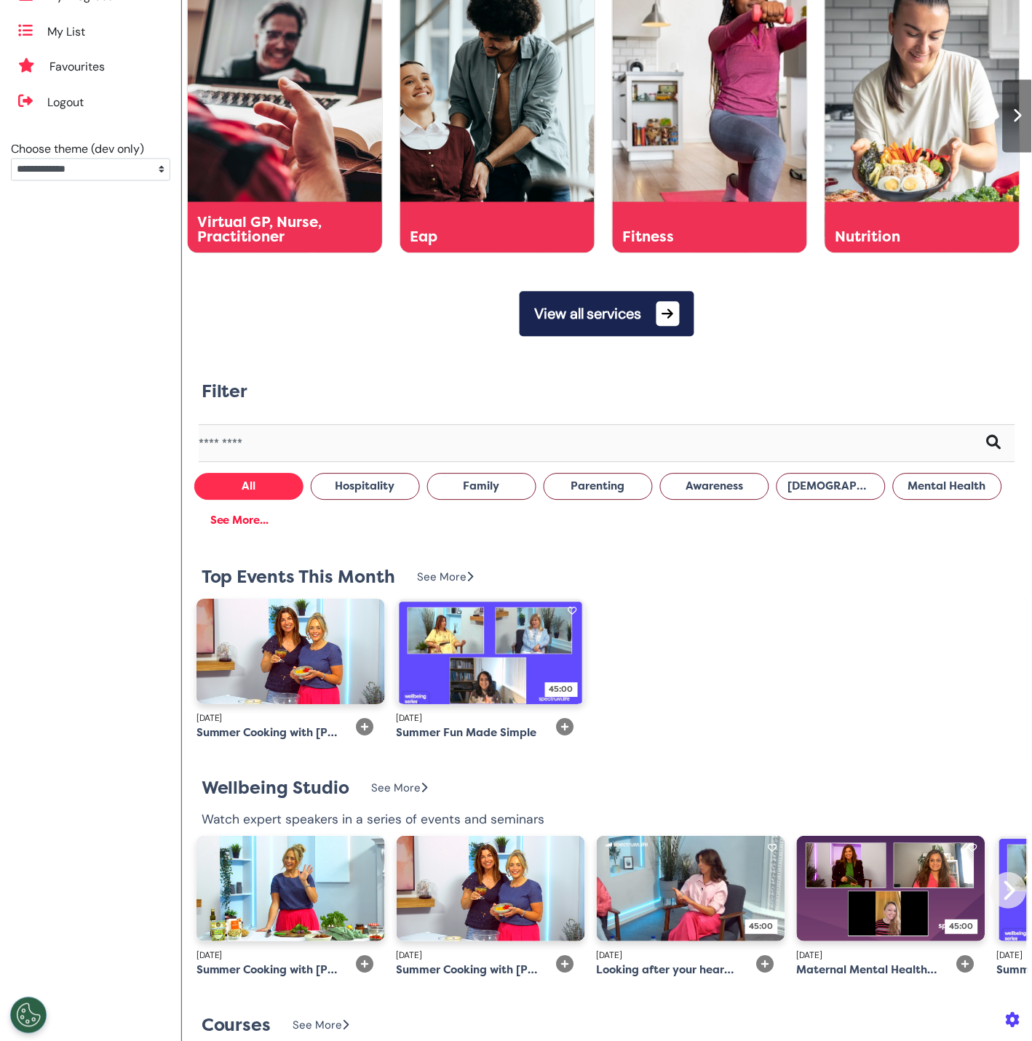
scroll to position [377, 0]
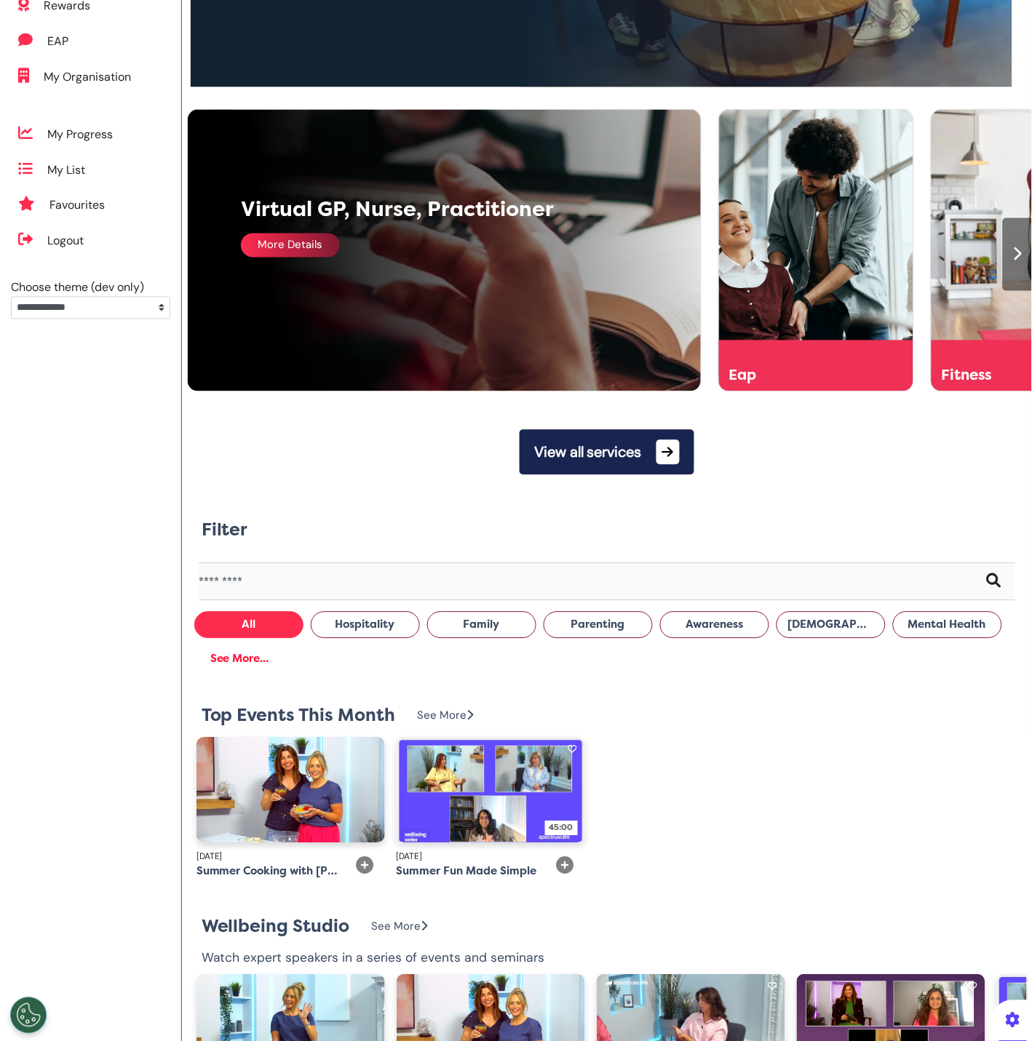
click at [242, 284] on div "Virtual GP, Nurse, Practitioner More Details" at bounding box center [453, 251] width 531 height 282
click at [271, 248] on div "More Details" at bounding box center [290, 246] width 99 height 24
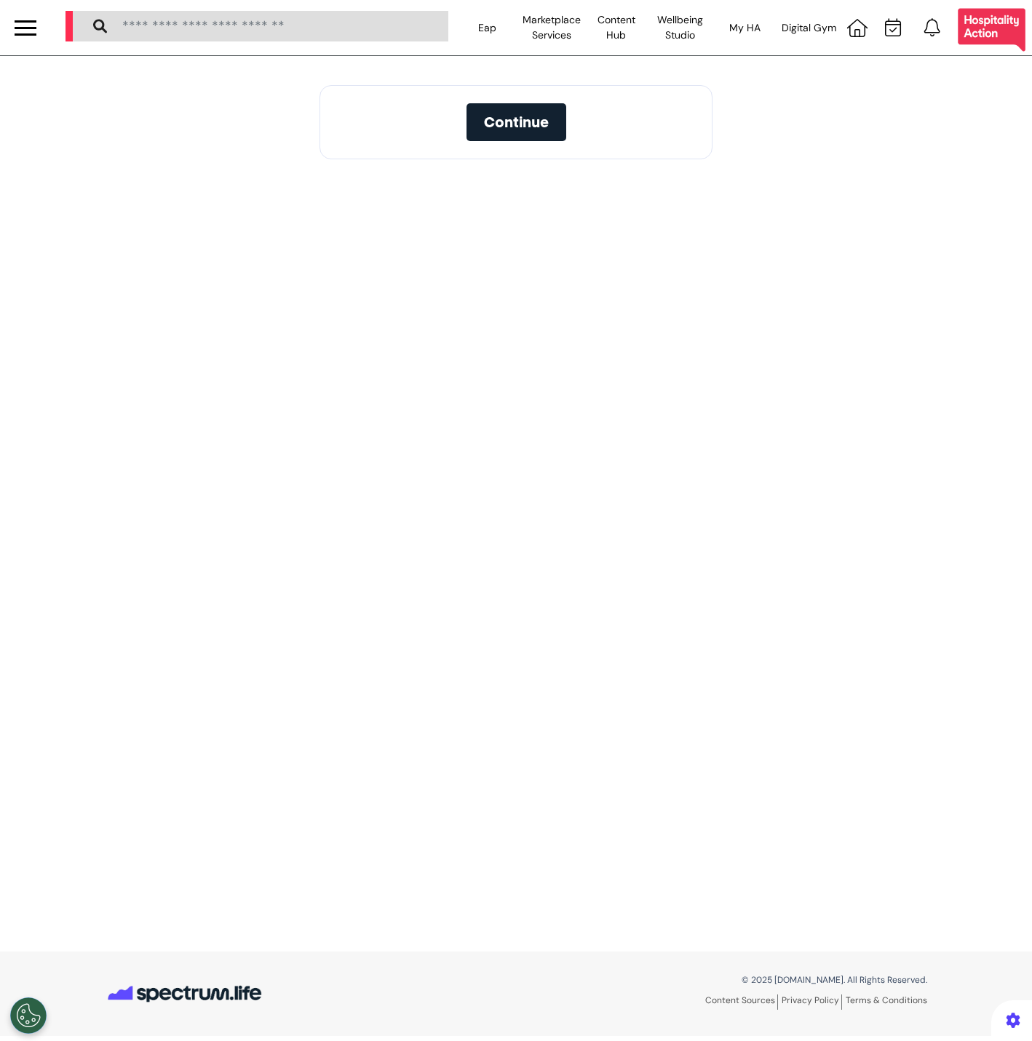
select select "**"
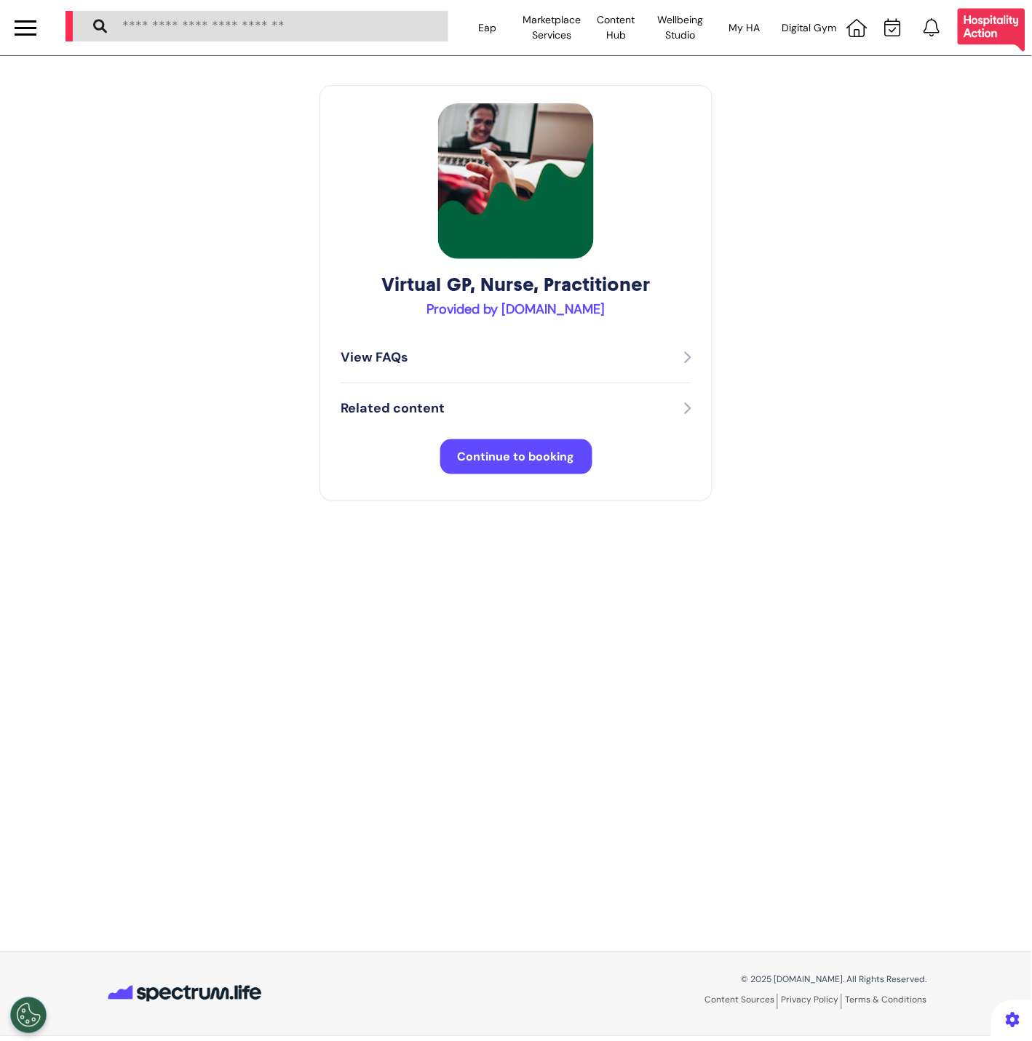
click at [482, 456] on span "Continue to booking" at bounding box center [516, 456] width 117 height 15
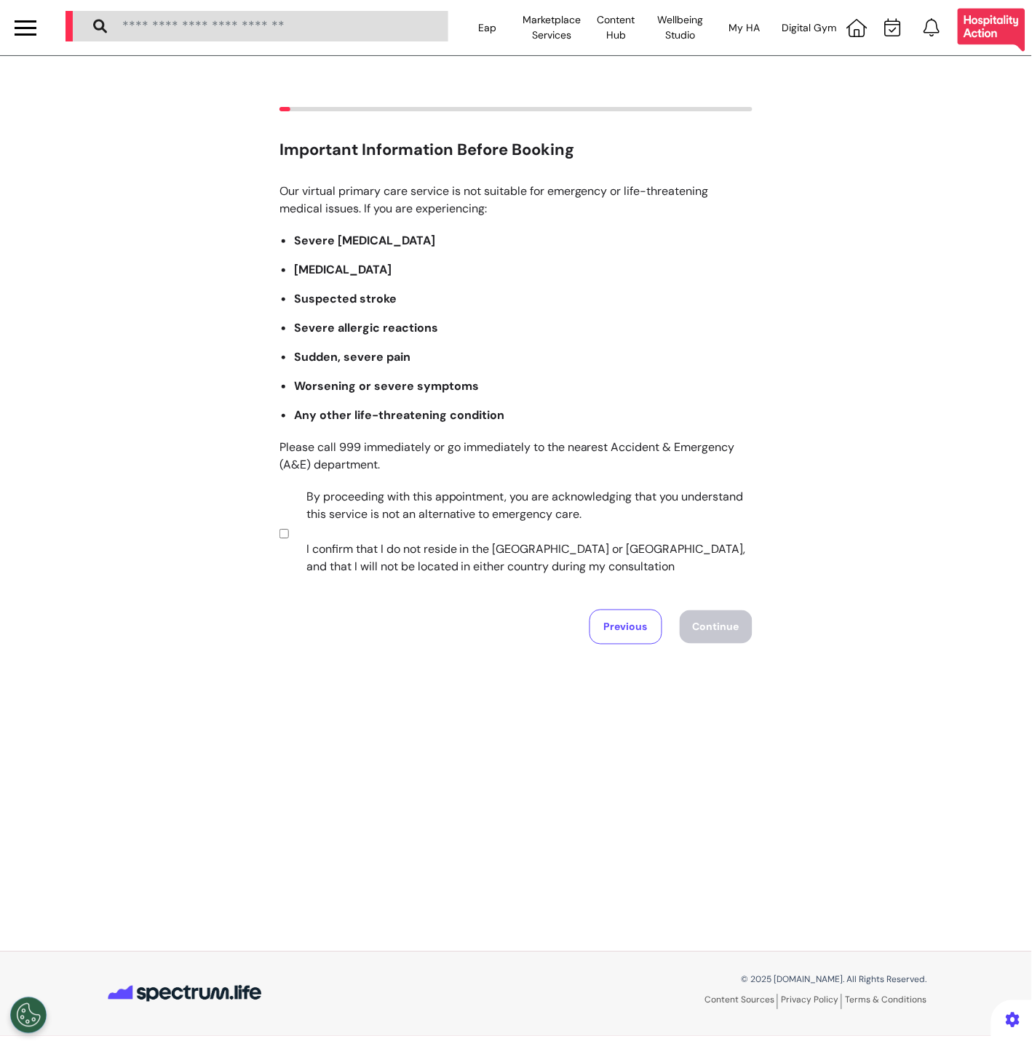
click at [408, 504] on label "By proceeding with this appointment, you are acknowledging that you understand …" at bounding box center [520, 531] width 456 height 87
click at [707, 636] on button "Continue" at bounding box center [716, 627] width 73 height 33
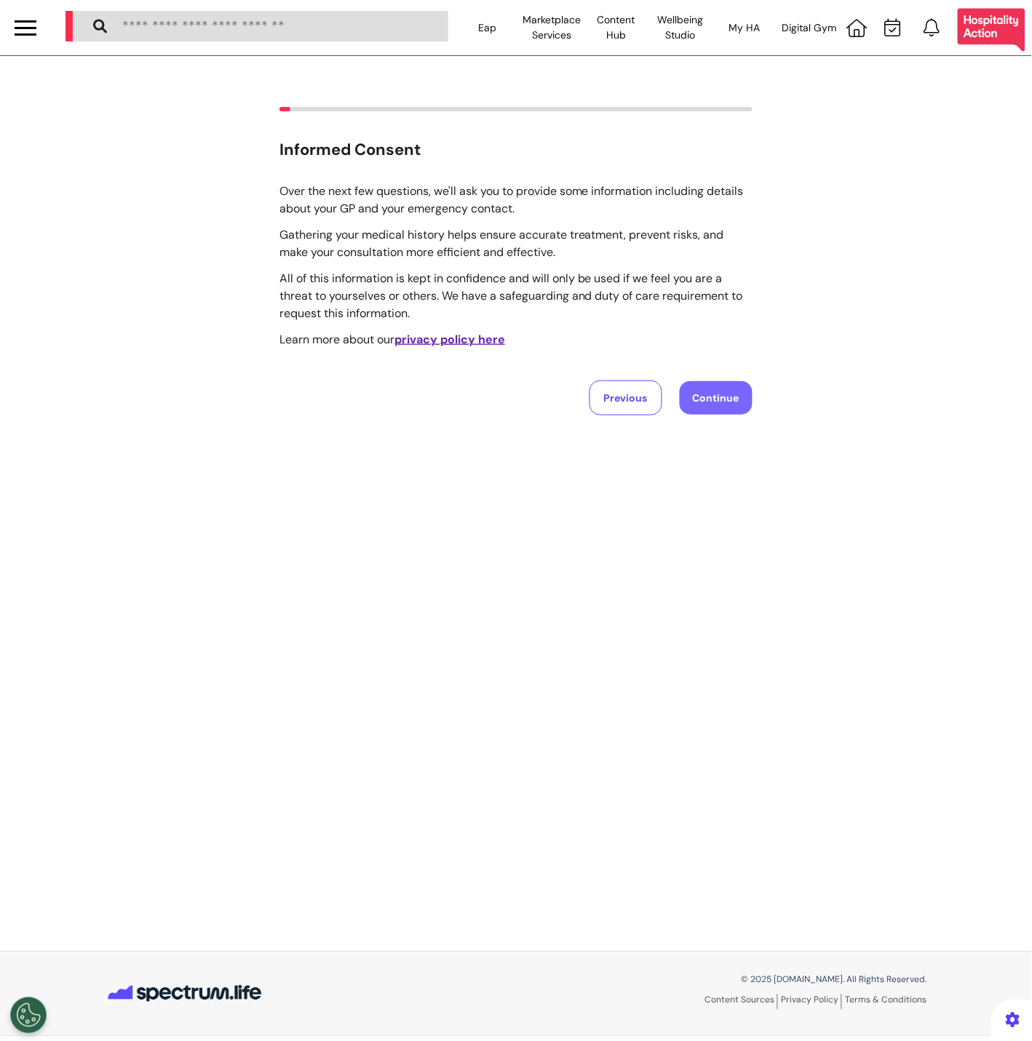
click at [702, 394] on button "Continue" at bounding box center [716, 397] width 73 height 33
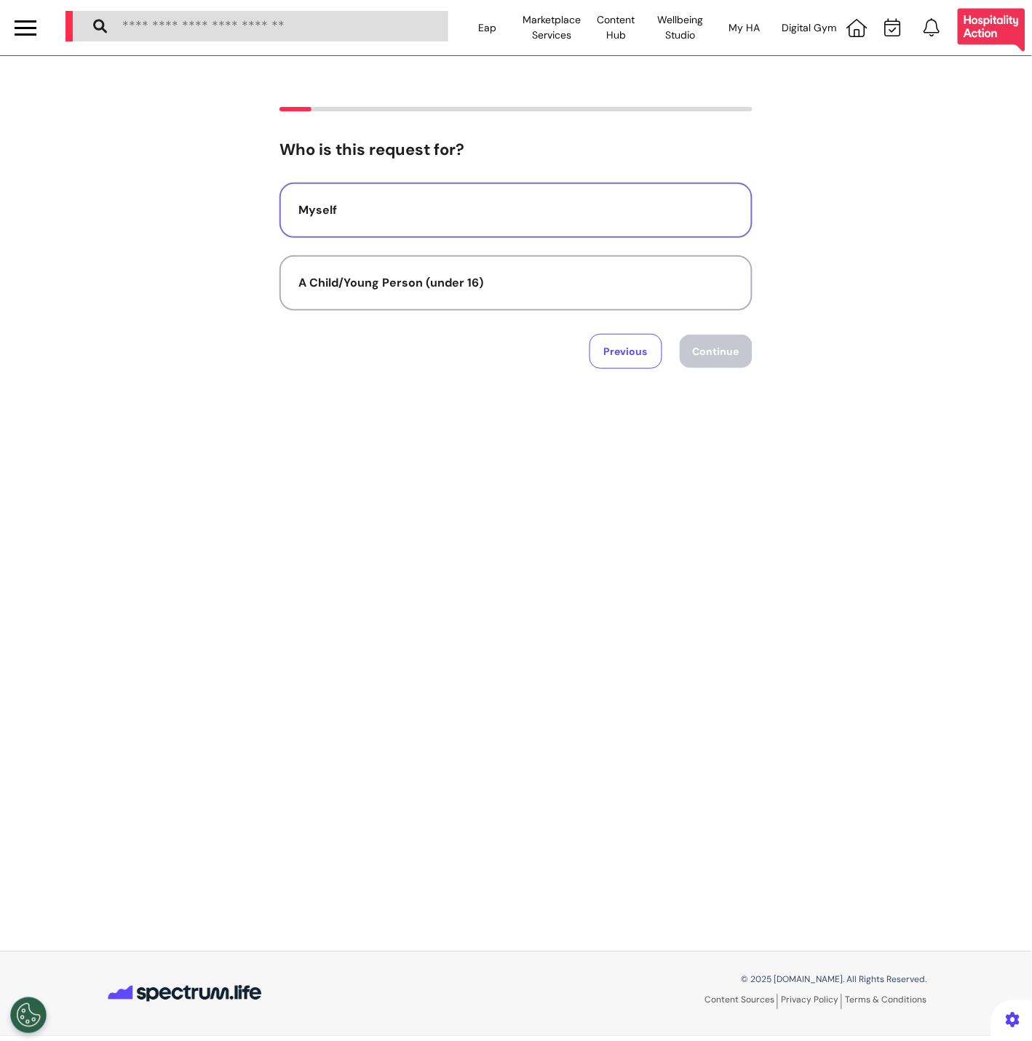
click at [629, 221] on button "Myself" at bounding box center [515, 210] width 473 height 55
click at [753, 356] on div "Who is this request for? Myself A Child/Young Person (under 16) Previous Contin…" at bounding box center [516, 238] width 1032 height 262
click at [731, 347] on button "Continue" at bounding box center [716, 351] width 73 height 33
select select "******"
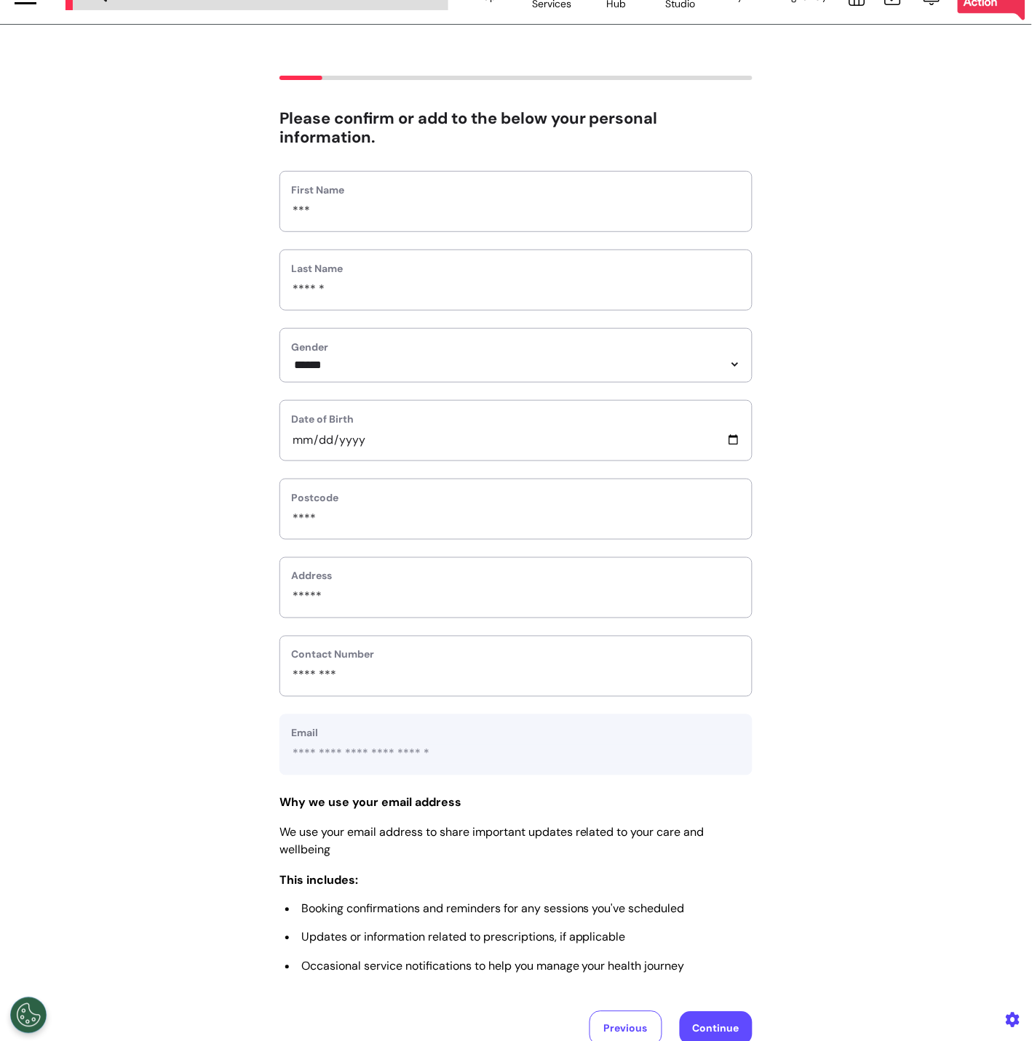
scroll to position [175, 0]
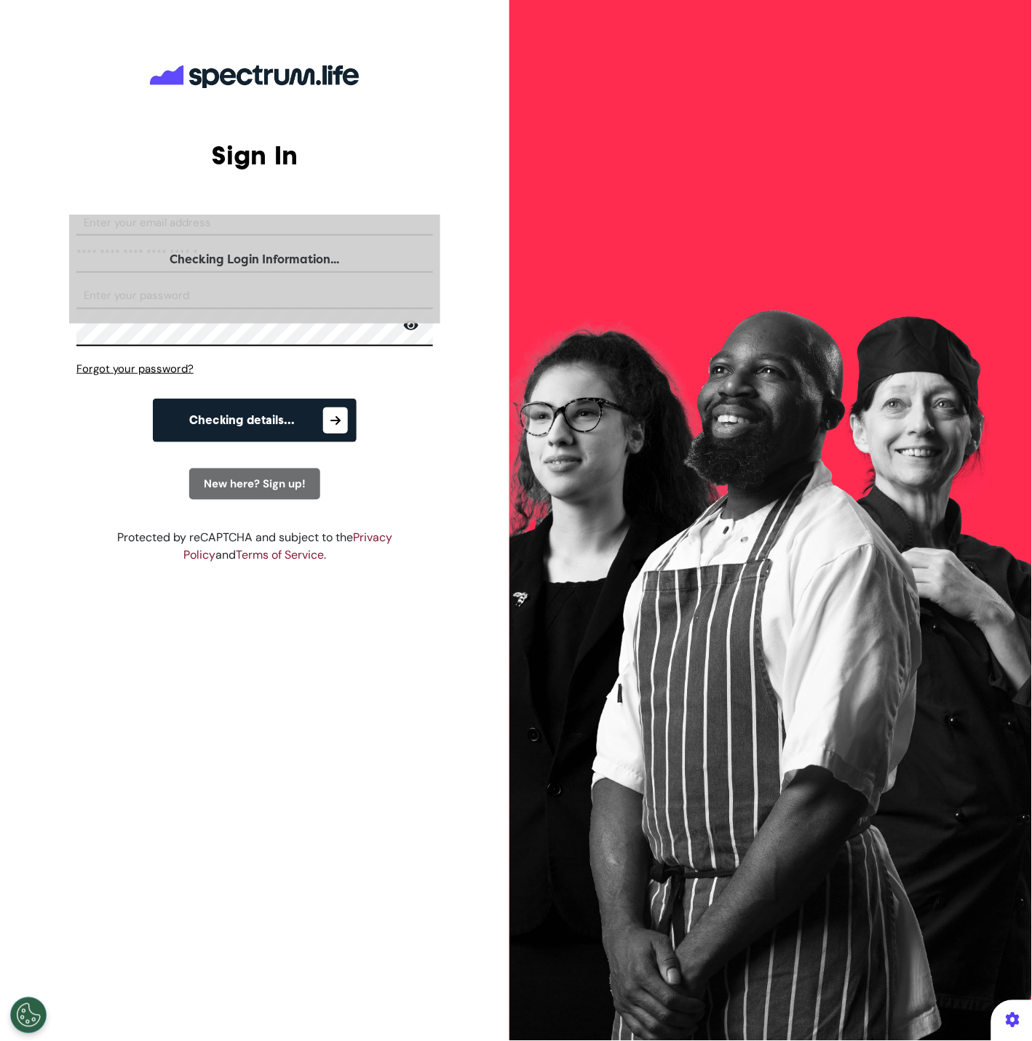
select select "**"
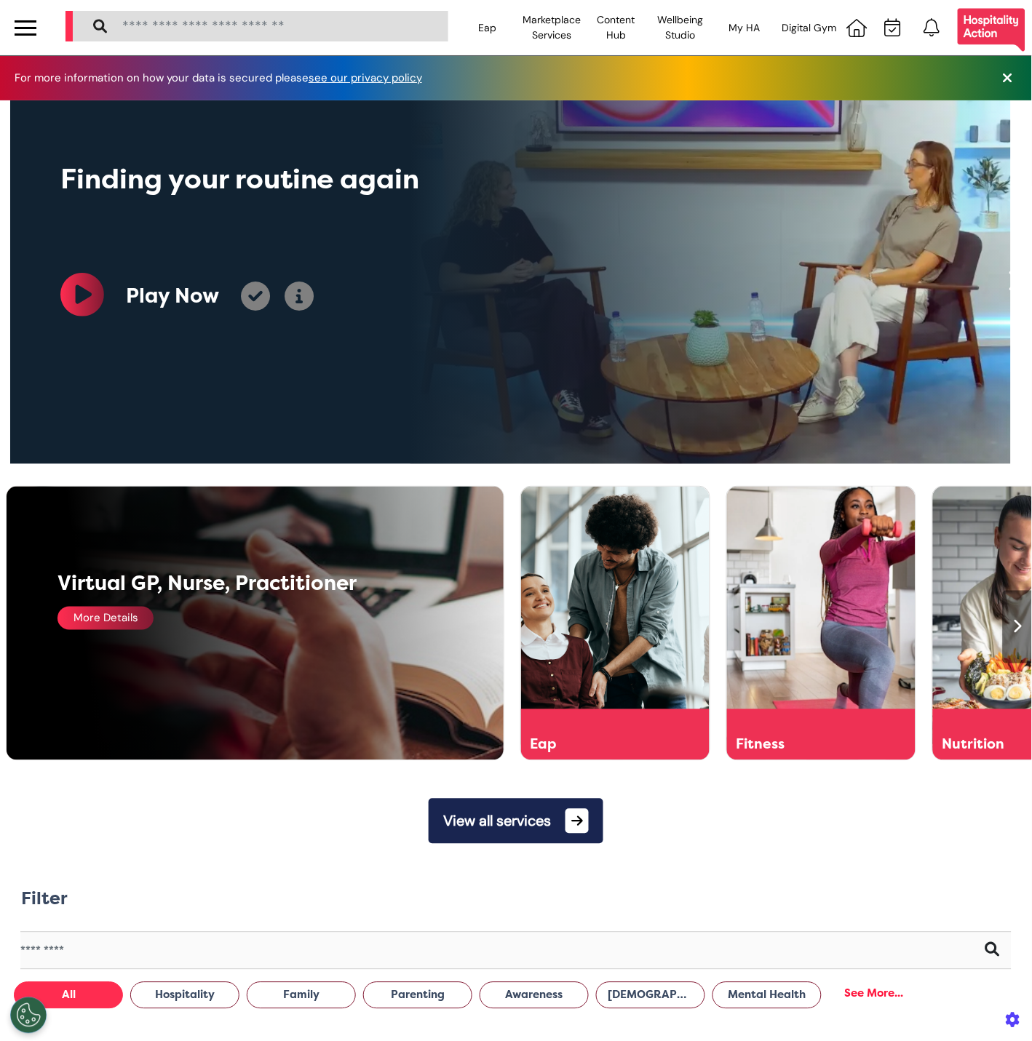
click at [89, 613] on div "More Details" at bounding box center [105, 618] width 96 height 23
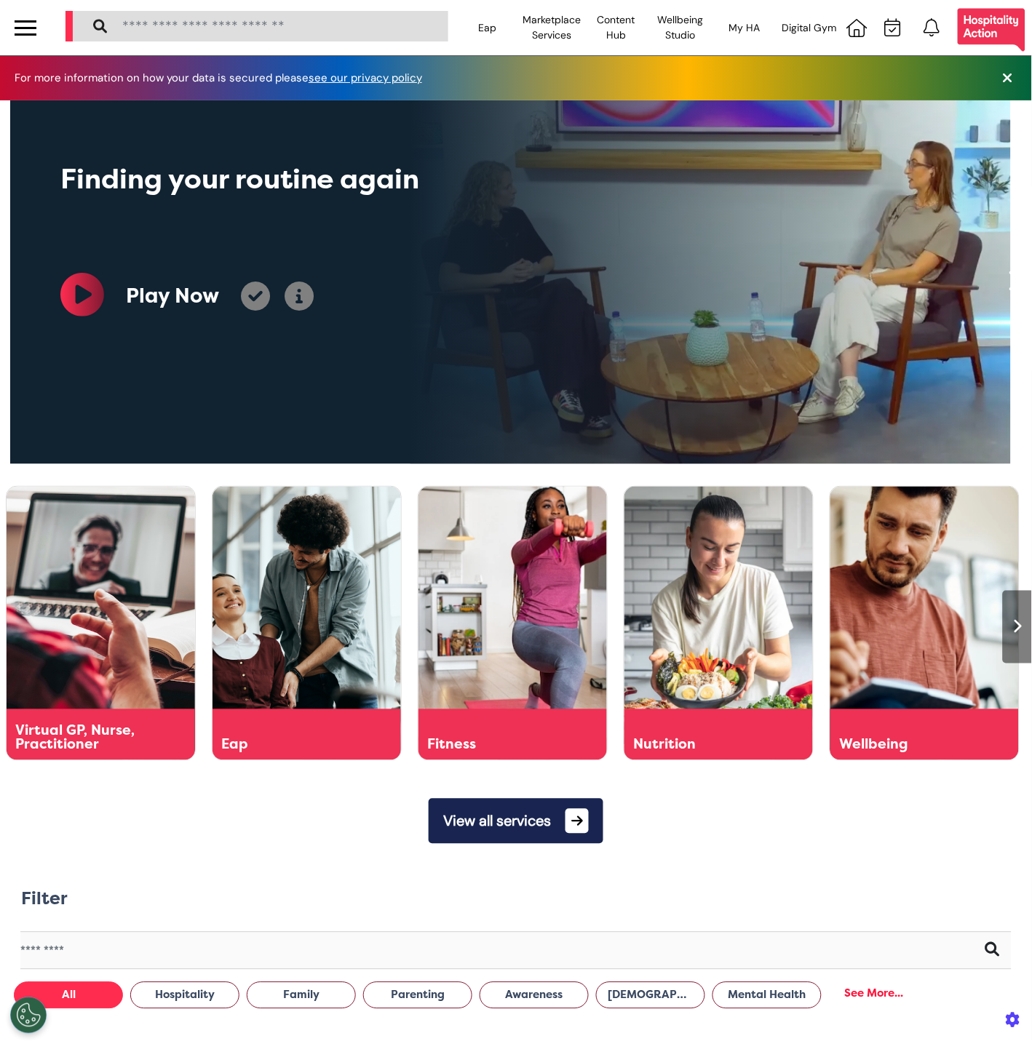
click at [493, 821] on button "View all services" at bounding box center [516, 821] width 175 height 45
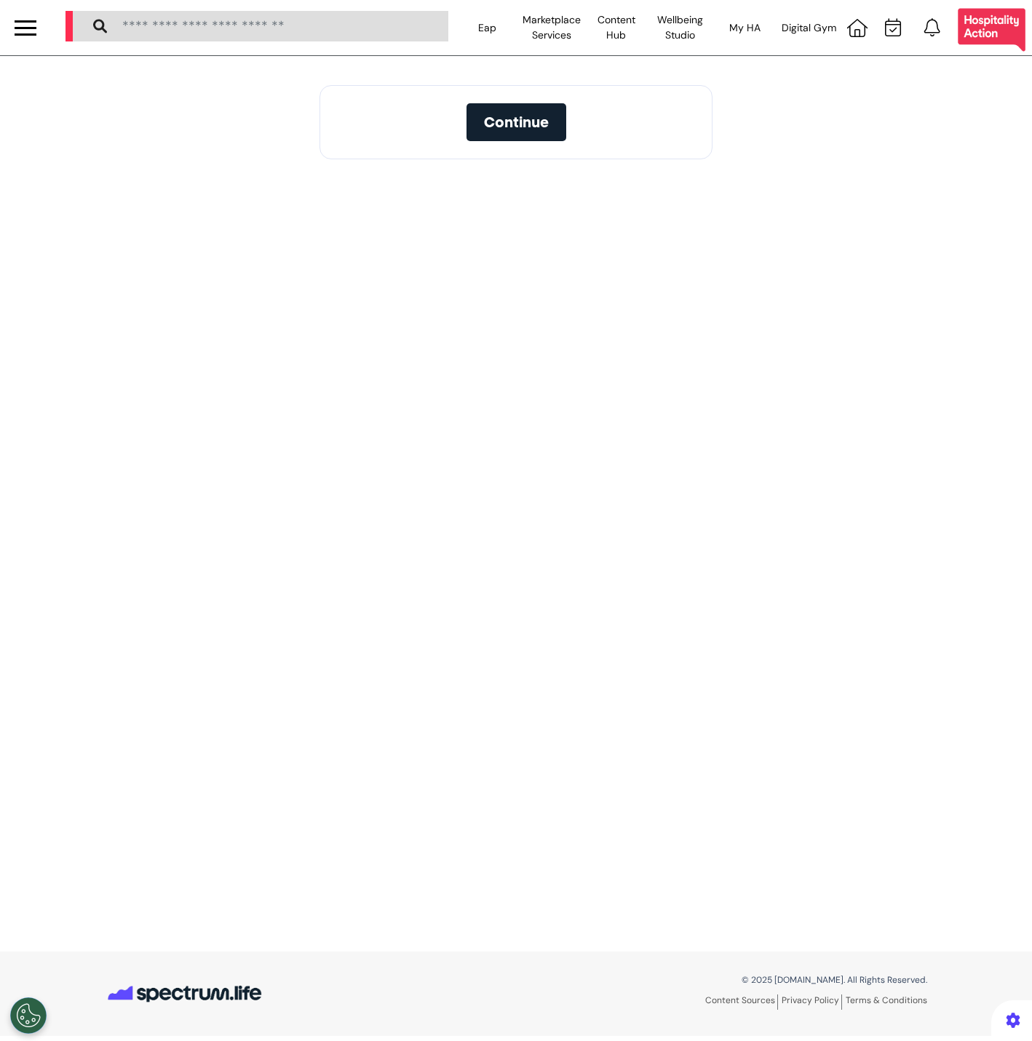
select select "**"
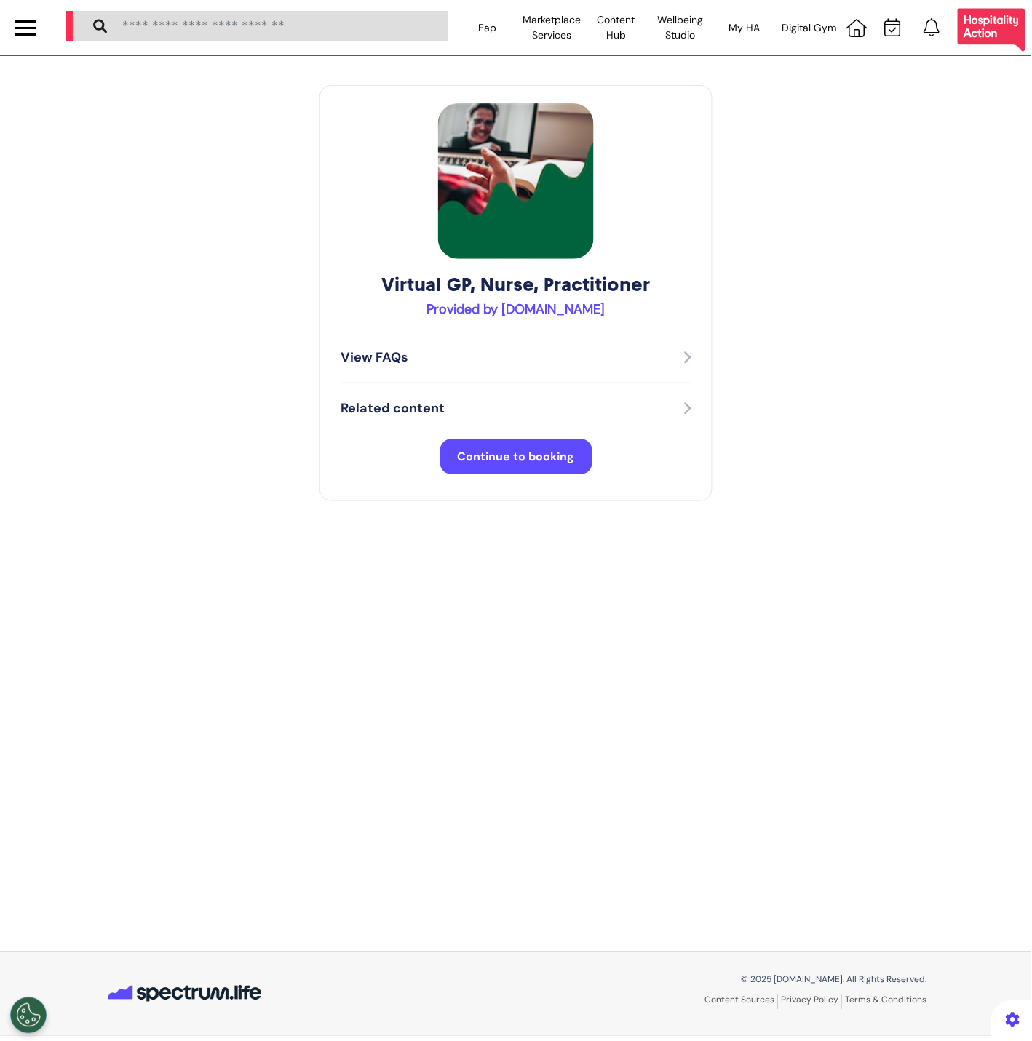
click at [555, 456] on span "Continue to booking" at bounding box center [516, 456] width 117 height 15
click at [442, 432] on div "Related content" at bounding box center [516, 409] width 351 height 50
click at [442, 412] on p "Related content" at bounding box center [393, 409] width 104 height 20
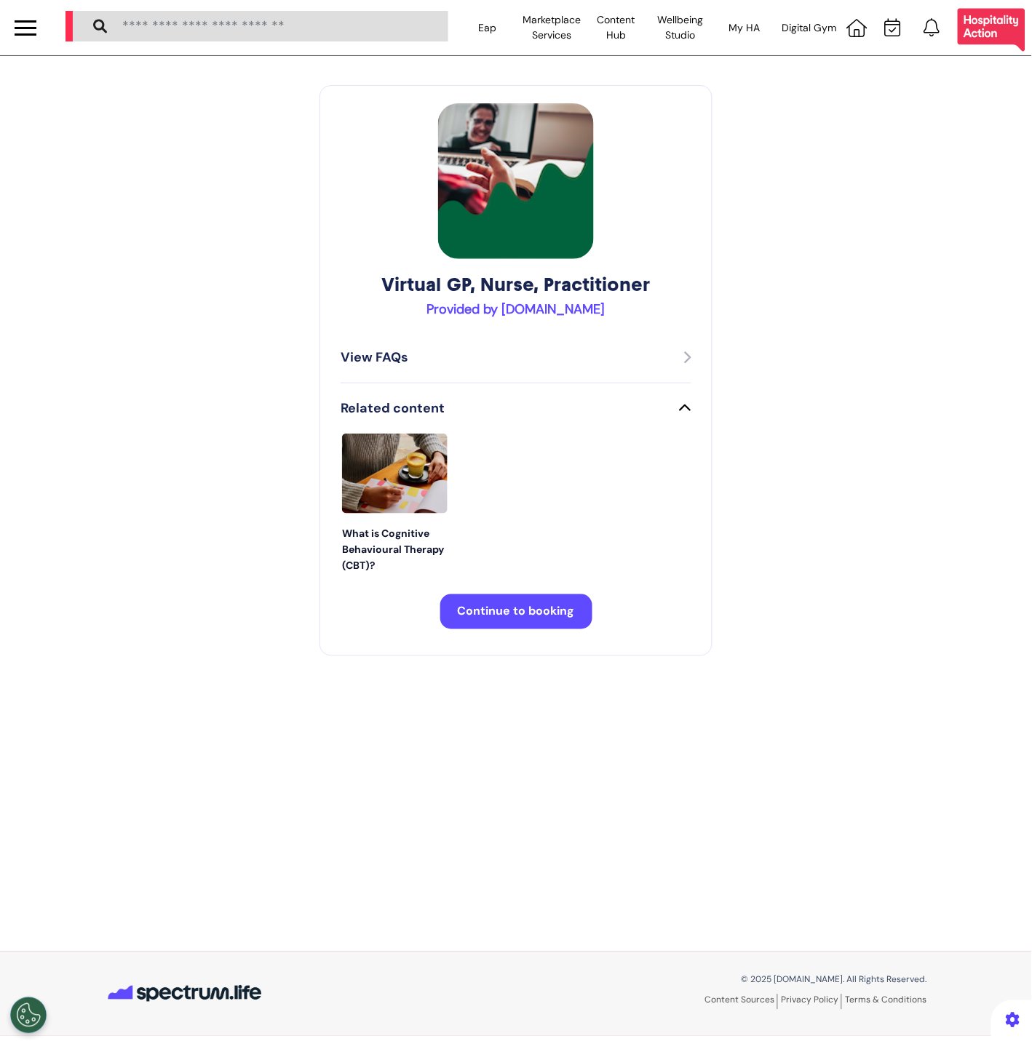
click at [531, 615] on span "Continue to booking" at bounding box center [516, 611] width 117 height 15
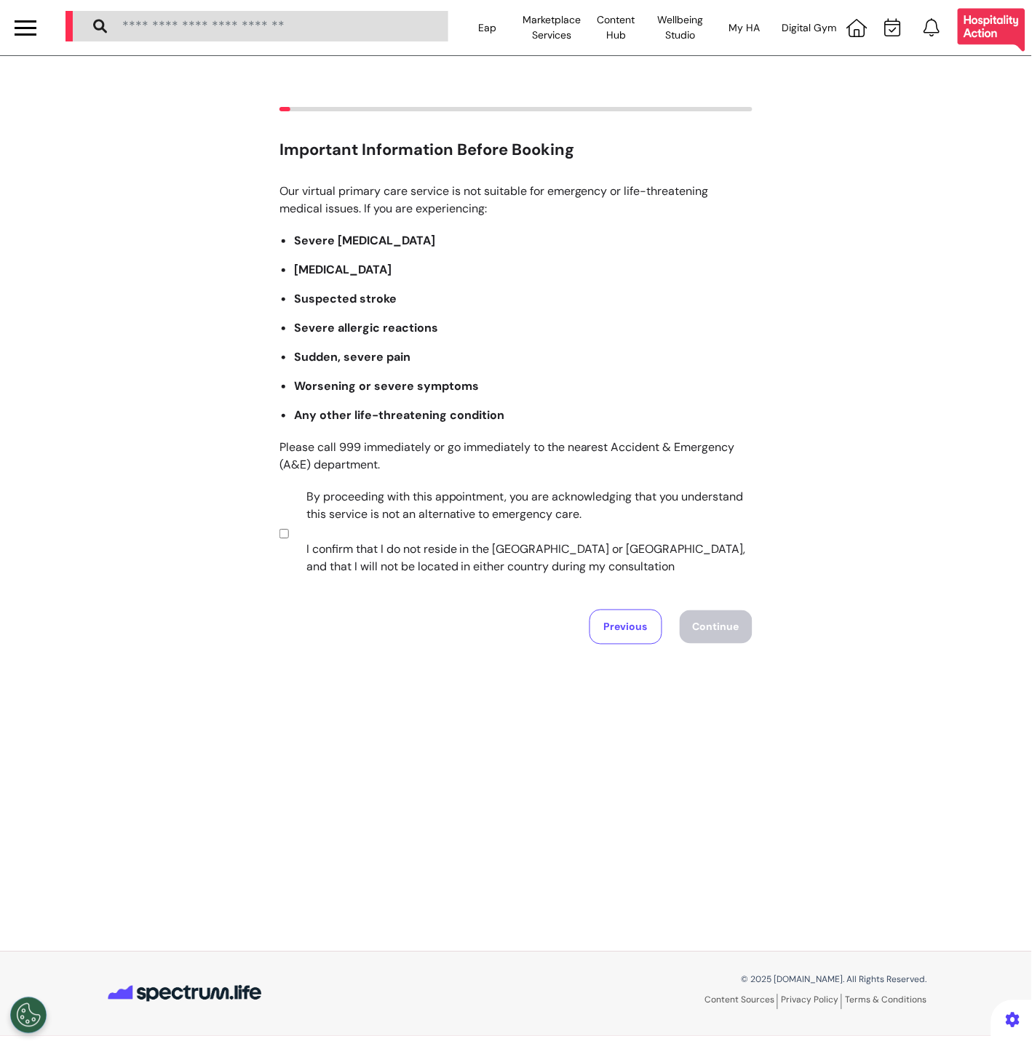
click at [356, 531] on label "By proceeding with this appointment, you are acknowledging that you understand …" at bounding box center [520, 531] width 456 height 87
click at [742, 623] on button "Continue" at bounding box center [716, 627] width 73 height 33
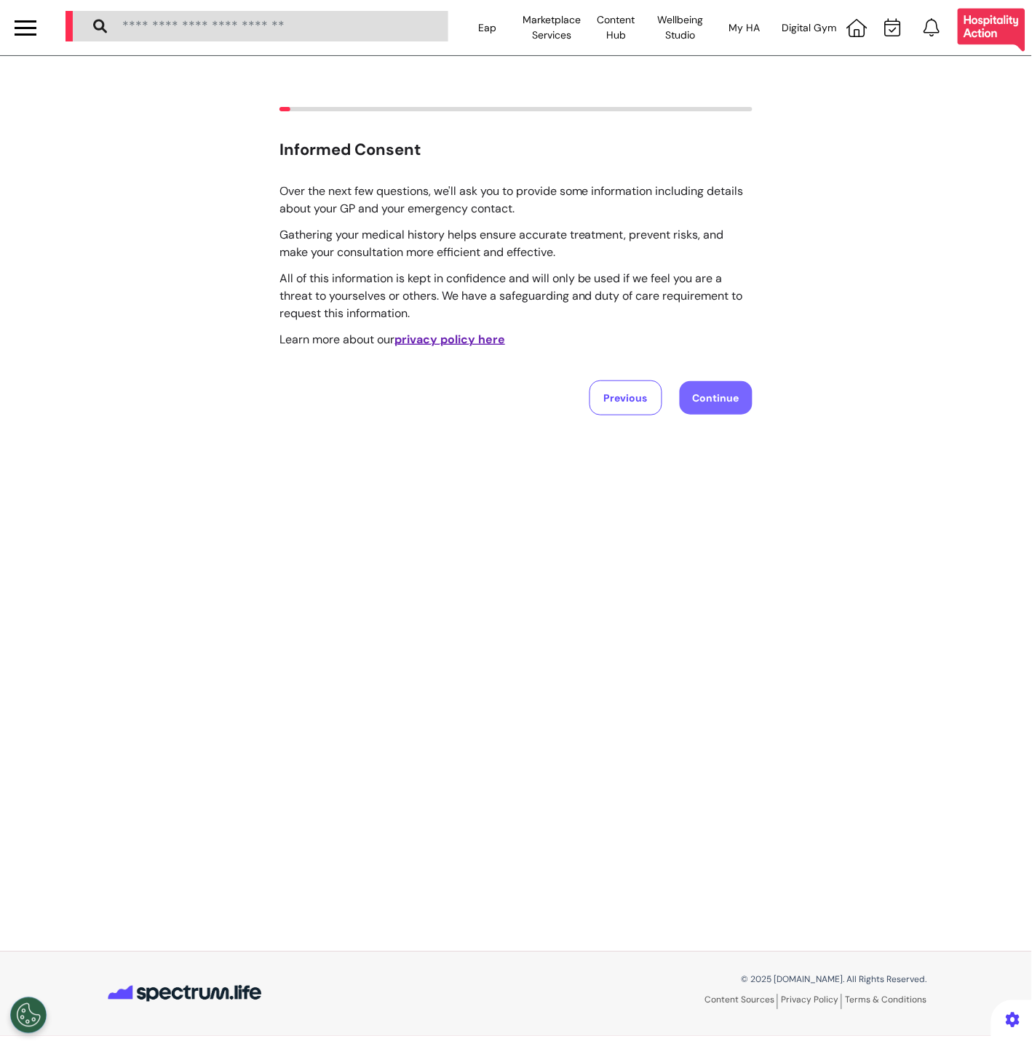
click at [717, 388] on button "Continue" at bounding box center [716, 397] width 73 height 33
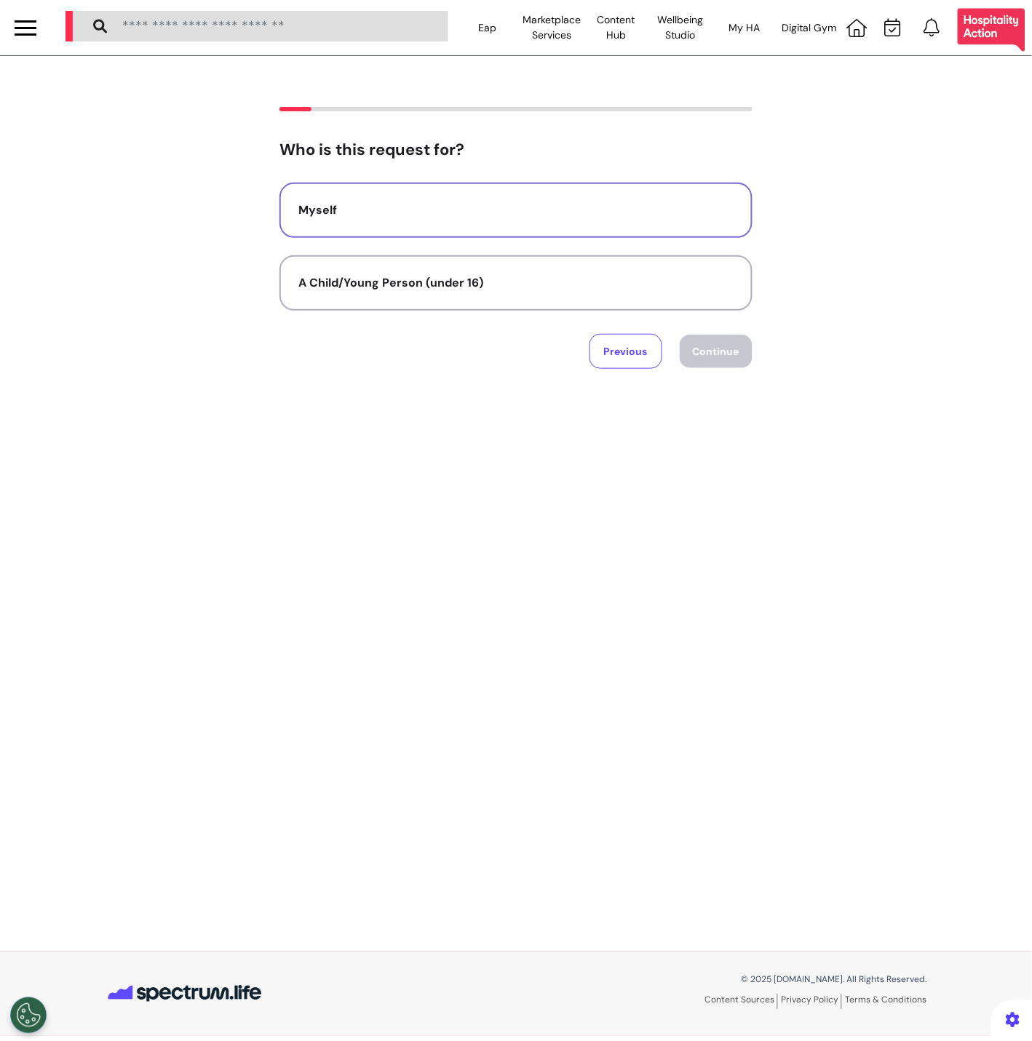
click at [492, 226] on button "Myself" at bounding box center [515, 210] width 473 height 55
click at [741, 376] on div "Who is this request for? Myself A Child/Young Person (under 16) Previous Contin…" at bounding box center [516, 504] width 1032 height 896
click at [737, 357] on button "Continue" at bounding box center [716, 351] width 73 height 33
select select "******"
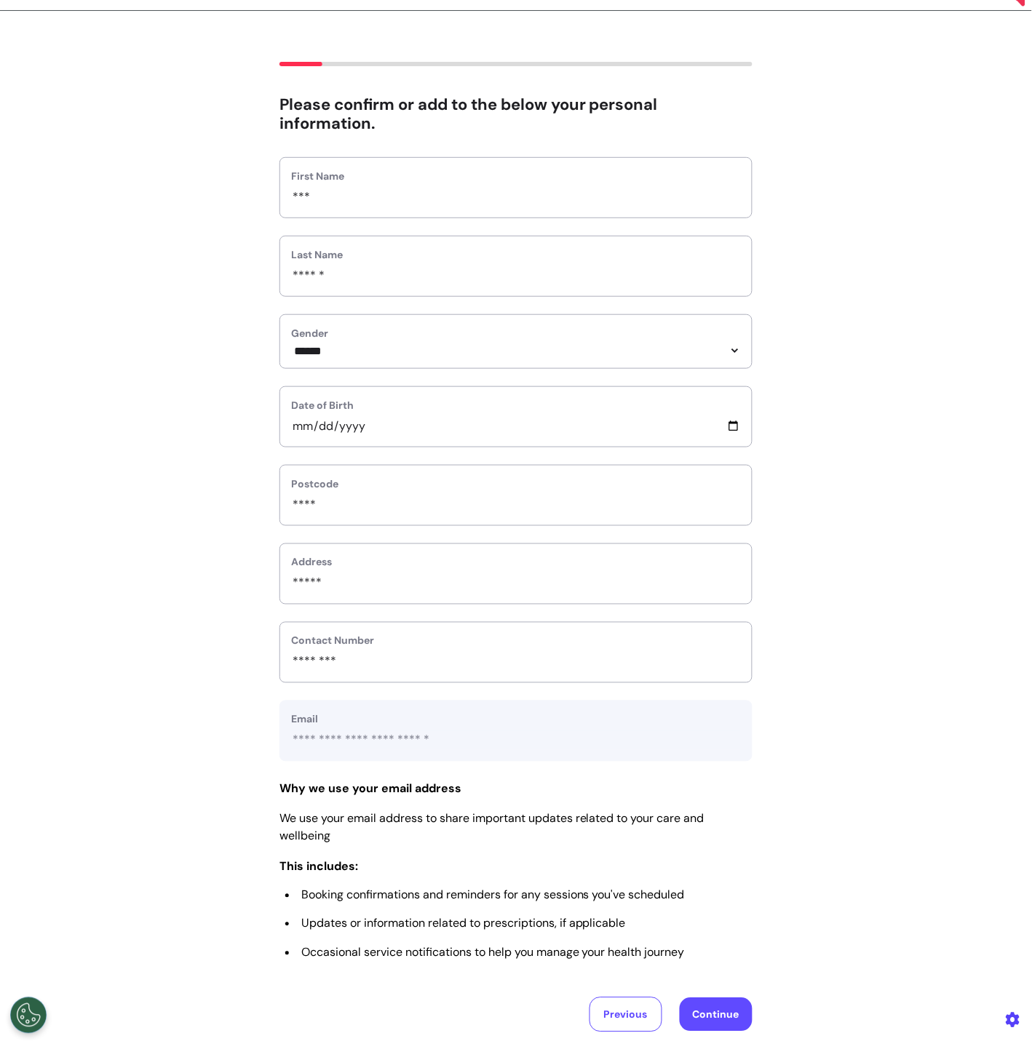
scroll to position [175, 0]
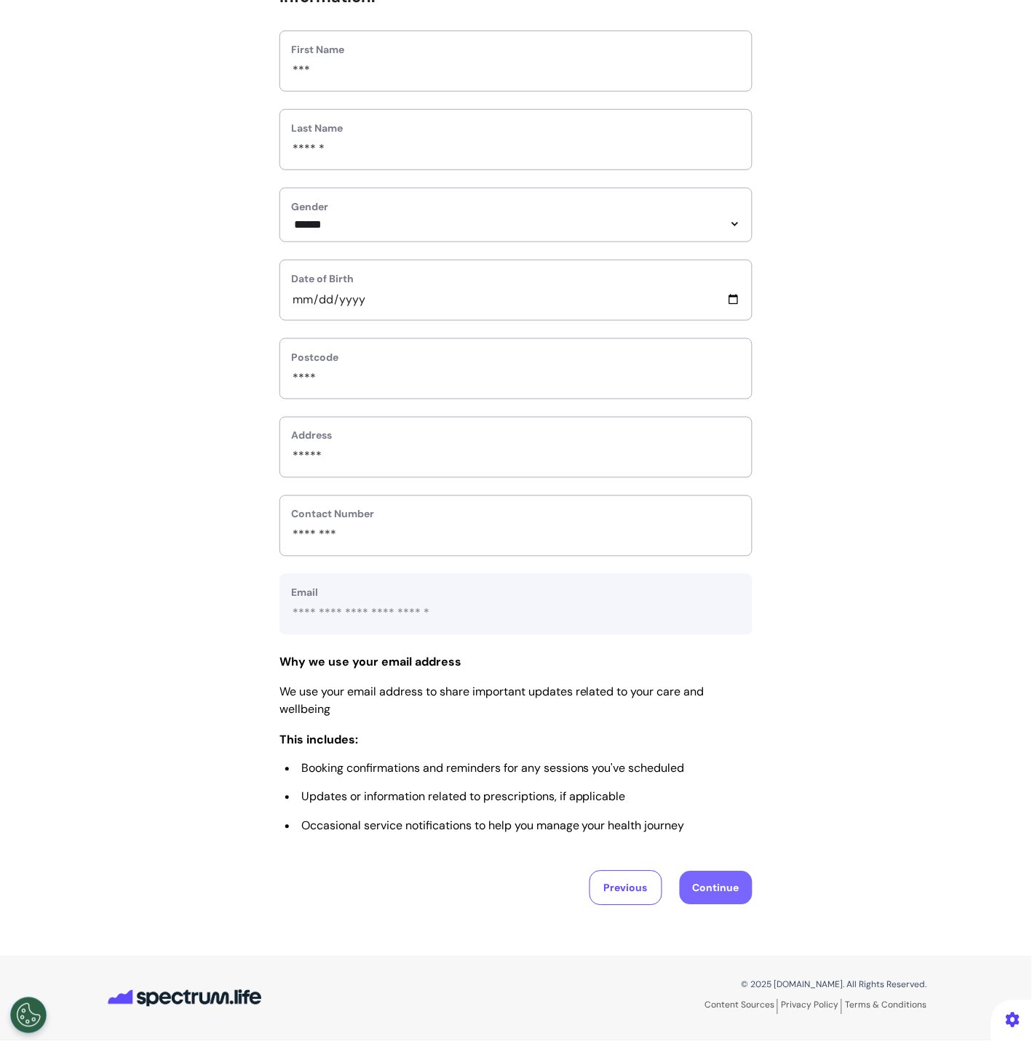
click at [715, 900] on button "Continue" at bounding box center [716, 888] width 73 height 33
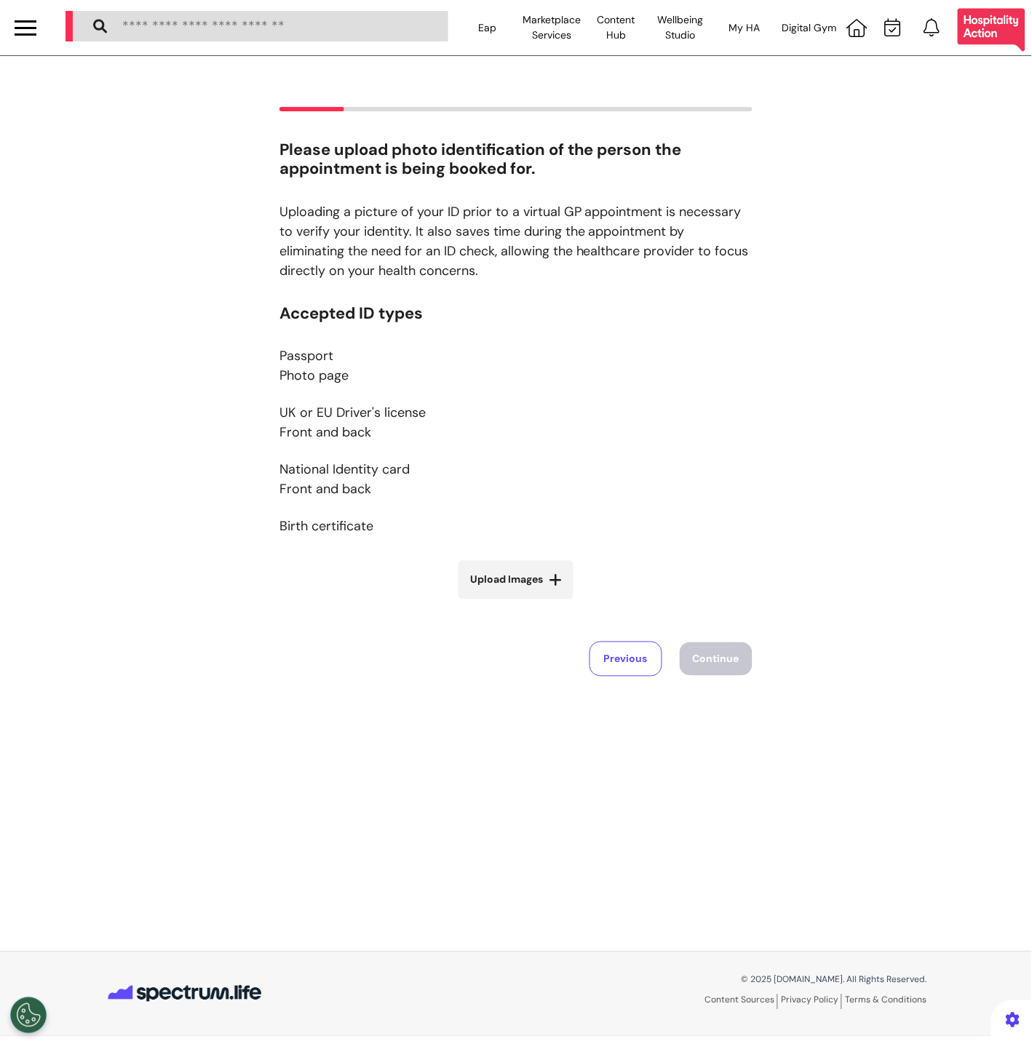
click at [499, 582] on span "Upload Images" at bounding box center [506, 580] width 73 height 15
click at [499, 603] on input "Upload Images" at bounding box center [515, 610] width 173 height 15
type input "**********"
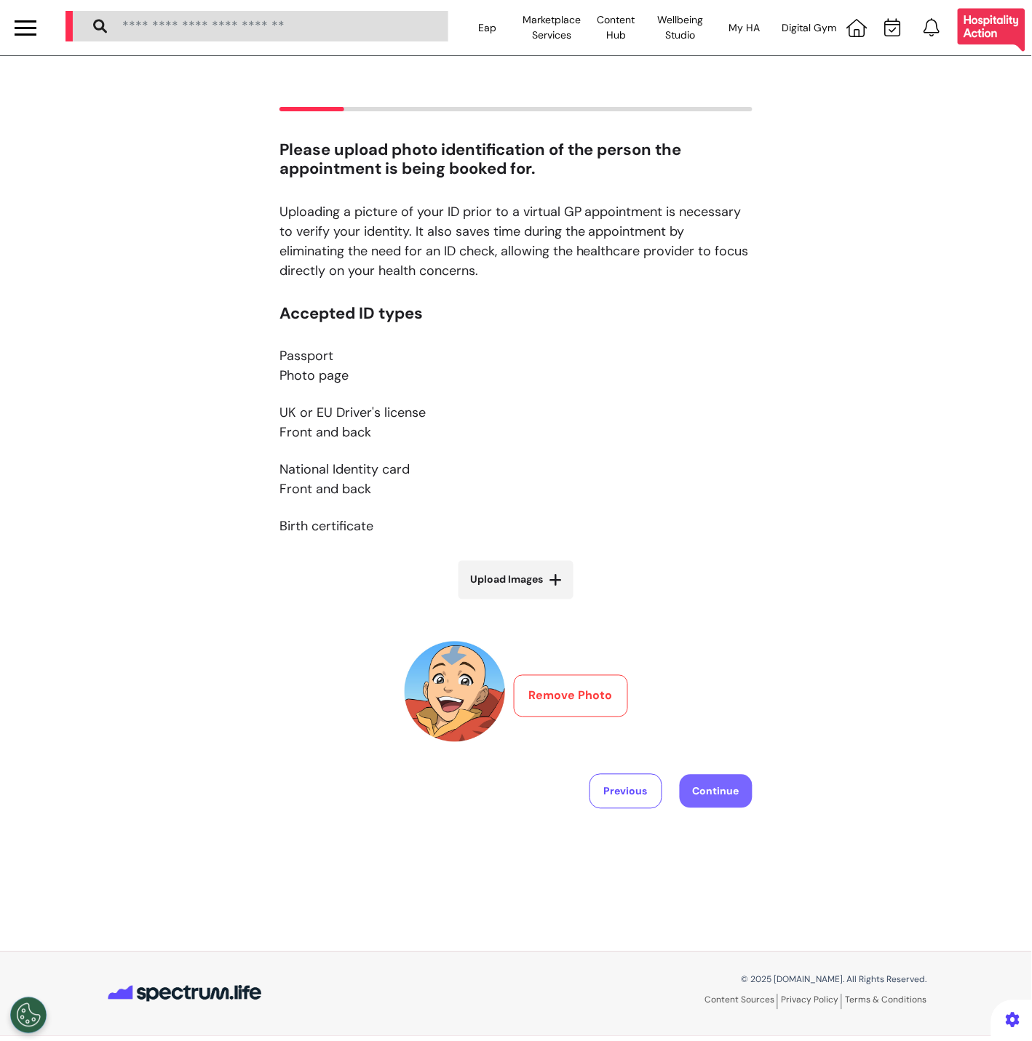
click at [708, 793] on button "Continue" at bounding box center [716, 791] width 73 height 33
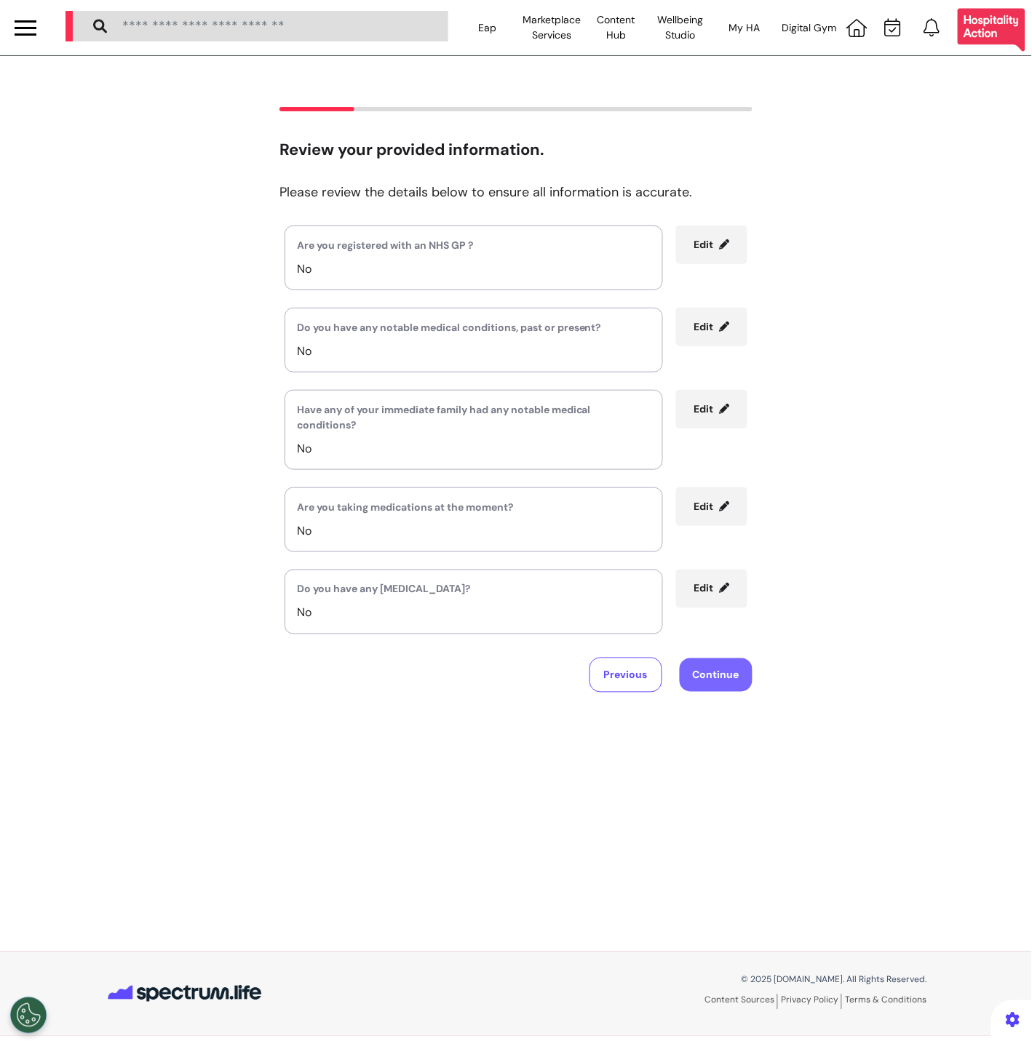
click at [725, 680] on button "Continue" at bounding box center [716, 675] width 73 height 33
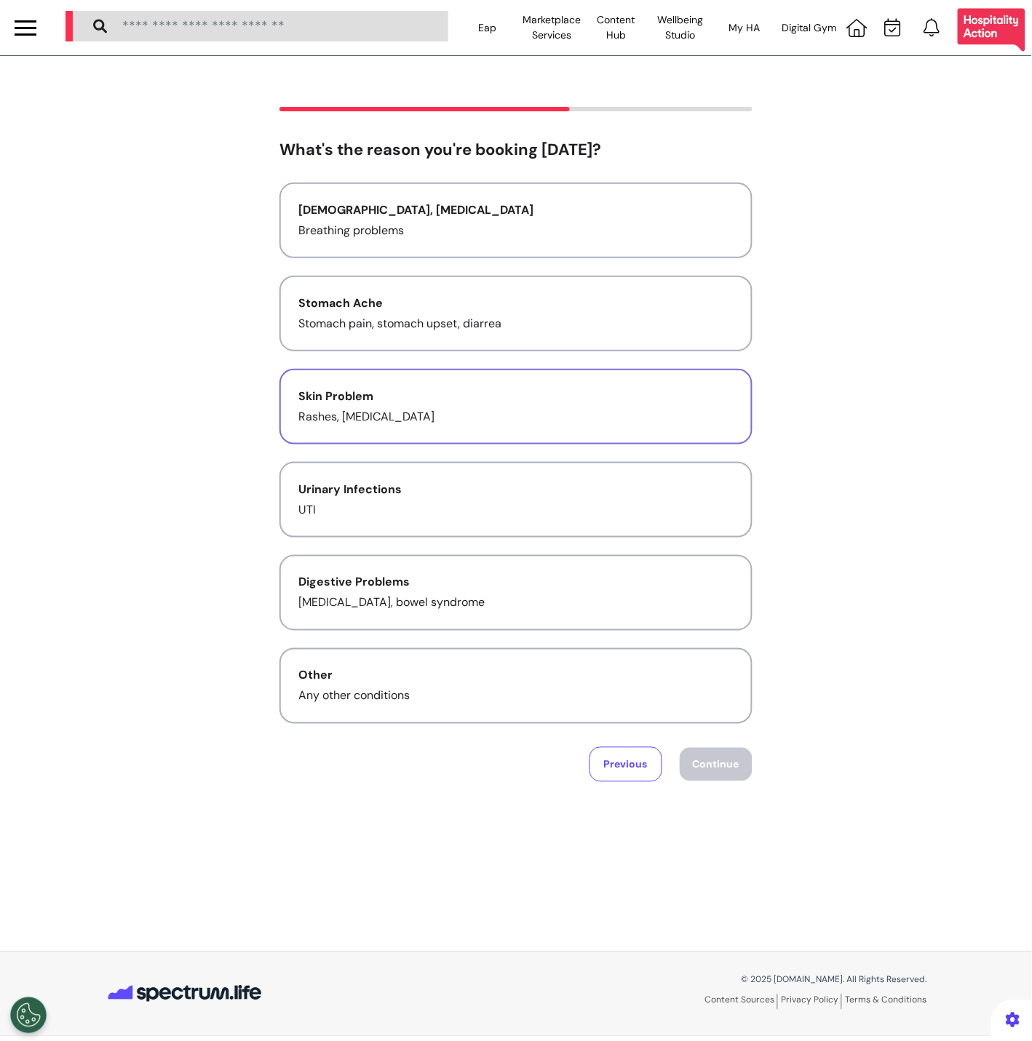
click at [515, 395] on div "Skin Problem" at bounding box center [515, 396] width 435 height 17
click at [751, 767] on button "Continue" at bounding box center [716, 764] width 73 height 33
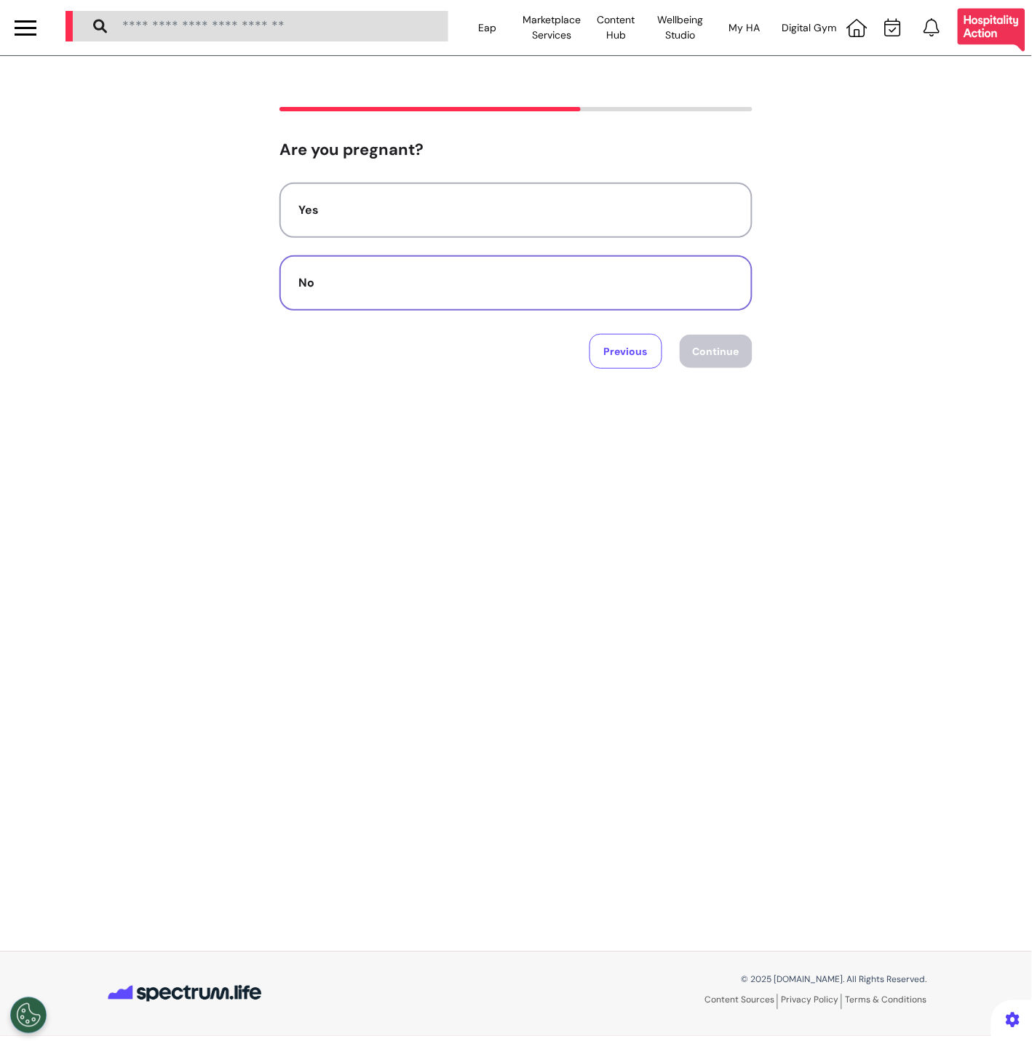
click at [535, 285] on div "No" at bounding box center [515, 282] width 435 height 17
click at [341, 298] on button "No" at bounding box center [515, 282] width 473 height 55
click at [726, 361] on button "Continue" at bounding box center [716, 351] width 73 height 33
